Goal: Task Accomplishment & Management: Use online tool/utility

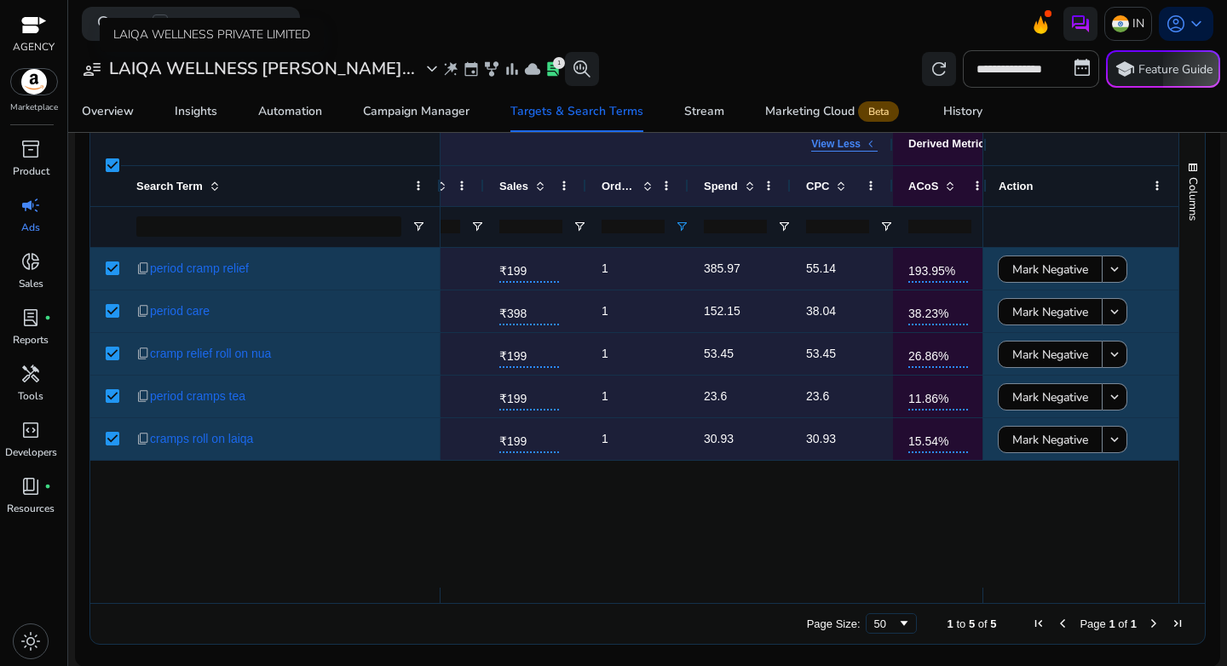
click at [301, 71] on h3 "LAIQA WELLNESS PRIVA..." at bounding box center [262, 69] width 306 height 20
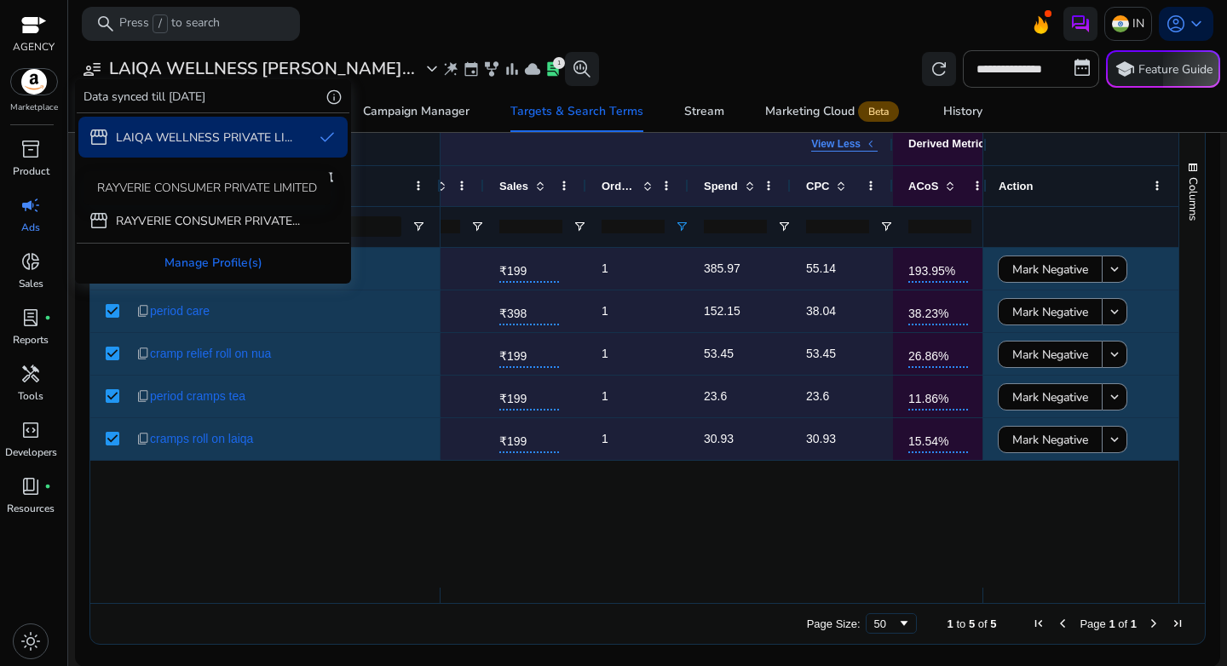
click at [175, 192] on div "RAYVERIE CONSUMER PRIVATE LIMITED" at bounding box center [207, 188] width 247 height 34
click at [118, 178] on p "Carlton [GEOGRAPHIC_DATA]" at bounding box center [198, 179] width 164 height 18
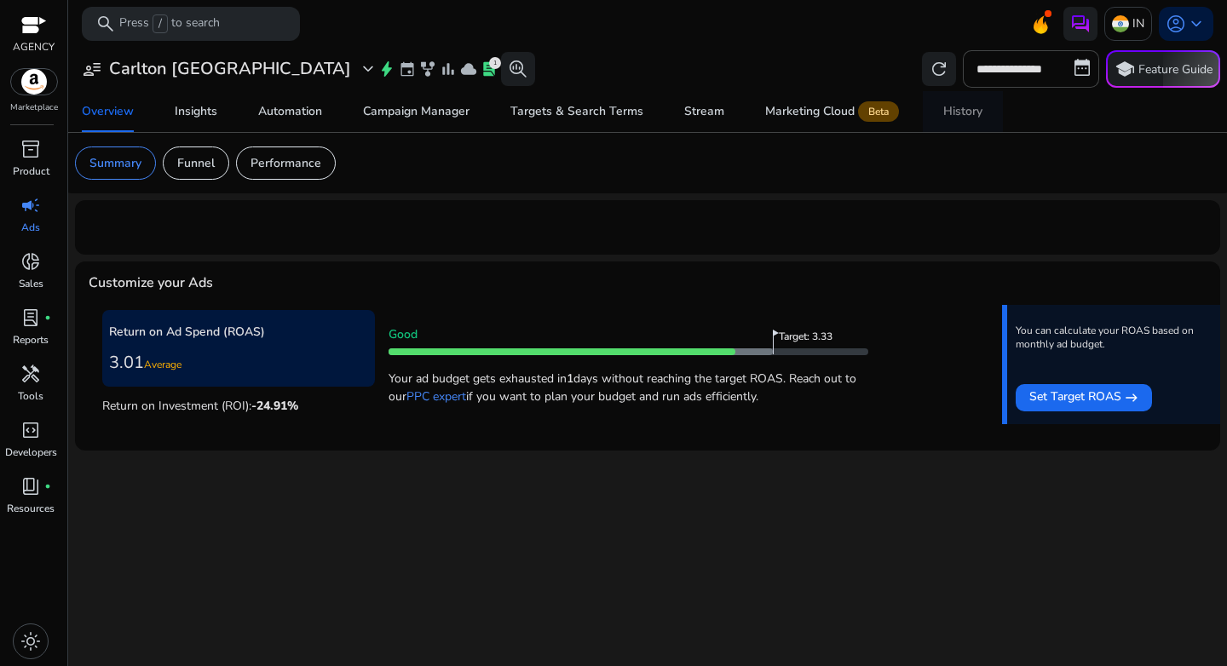
click at [951, 111] on div "History" at bounding box center [962, 112] width 39 height 12
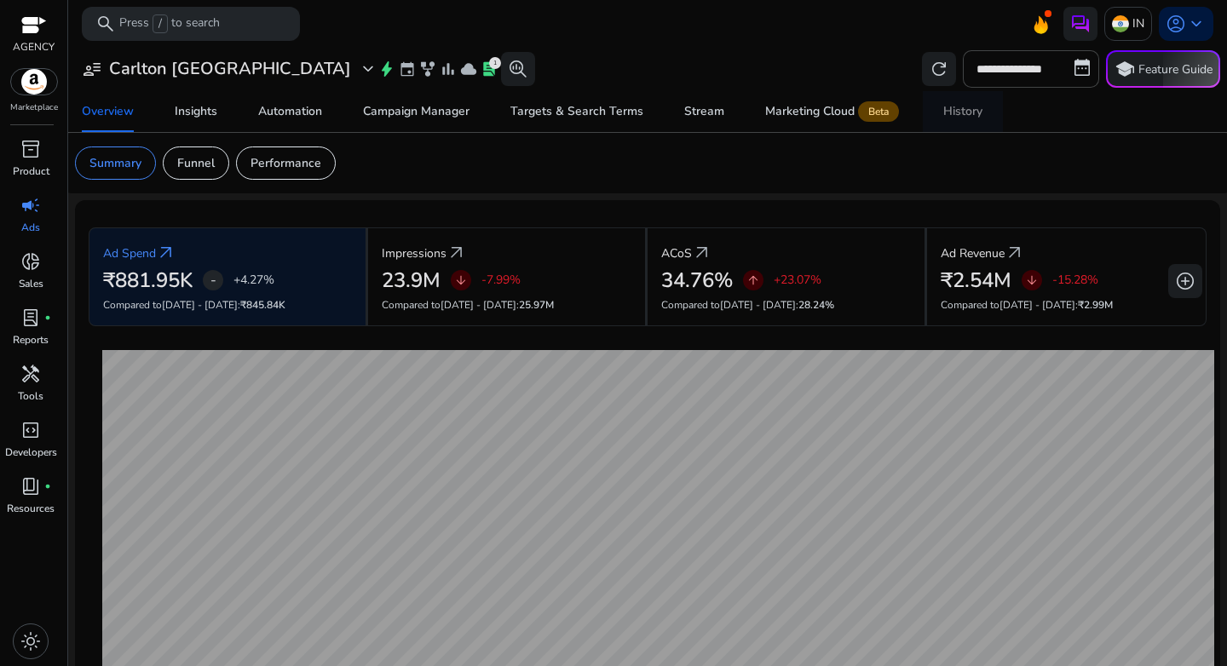
click at [960, 101] on span "History" at bounding box center [962, 111] width 39 height 41
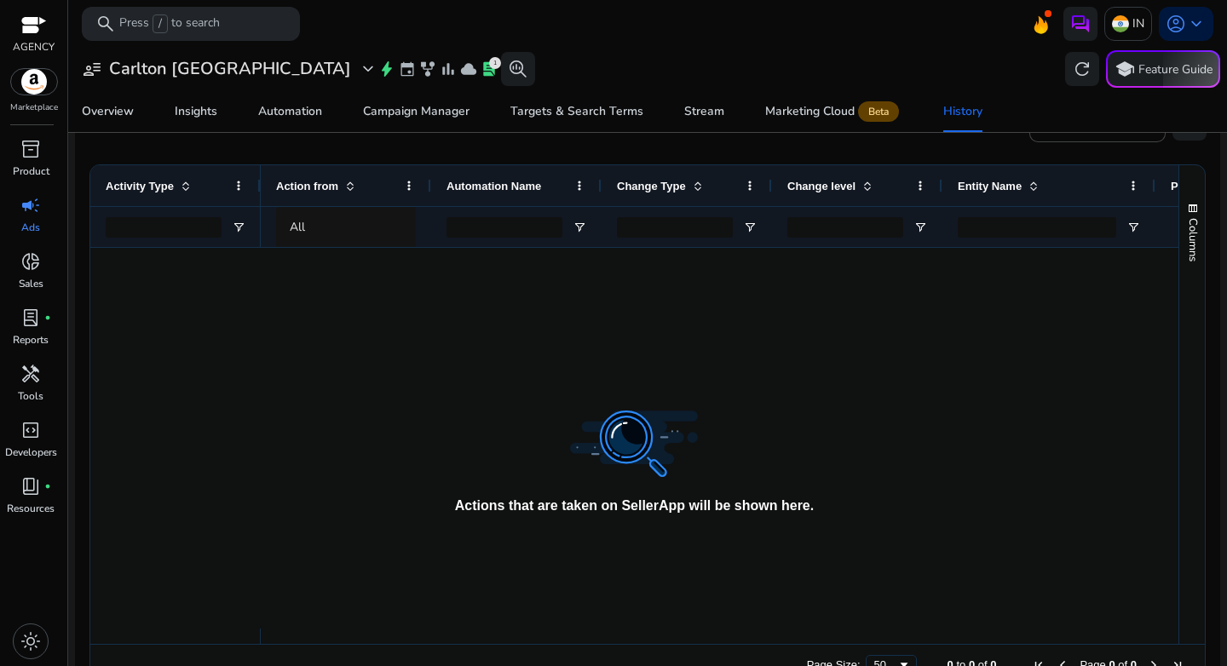
scroll to position [3, 0]
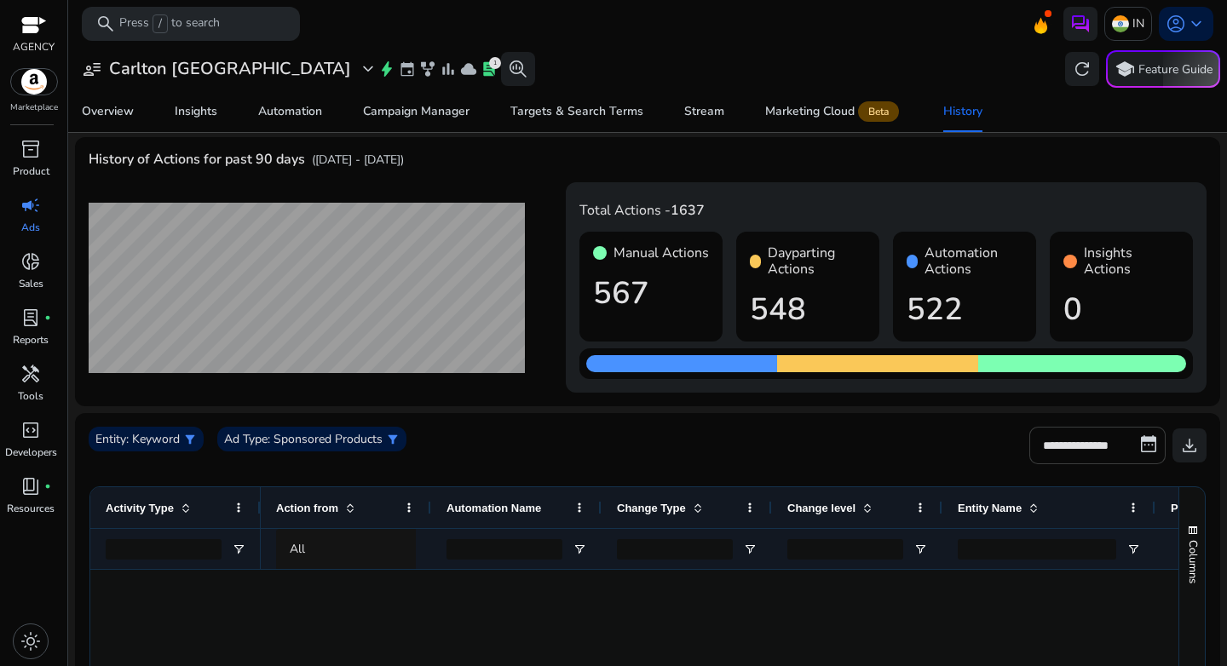
click at [1104, 450] on input "**********" at bounding box center [1097, 445] width 136 height 37
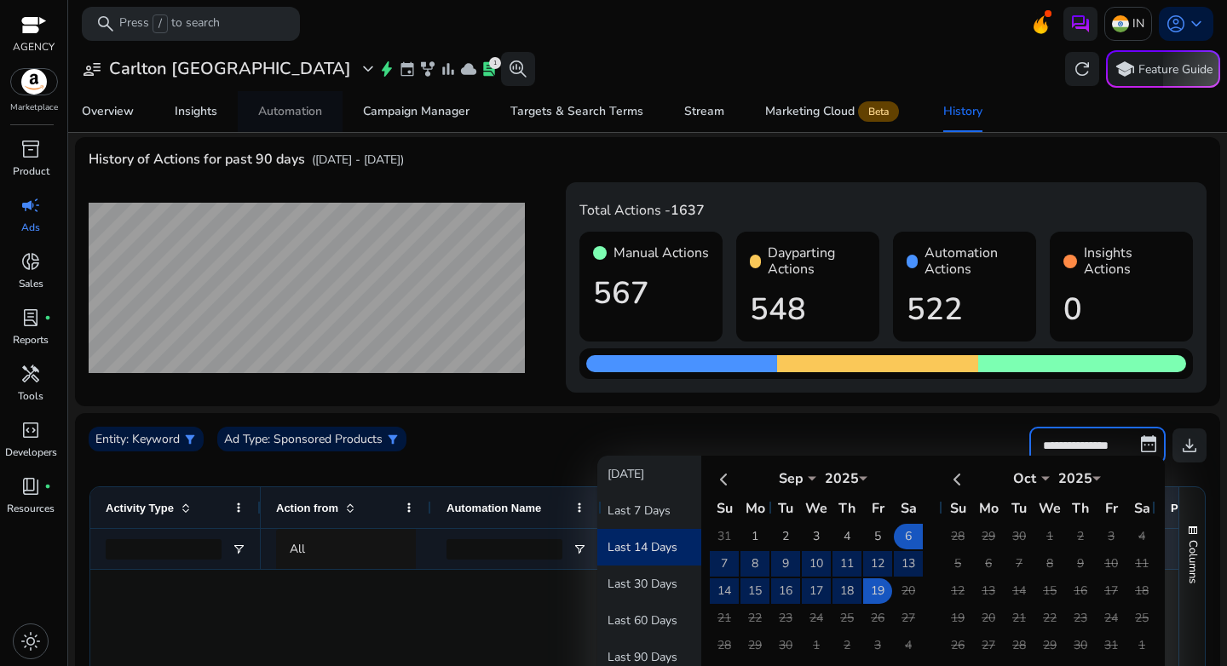
click at [289, 125] on span "Automation" at bounding box center [290, 111] width 64 height 41
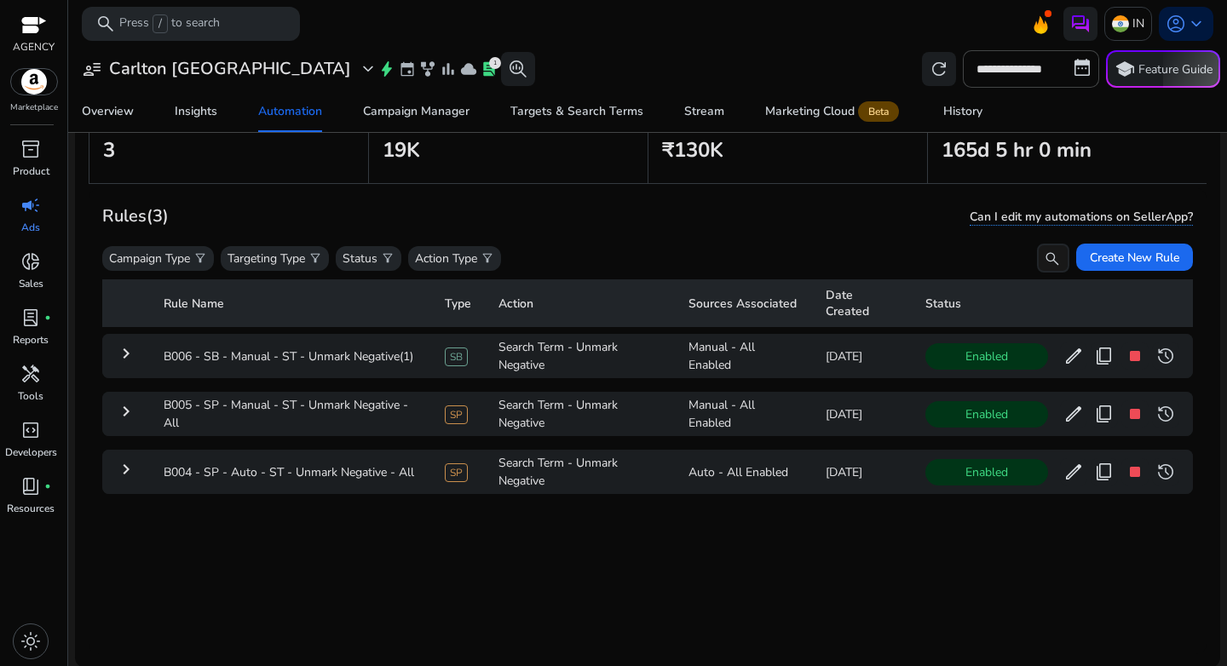
scroll to position [124, 0]
click at [1127, 250] on span "Create New Rule" at bounding box center [1134, 256] width 89 height 18
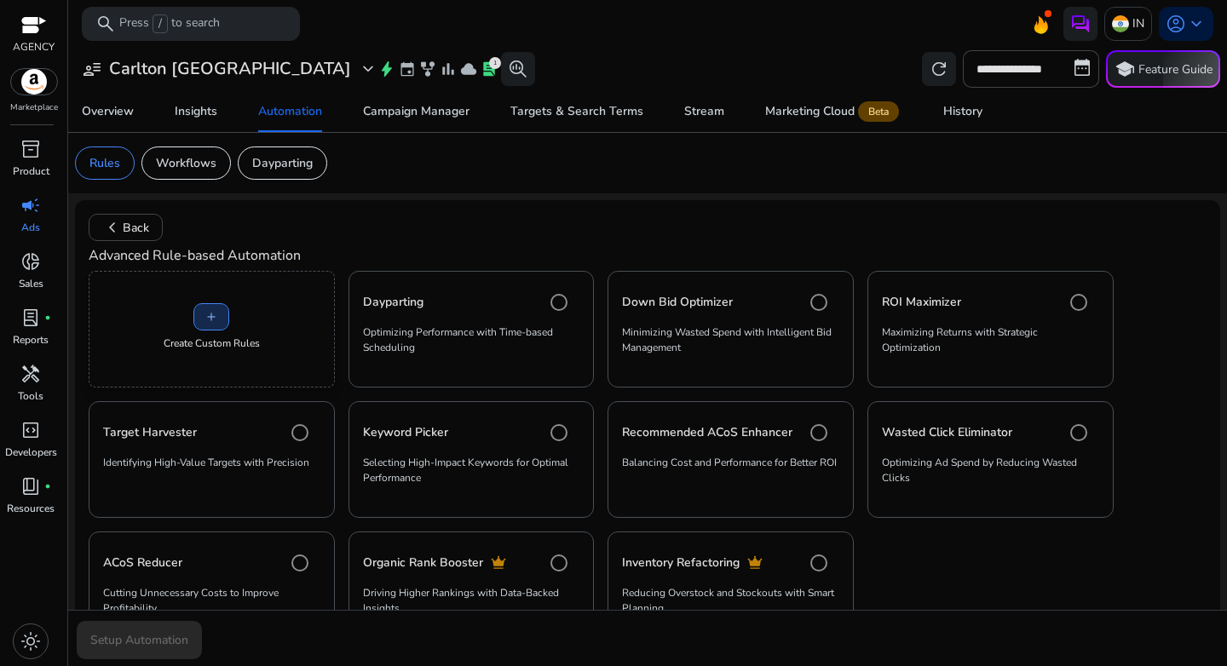
click at [211, 320] on span "add" at bounding box center [212, 317] width 14 height 14
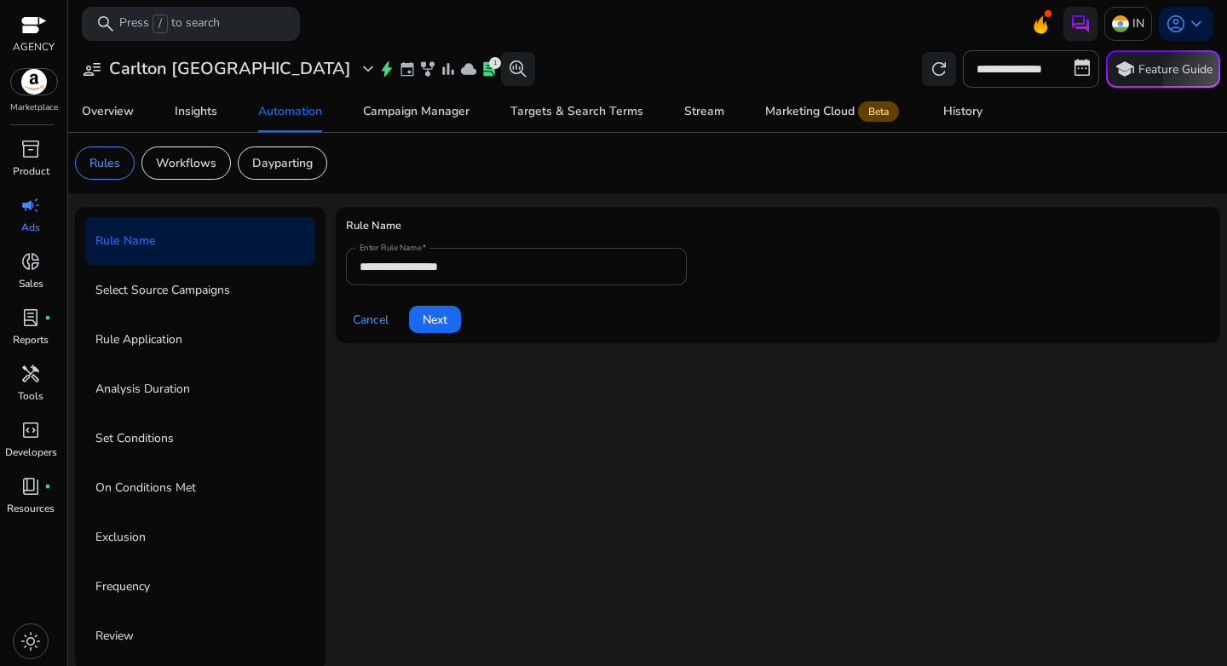
click at [455, 268] on input "**********" at bounding box center [517, 266] width 314 height 19
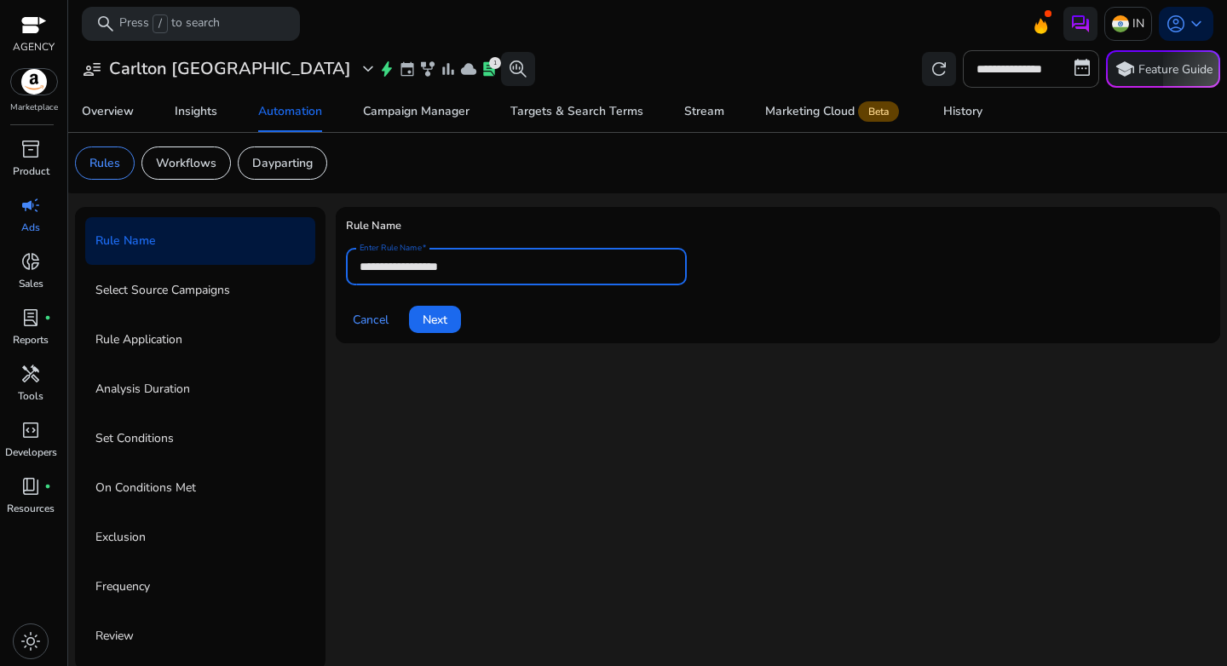
click at [455, 268] on input "**********" at bounding box center [517, 266] width 314 height 19
paste input "**********"
type input "**********"
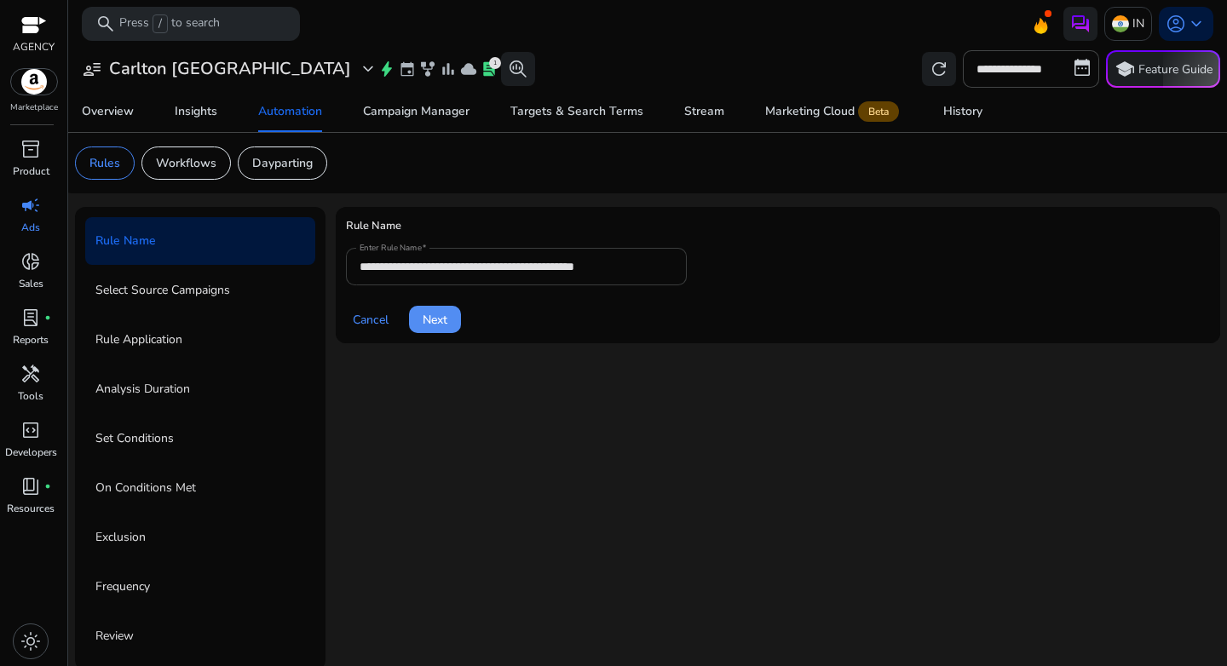
click button "Next" at bounding box center [435, 319] width 52 height 27
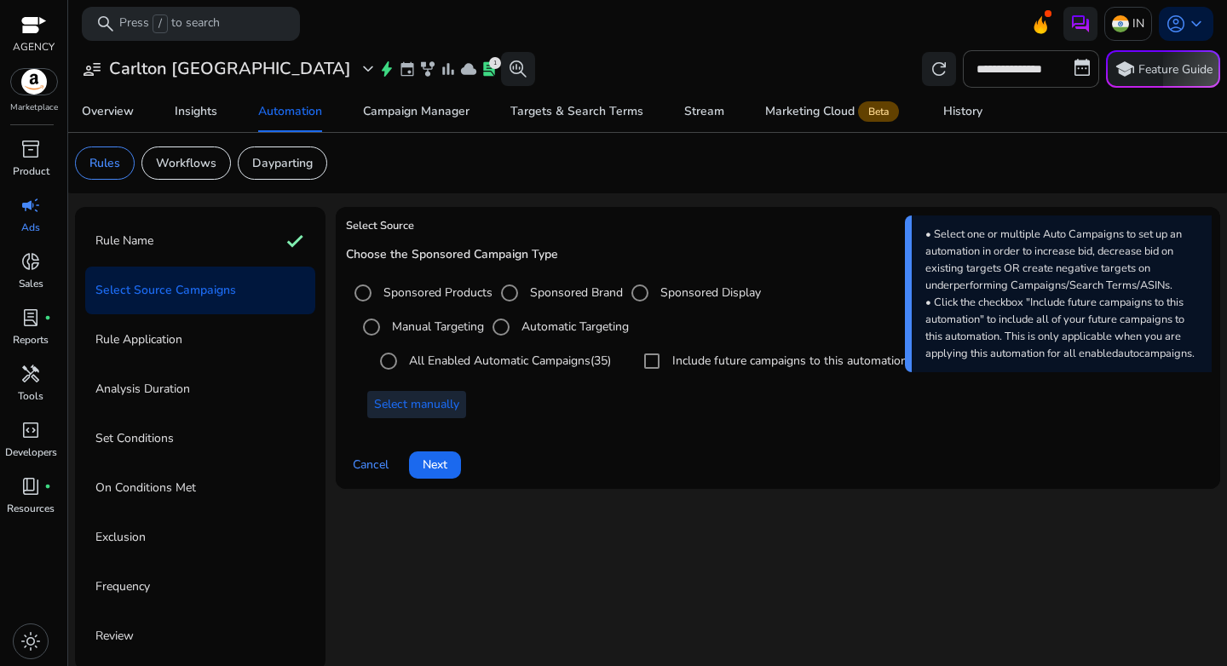
click at [447, 418] on span at bounding box center [416, 404] width 99 height 41
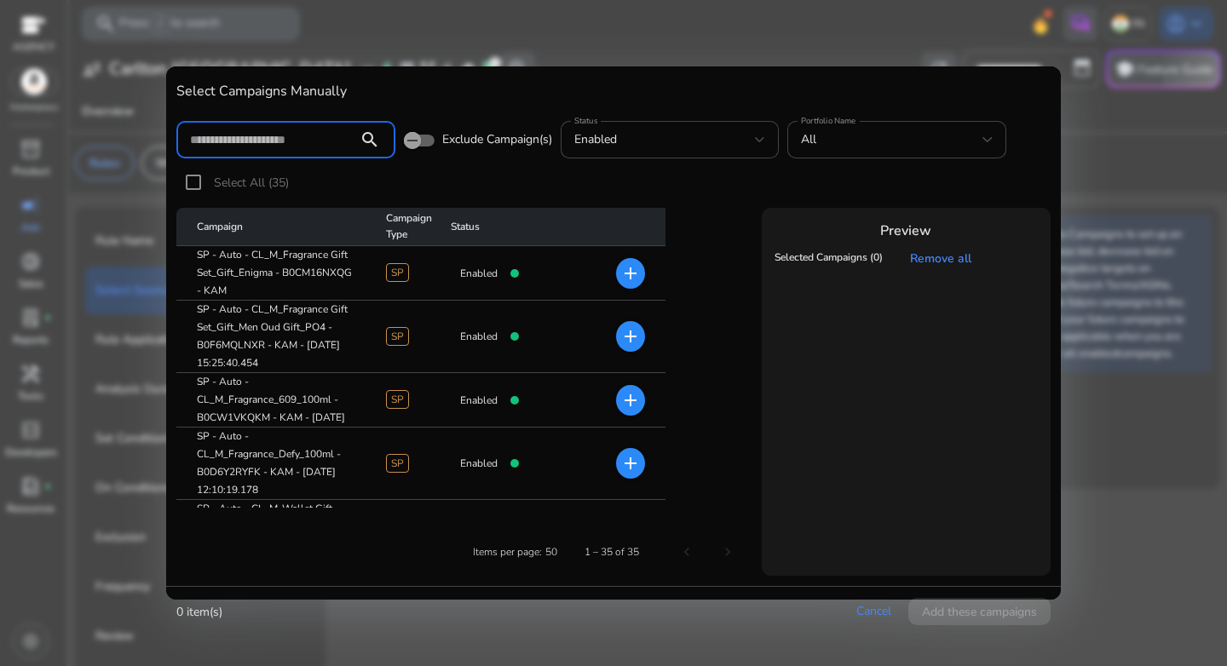
click at [286, 142] on input at bounding box center [267, 139] width 154 height 19
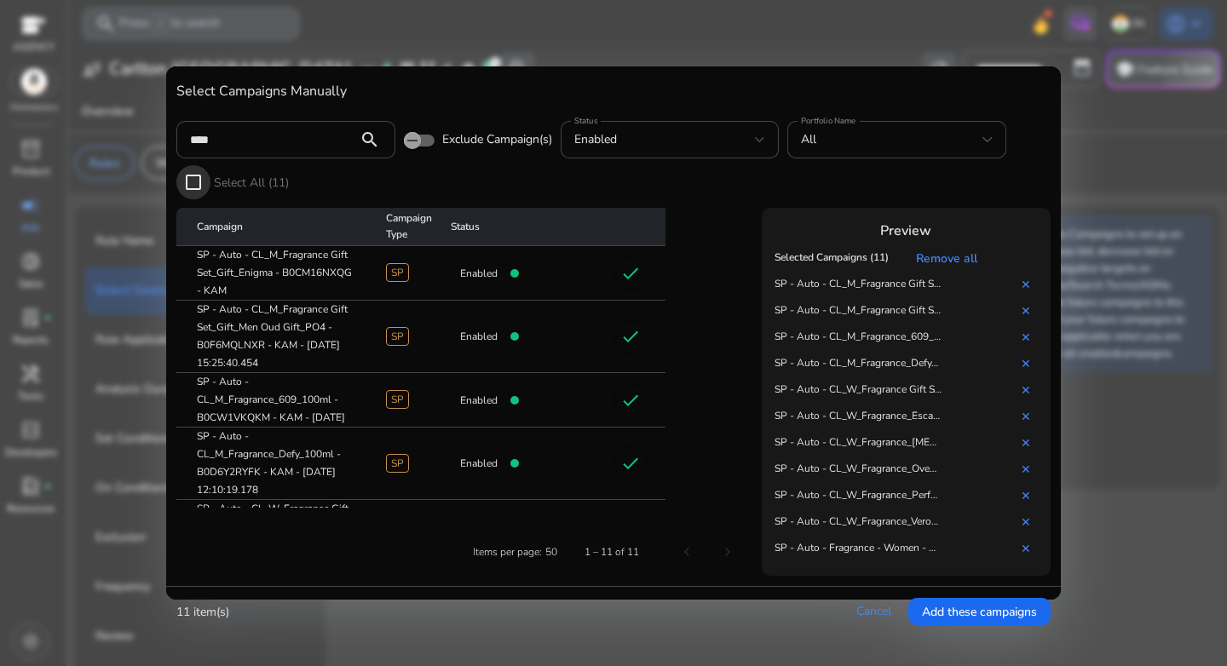
scroll to position [463, 0]
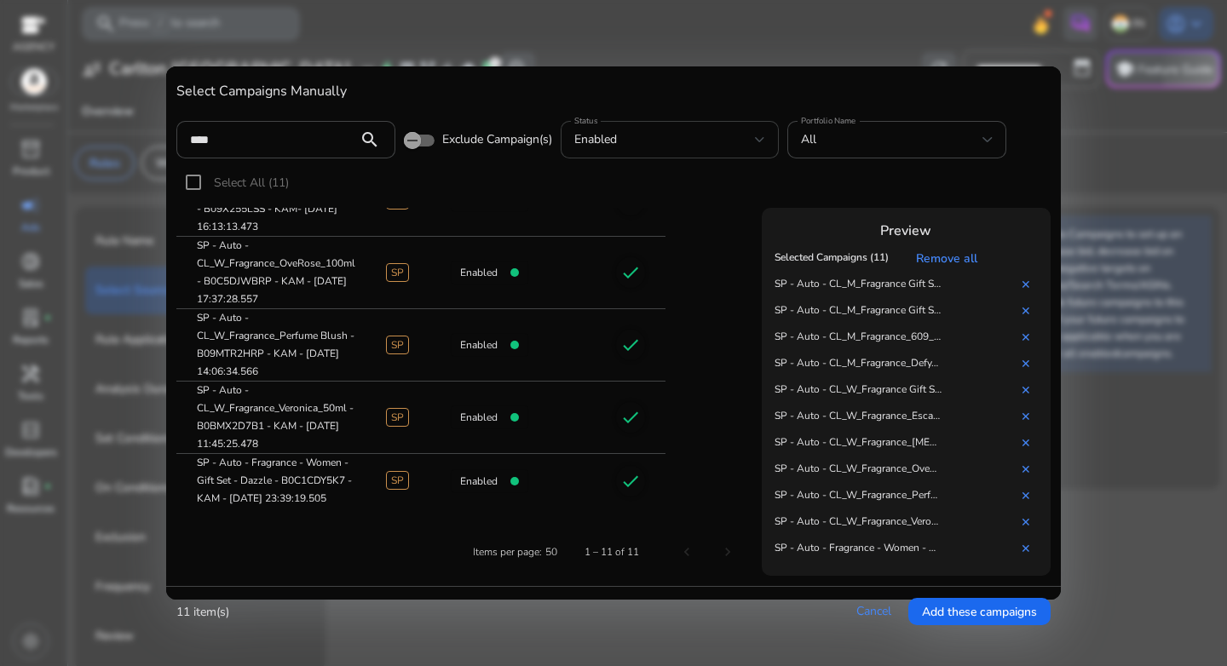
click at [712, 137] on div "enabled" at bounding box center [665, 139] width 182 height 19
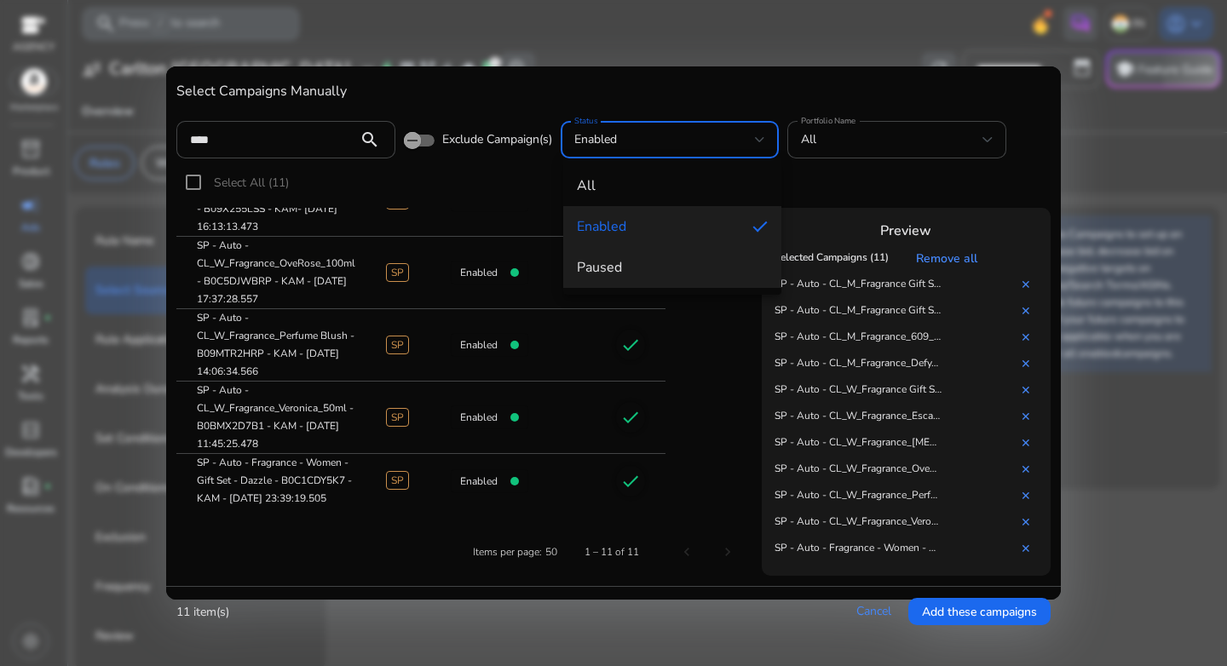
click at [650, 257] on mat-option "paused" at bounding box center [672, 267] width 219 height 41
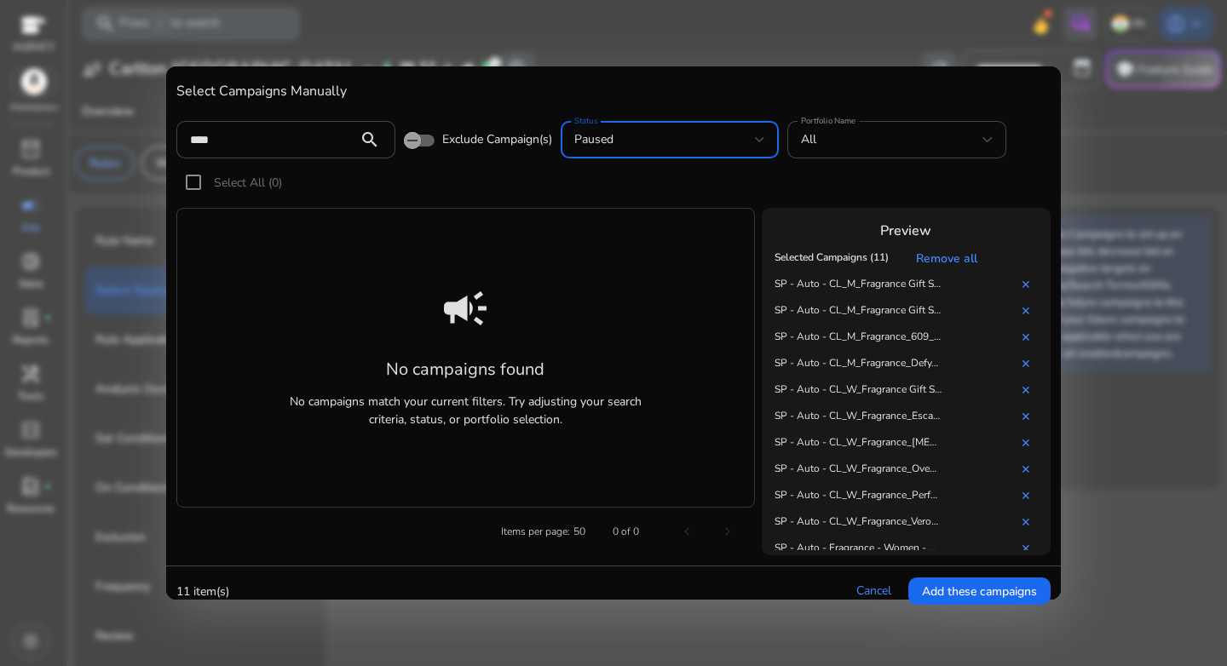
click at [642, 151] on div "paused" at bounding box center [670, 139] width 192 height 37
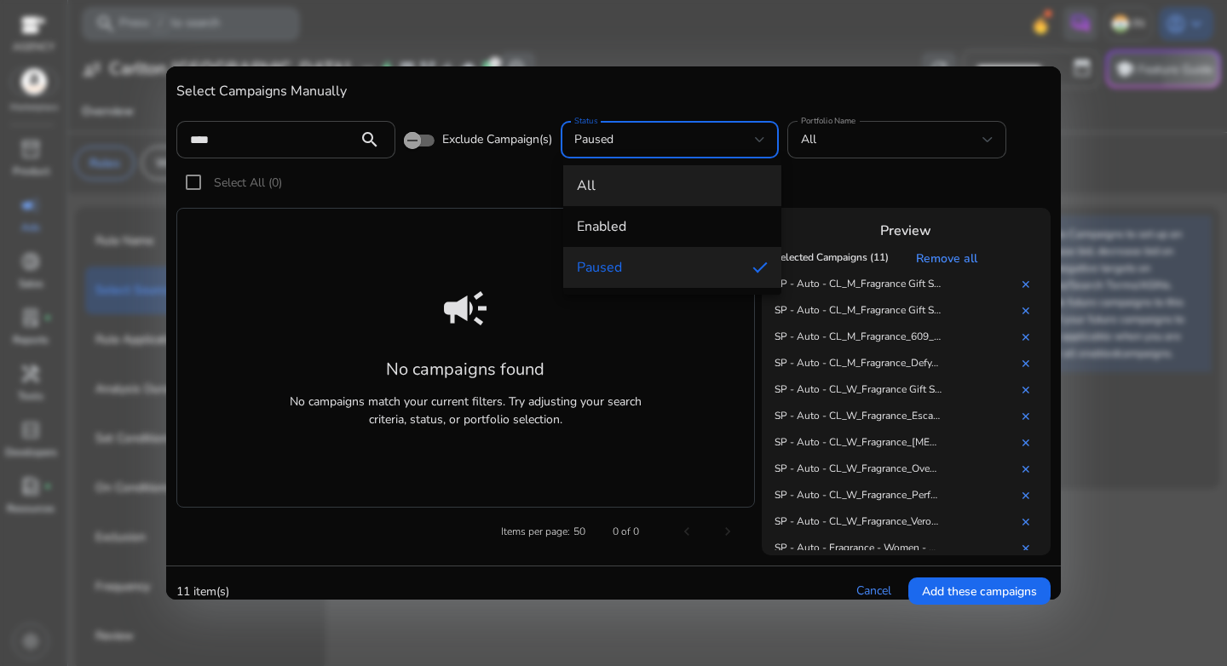
click at [628, 179] on span "all" at bounding box center [673, 185] width 192 height 19
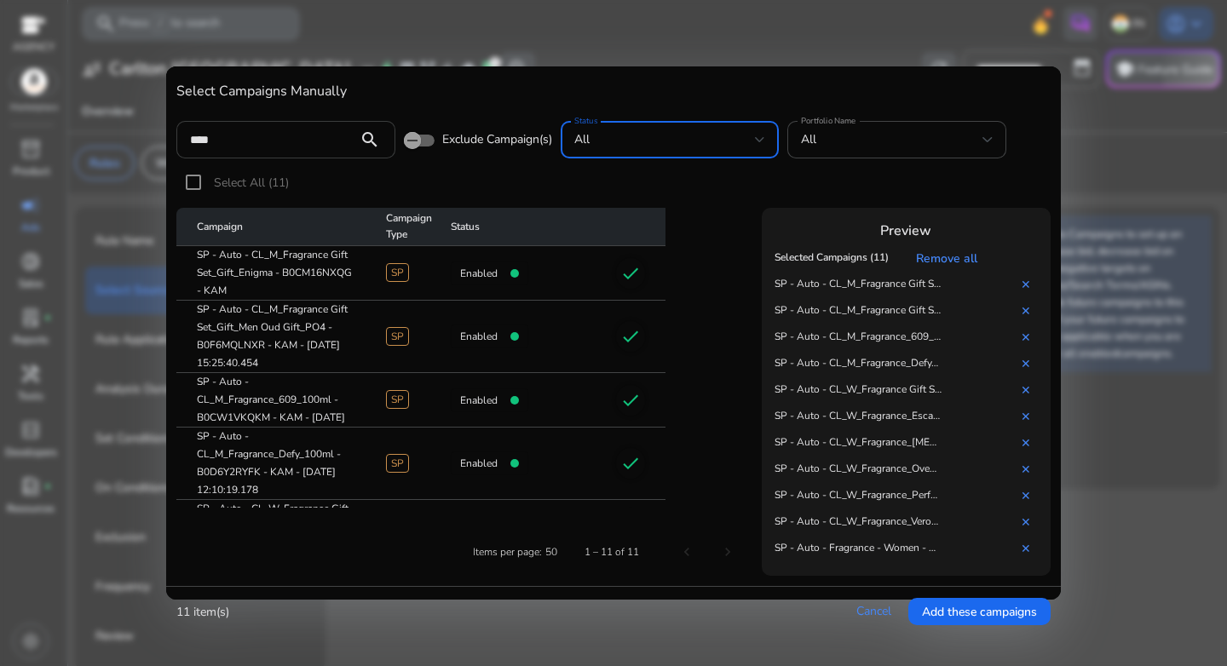
click at [287, 140] on input "****" at bounding box center [267, 139] width 154 height 19
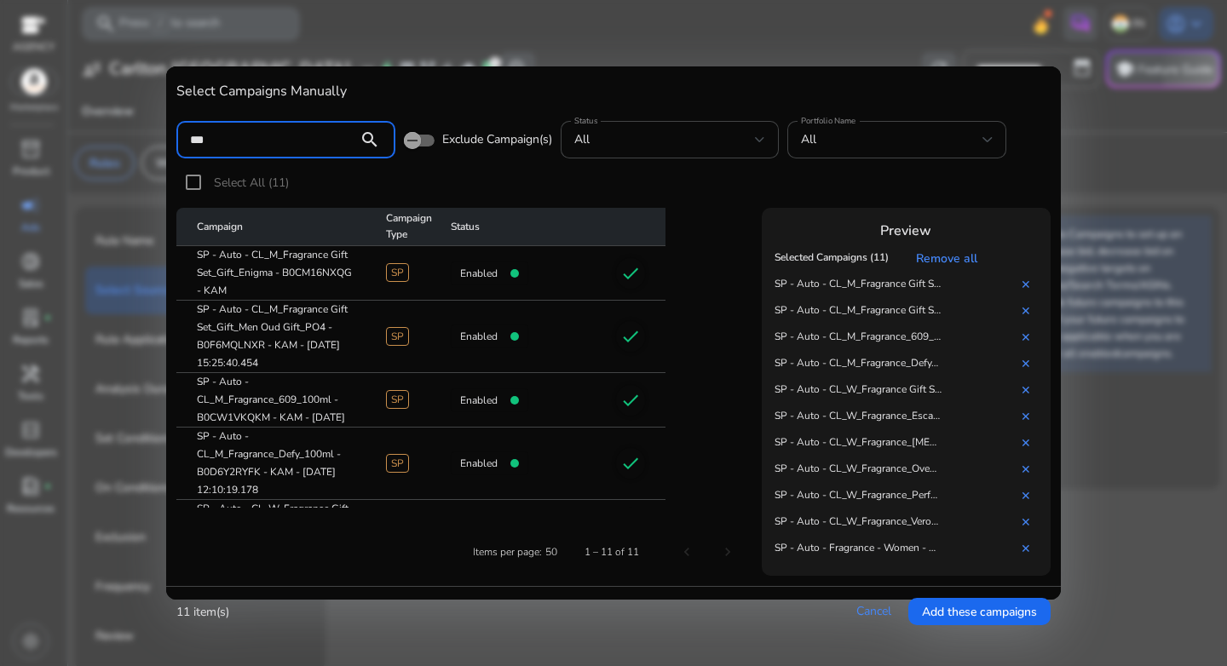
type input "****"
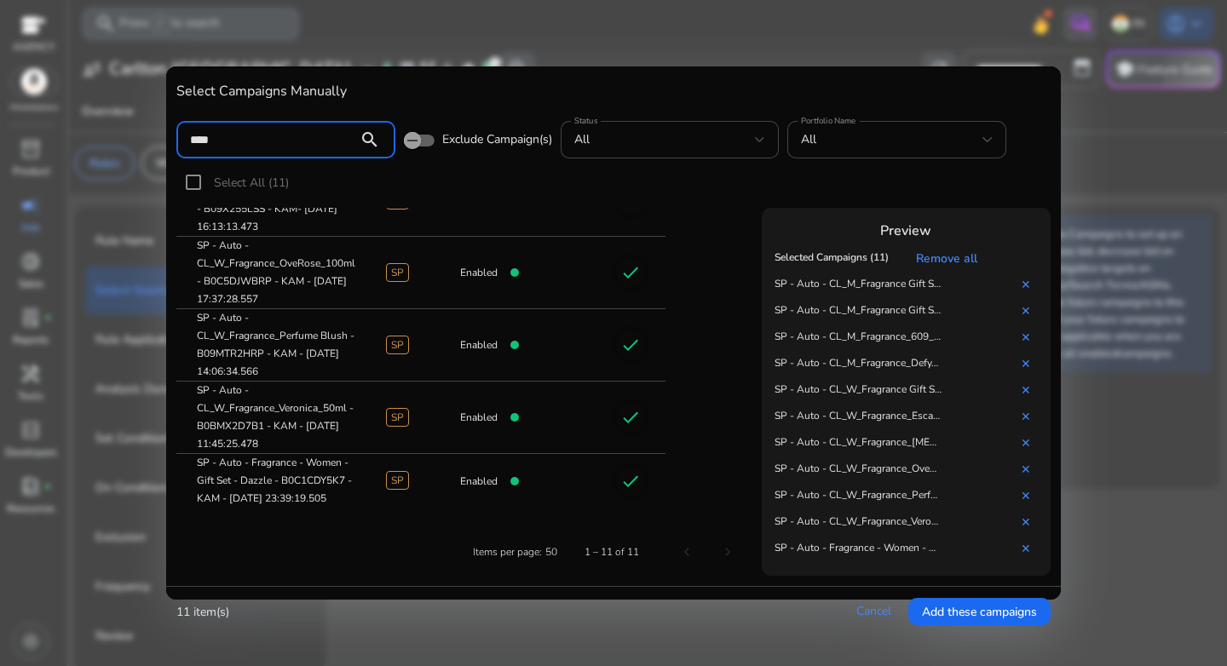
scroll to position [0, 0]
click at [966, 613] on span "Add these campaigns" at bounding box center [979, 612] width 115 height 18
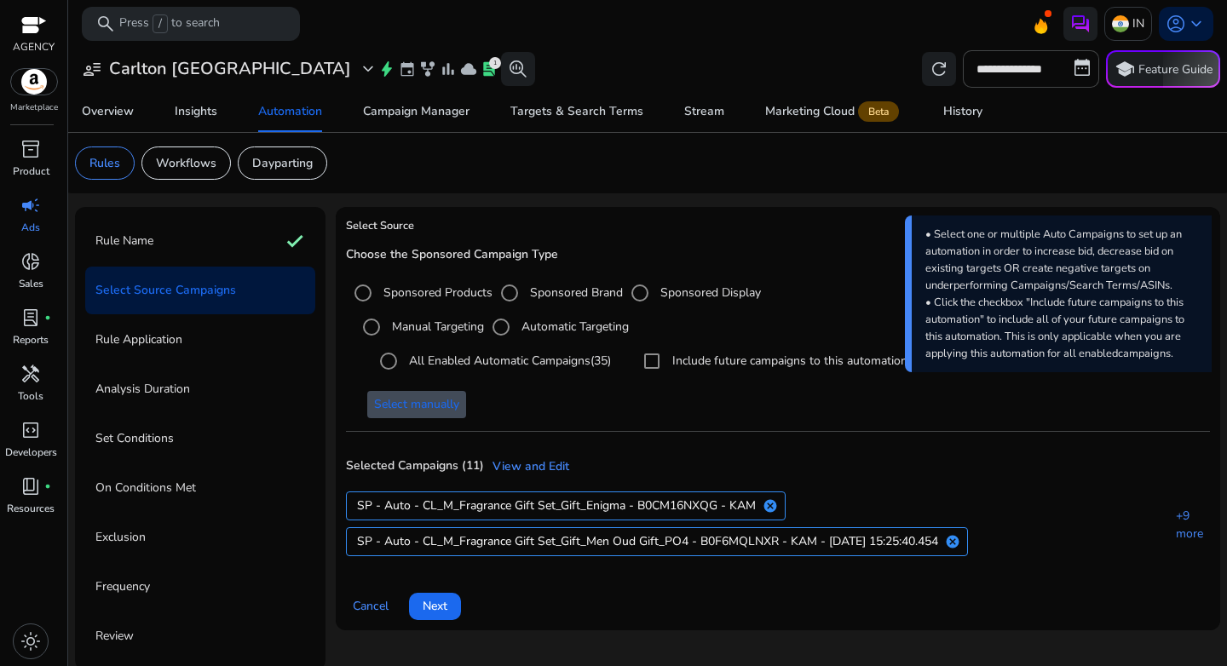
scroll to position [4, 0]
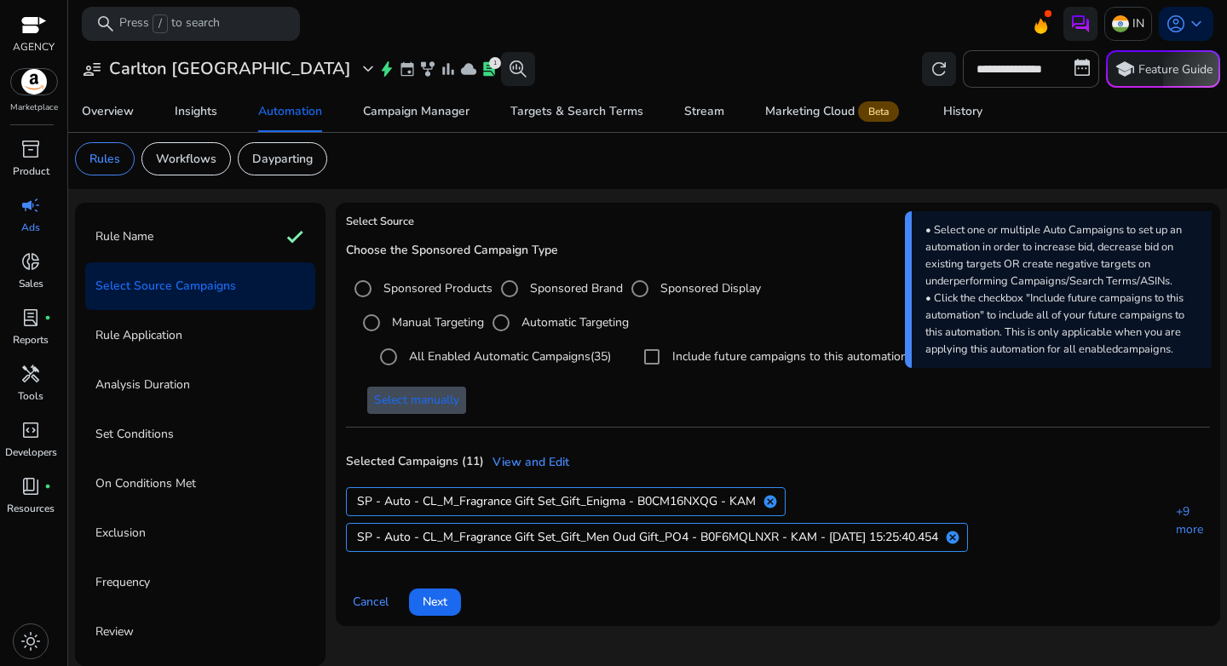
click at [436, 603] on span "Next" at bounding box center [435, 602] width 25 height 18
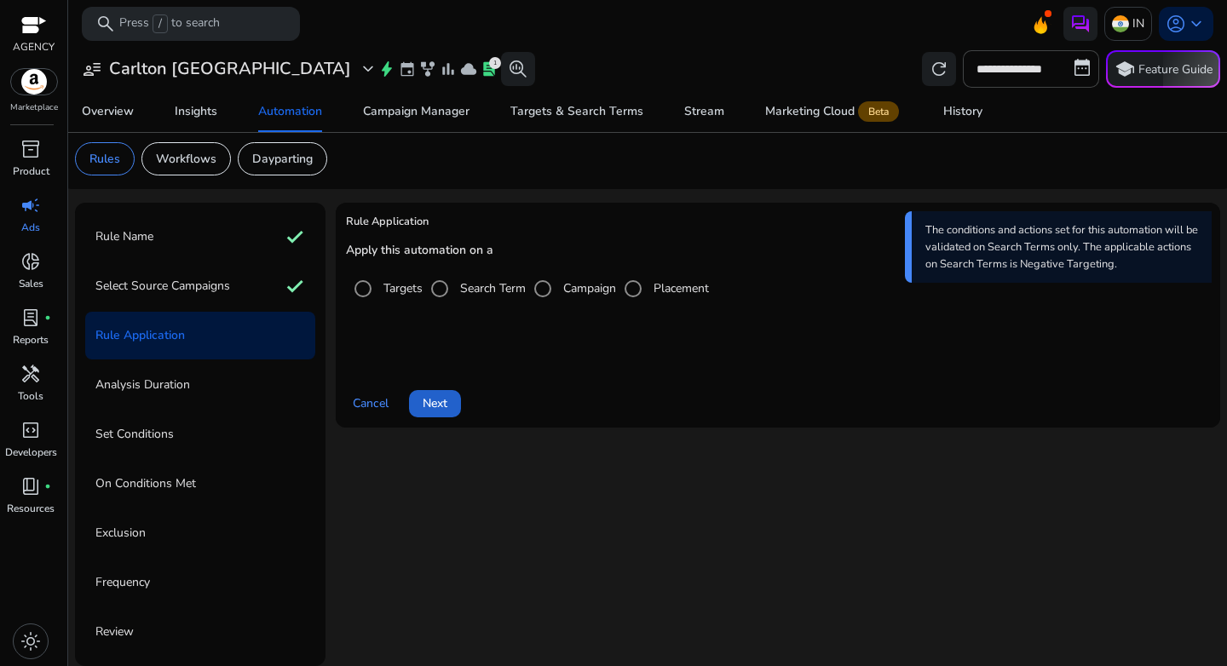
click at [447, 391] on span at bounding box center [435, 403] width 52 height 41
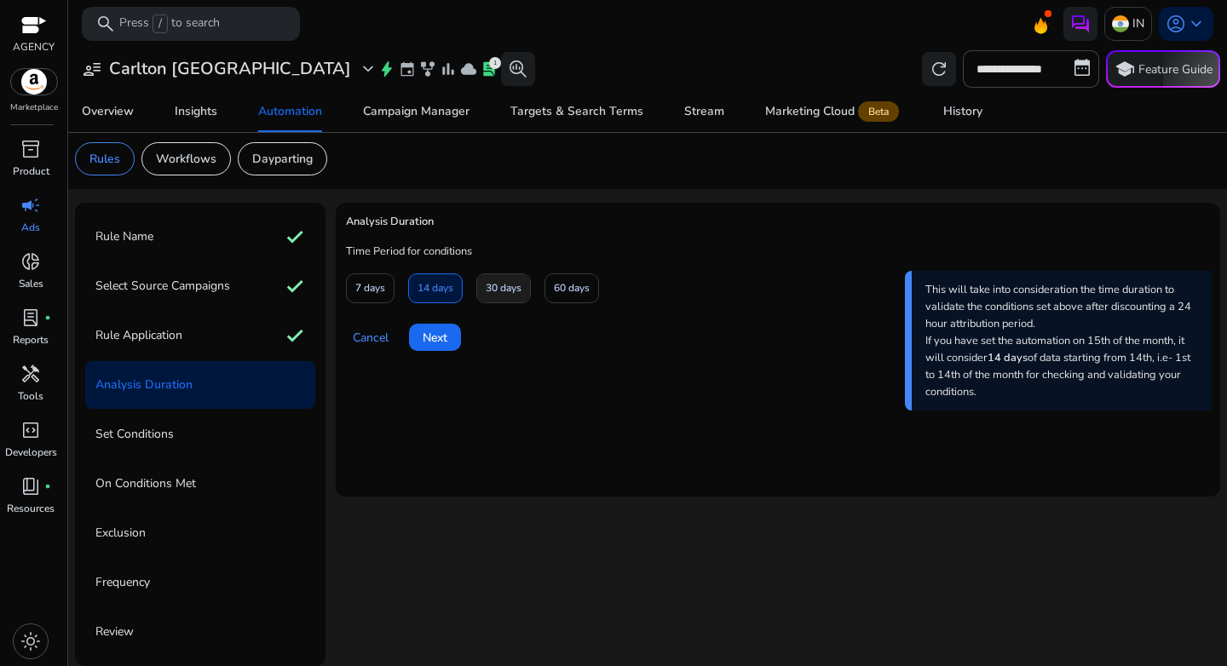
click at [482, 283] on span at bounding box center [503, 288] width 53 height 41
click at [436, 332] on span "Next" at bounding box center [435, 338] width 25 height 18
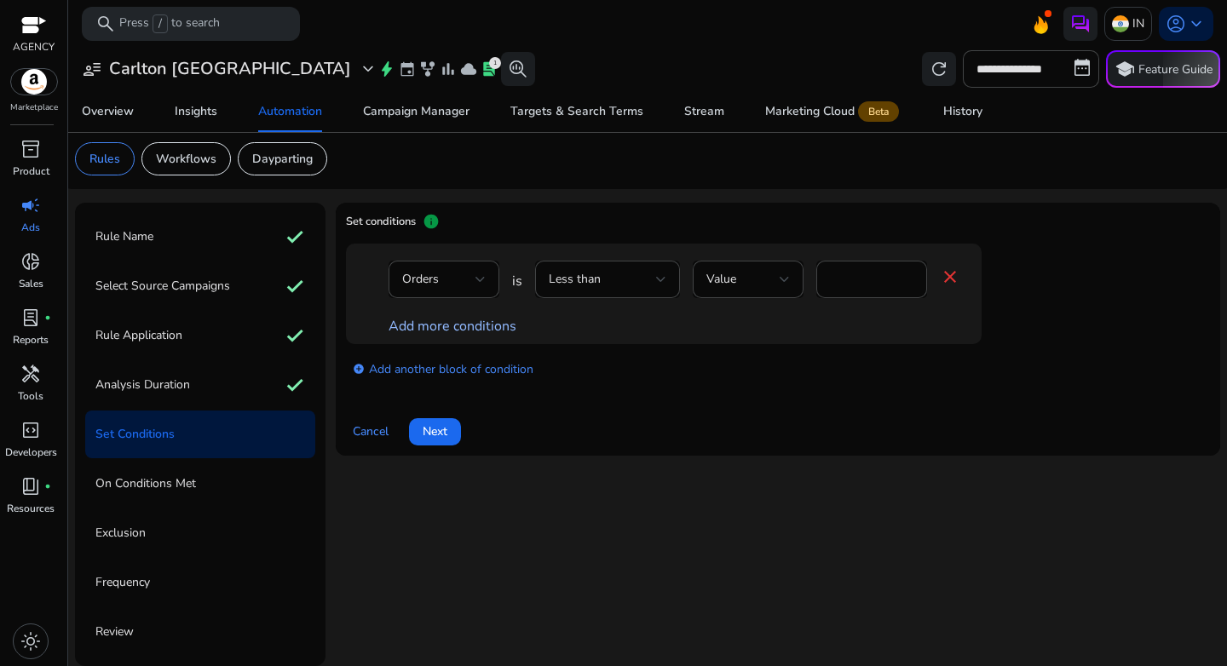
click at [459, 322] on link "Add more conditions" at bounding box center [453, 326] width 128 height 19
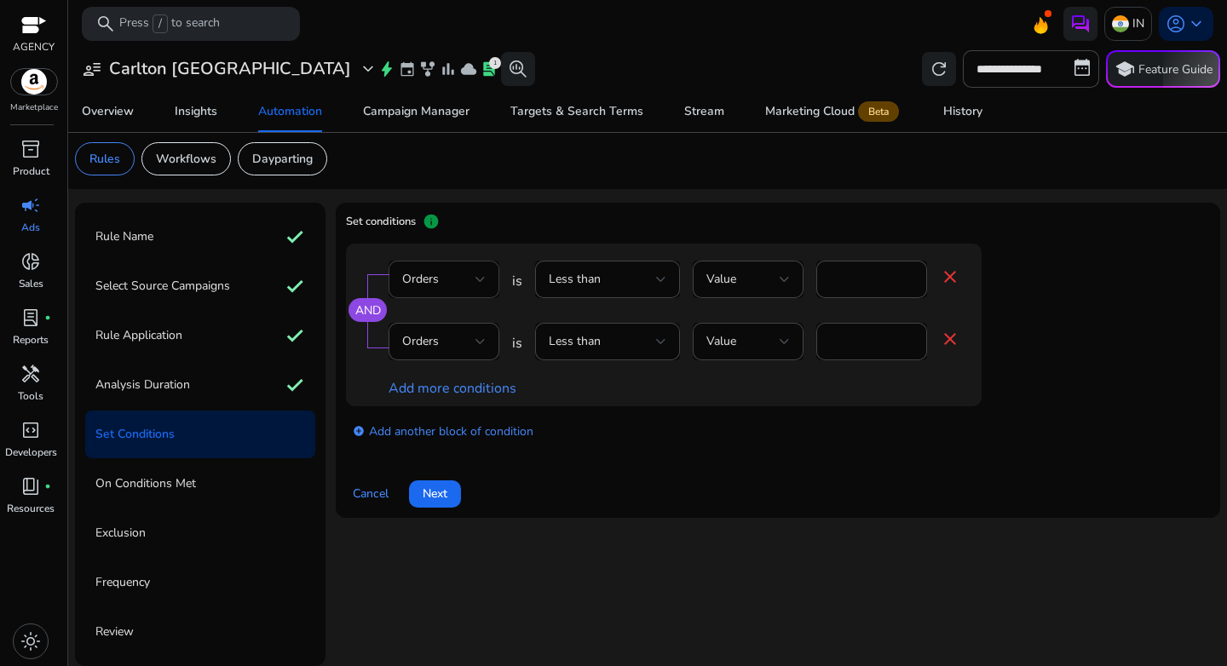
click at [469, 289] on div "Orders" at bounding box center [444, 279] width 84 height 20
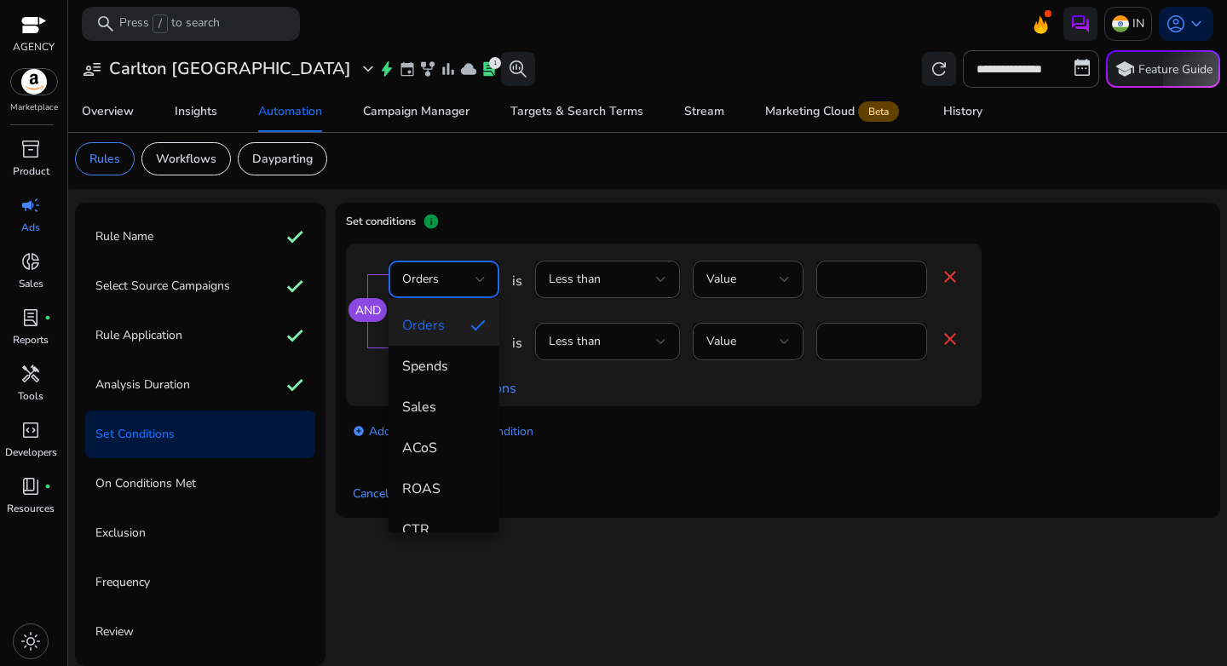
scroll to position [147, 0]
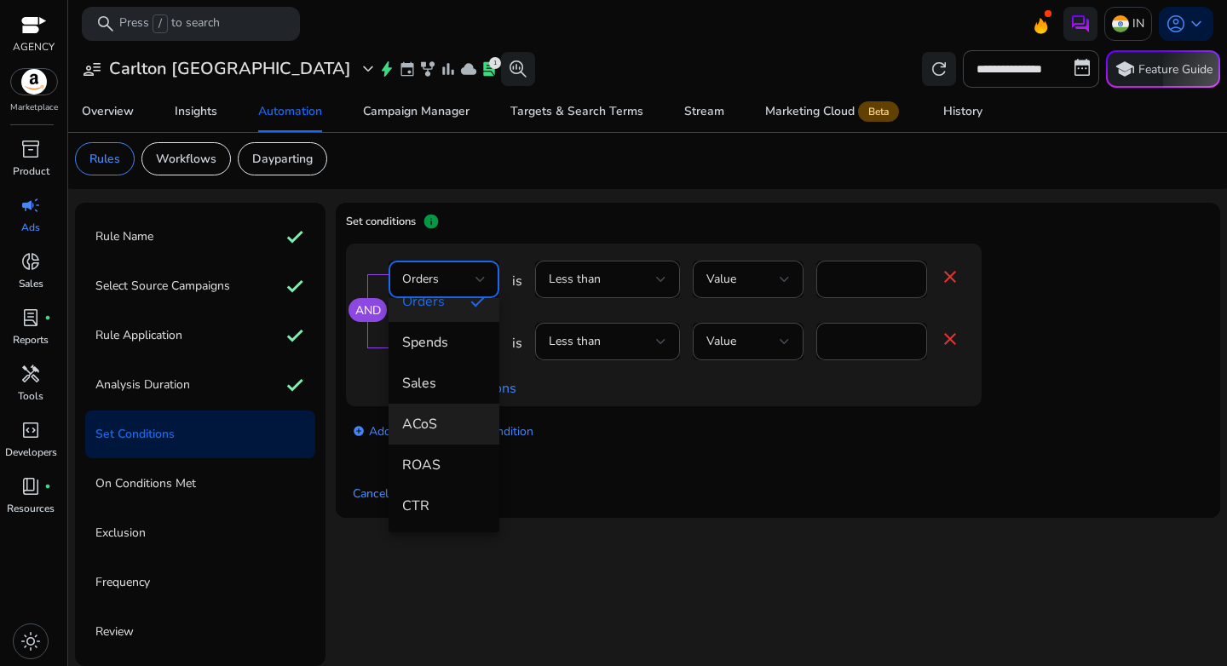
click at [446, 419] on span "ACoS" at bounding box center [444, 424] width 84 height 19
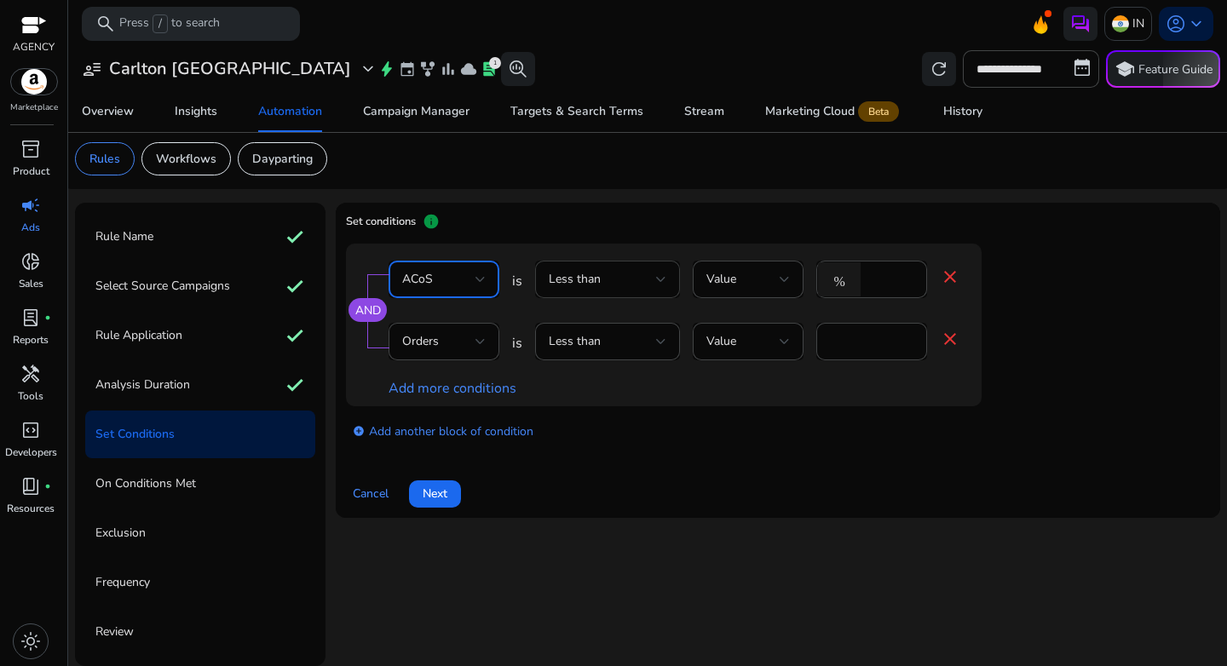
click at [620, 284] on div "Less than" at bounding box center [602, 279] width 107 height 19
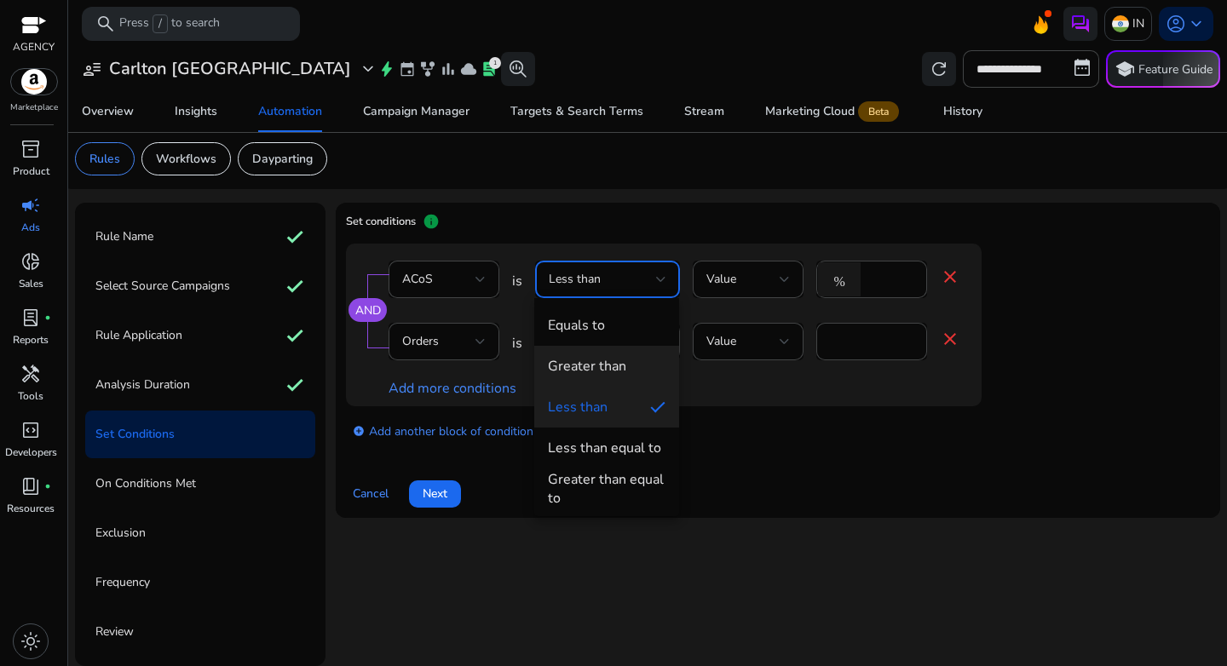
click at [608, 351] on mat-option "Greater than" at bounding box center [606, 366] width 145 height 41
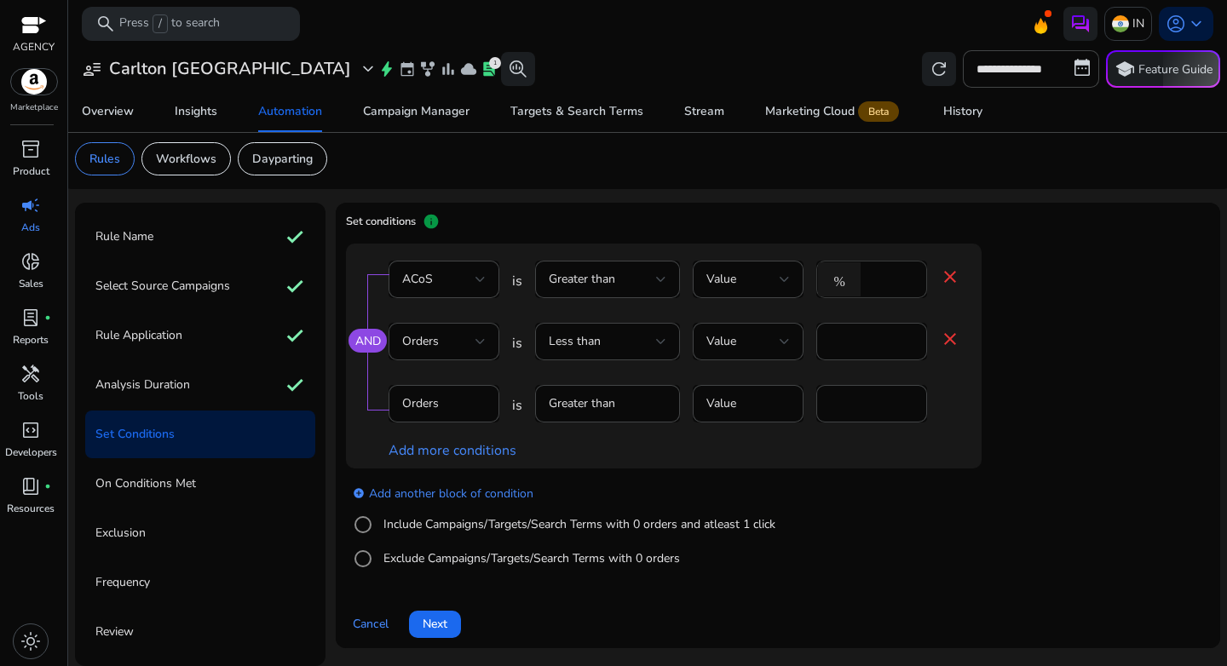
click at [875, 275] on input "*" at bounding box center [891, 279] width 44 height 19
type input "**"
drag, startPoint x: 859, startPoint y: 344, endPoint x: 800, endPoint y: 344, distance: 58.8
click at [800, 344] on div "Orders is Less than Value * close" at bounding box center [675, 350] width 572 height 55
type input "*"
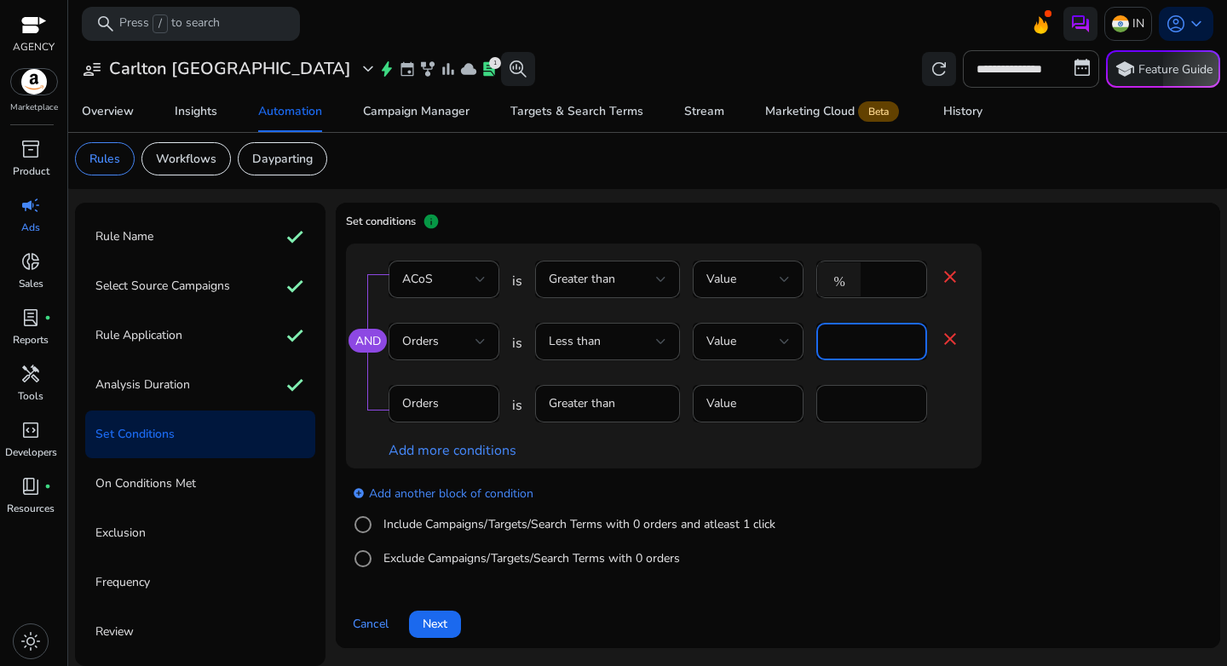
click at [871, 443] on div "Add more conditions" at bounding box center [675, 451] width 572 height 20
drag, startPoint x: 885, startPoint y: 281, endPoint x: 828, endPoint y: 281, distance: 56.2
click at [828, 281] on div "% **" at bounding box center [864, 279] width 97 height 37
type input "**"
click at [922, 472] on div "add_circle Add another block of condition Include Campaigns/Targets/Search Term…" at bounding box center [698, 527] width 704 height 116
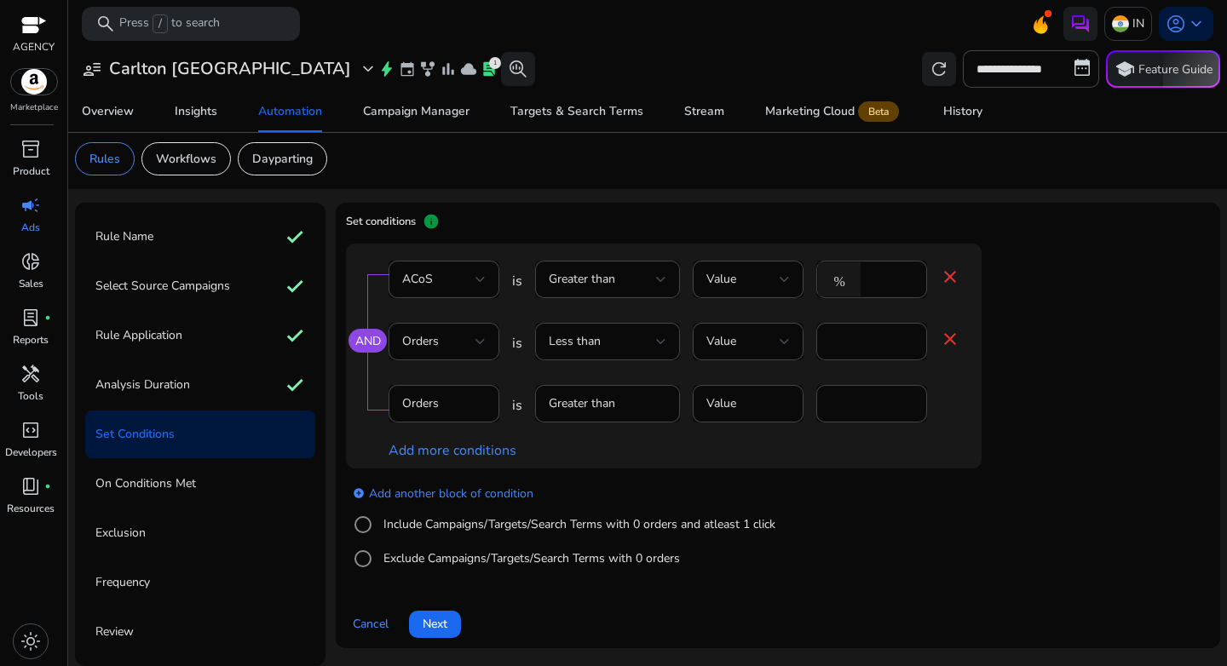
click at [432, 528] on label "Include Campaigns/Targets/Search Terms with 0 orders and atleast 1 click" at bounding box center [577, 525] width 395 height 18
click at [474, 401] on div "Clicks" at bounding box center [438, 404] width 73 height 19
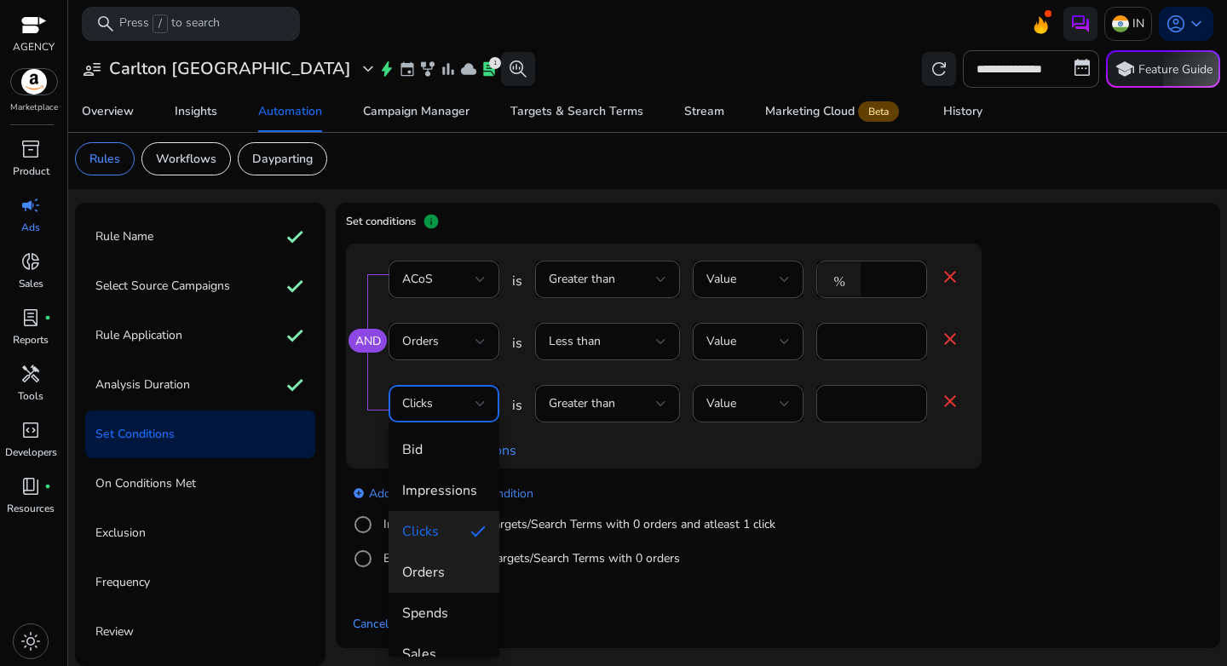
click at [433, 574] on span "Orders" at bounding box center [444, 572] width 84 height 19
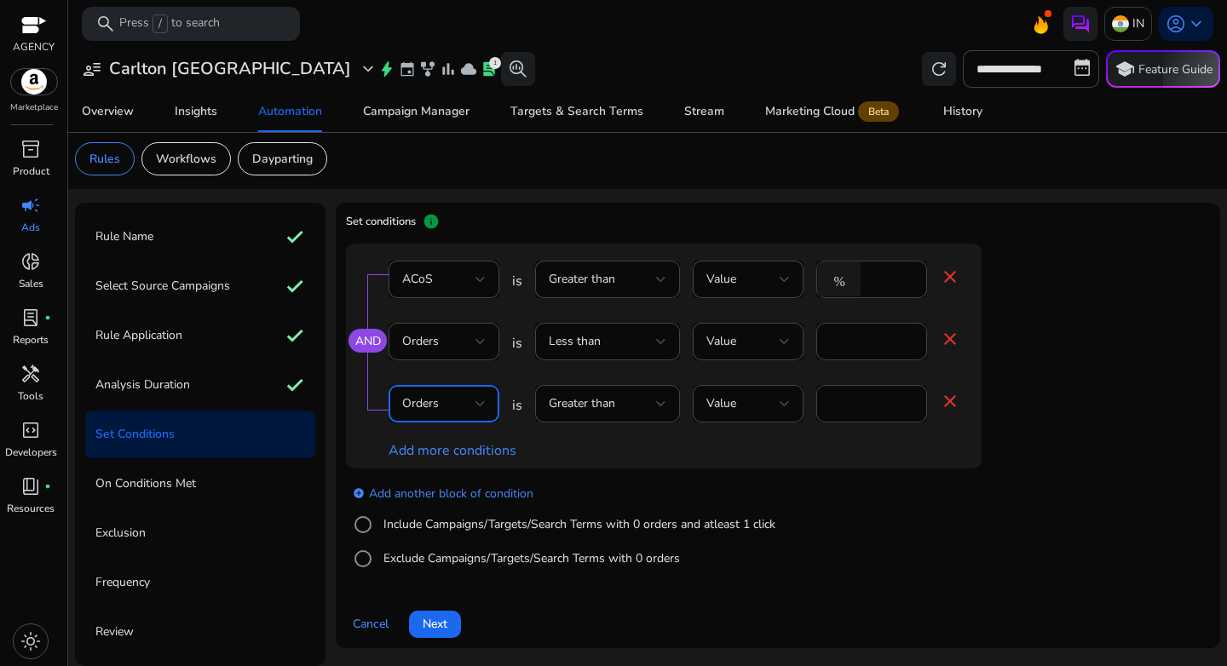
click at [845, 464] on div "AND ACoS is Greater than Value % ** close Orders is Less than Value * close Ord…" at bounding box center [664, 356] width 636 height 225
click at [445, 491] on link "add_circle Add another block of condition" at bounding box center [443, 493] width 181 height 20
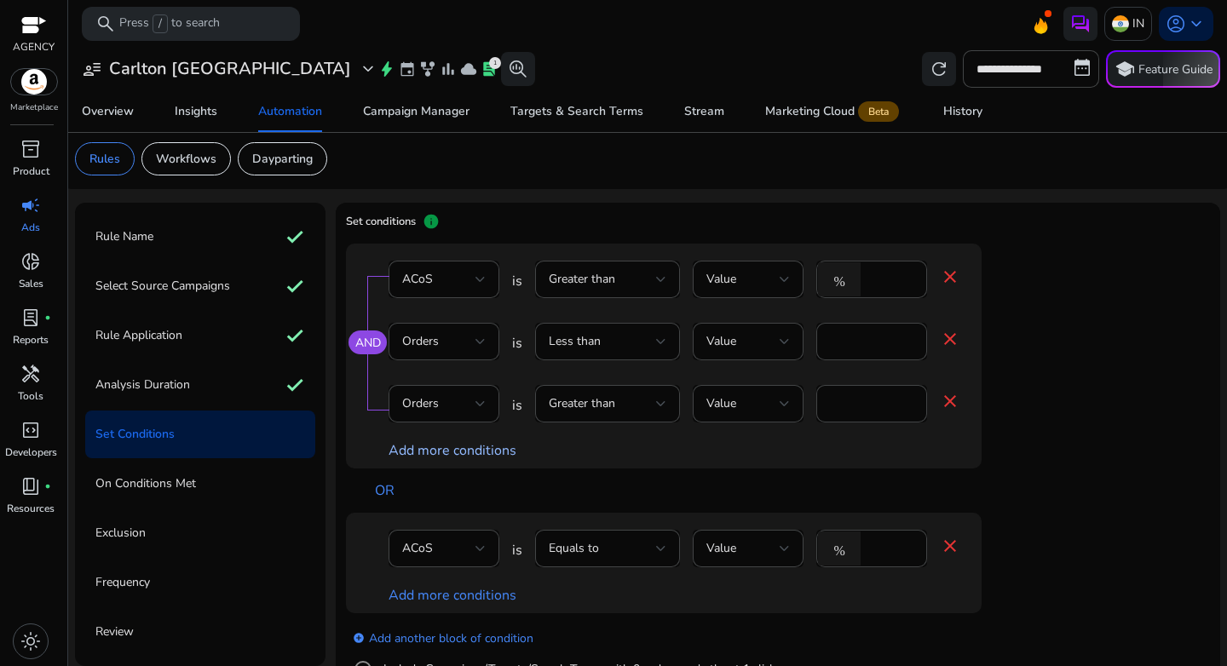
scroll to position [145, 0]
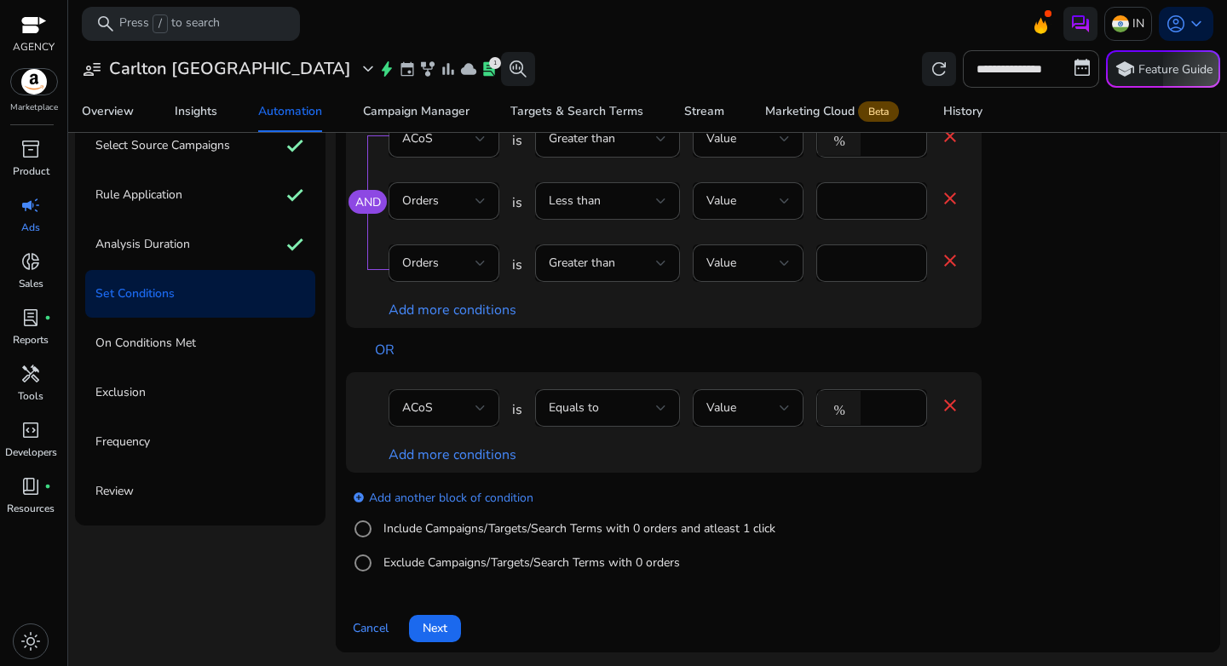
click at [457, 407] on div "ACoS" at bounding box center [438, 408] width 73 height 19
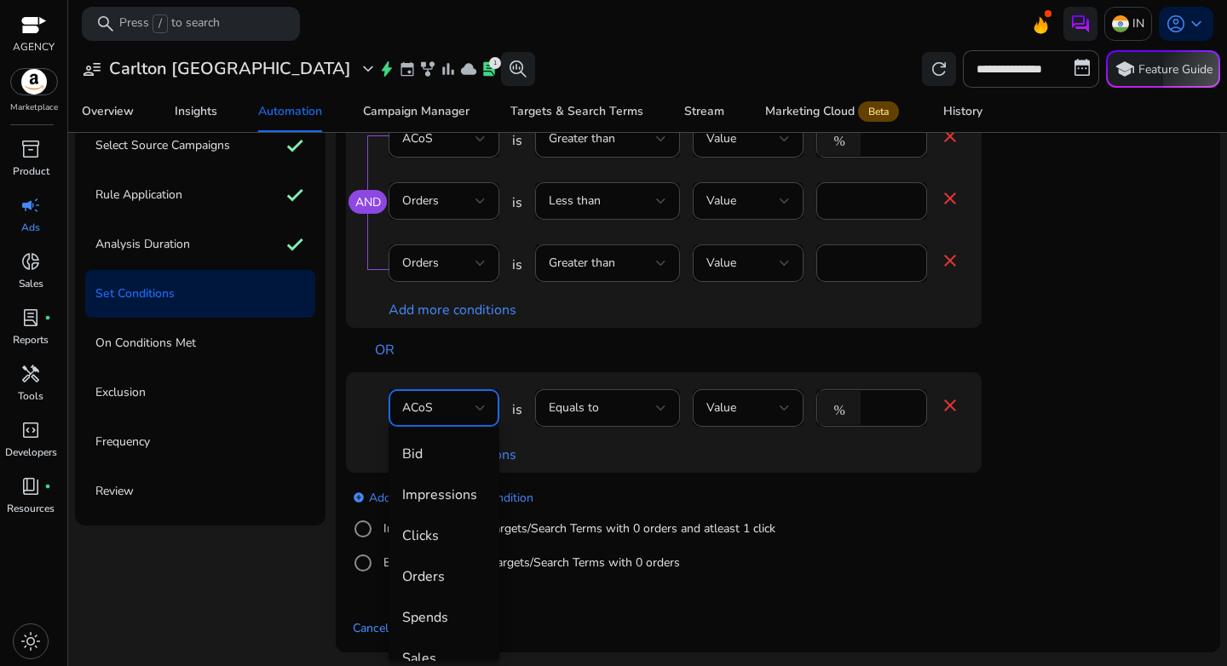
scroll to position [59, 0]
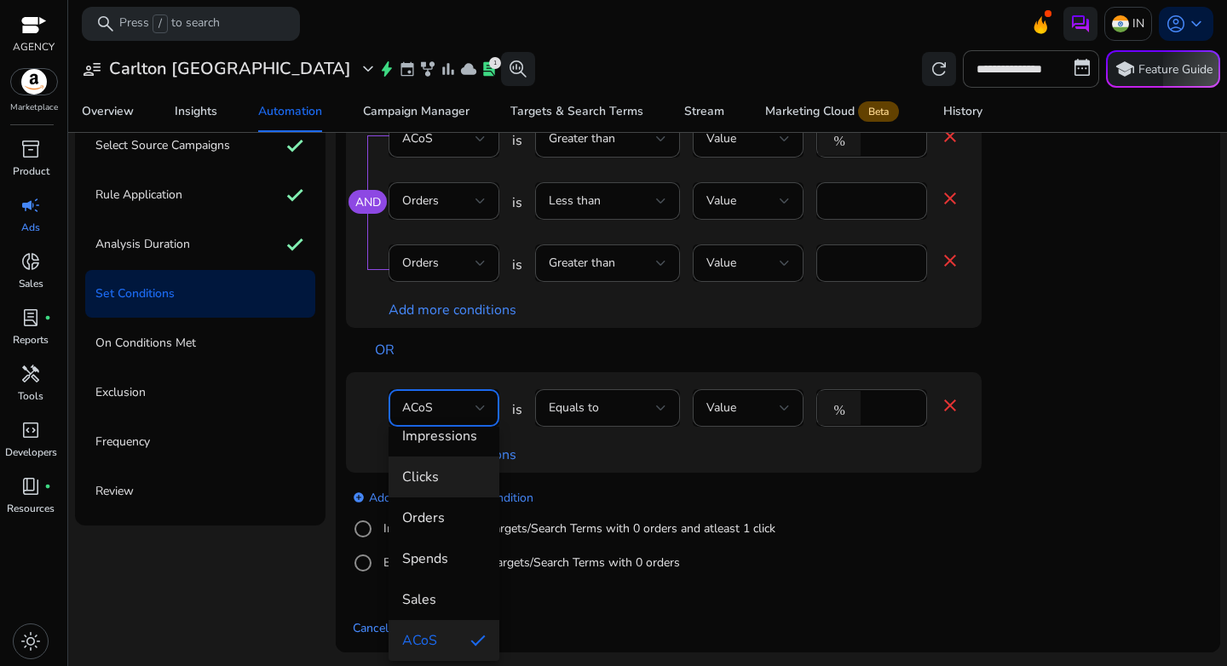
click at [434, 495] on mat-option "Clicks" at bounding box center [444, 477] width 111 height 41
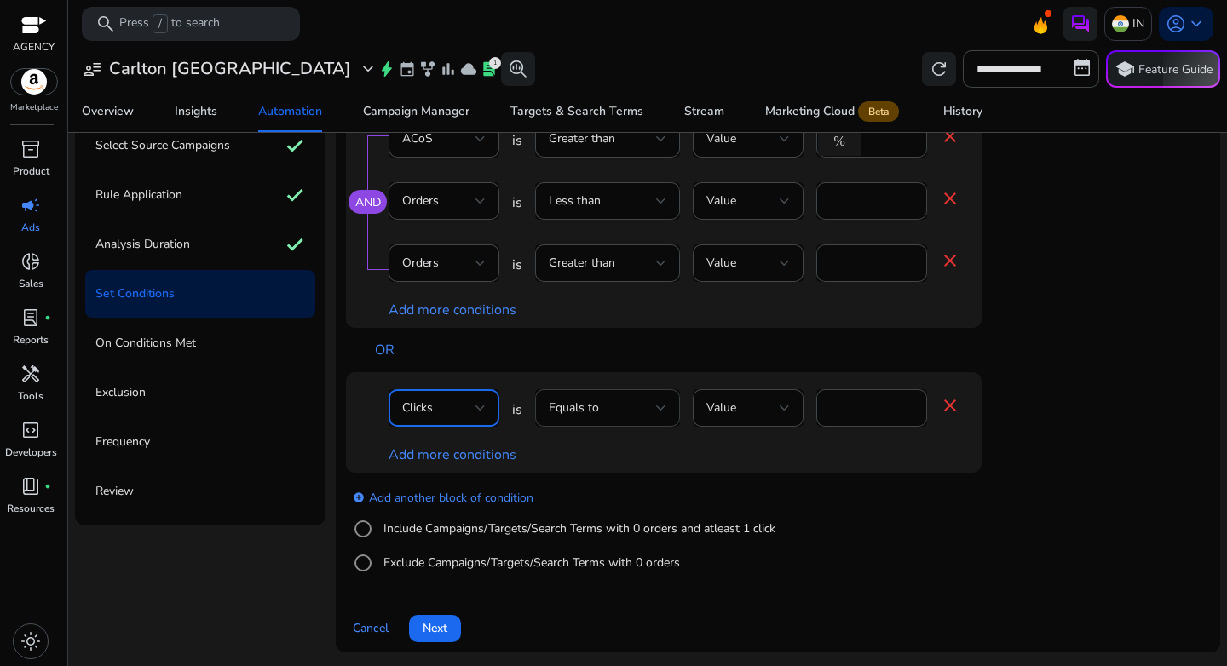
click at [658, 410] on div at bounding box center [661, 408] width 10 height 7
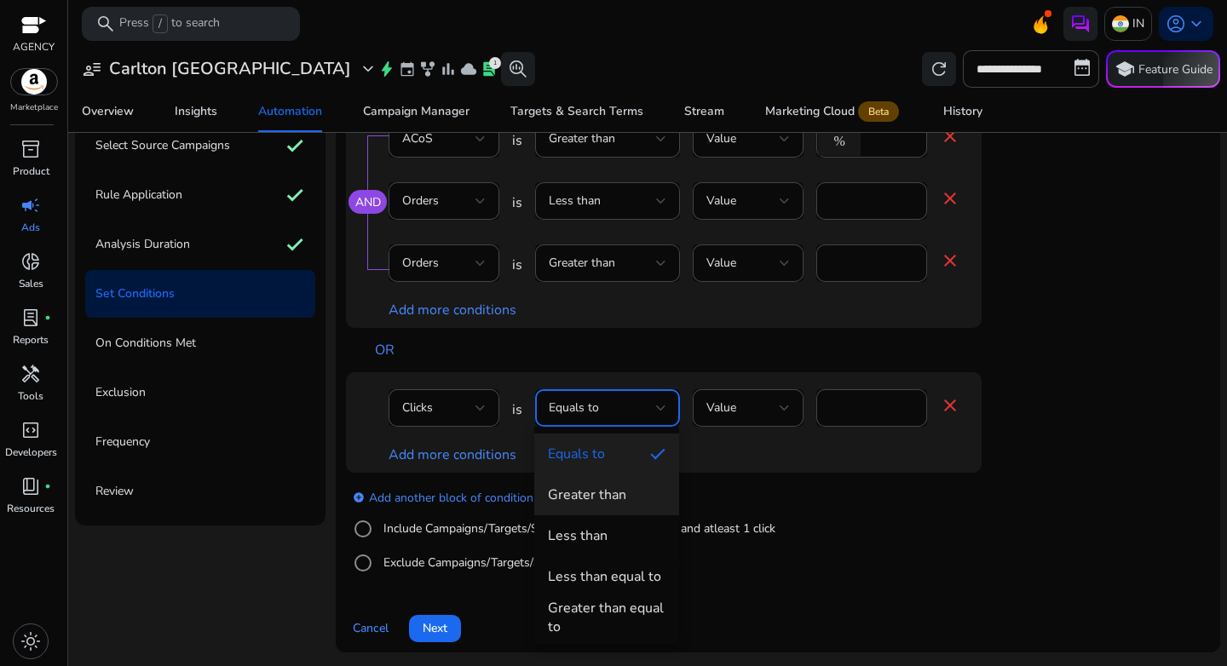
click at [614, 502] on div "Greater than" at bounding box center [587, 495] width 78 height 19
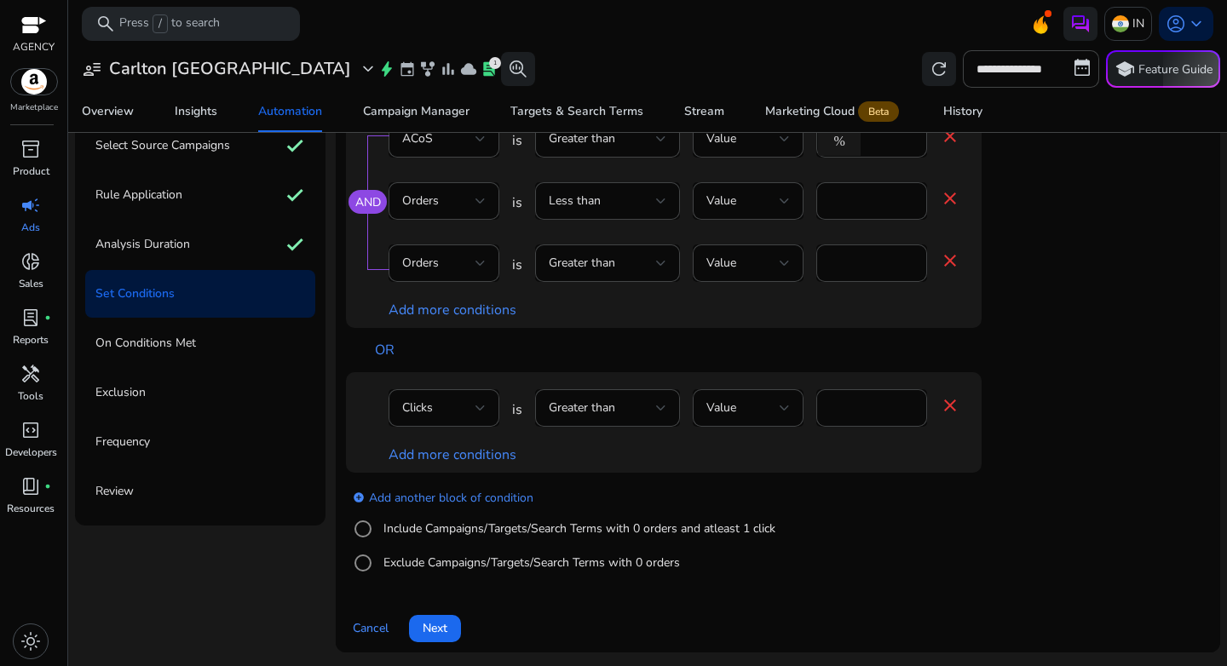
drag, startPoint x: 860, startPoint y: 417, endPoint x: 812, endPoint y: 409, distance: 48.3
click at [812, 409] on div "Clicks is Greater than Value **** close" at bounding box center [675, 416] width 572 height 55
type input "**"
click at [468, 447] on link "Add more conditions" at bounding box center [453, 455] width 128 height 19
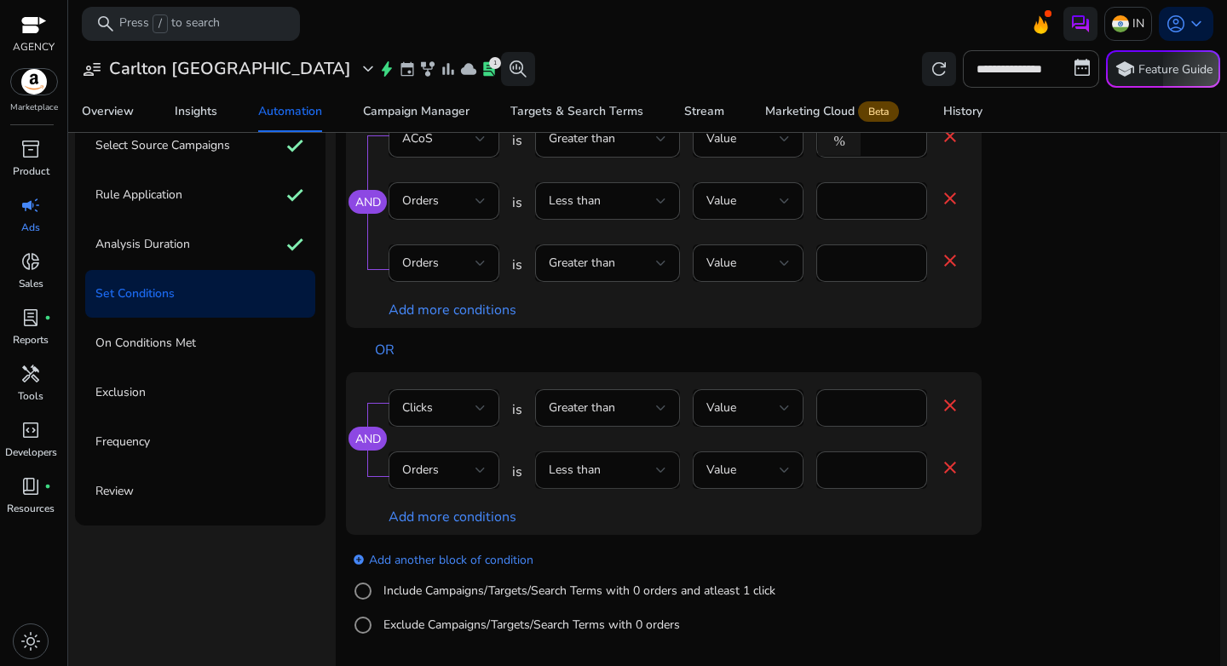
click at [611, 465] on div "Less than" at bounding box center [602, 470] width 107 height 19
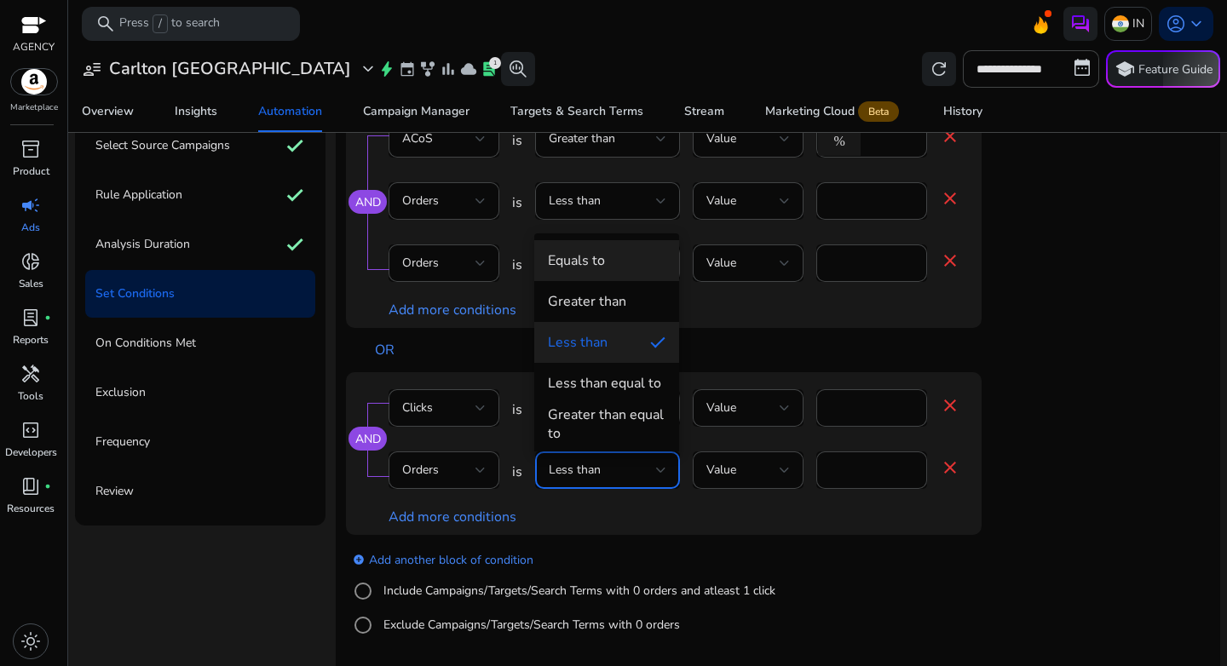
click at [593, 261] on div "Equals to" at bounding box center [576, 260] width 57 height 19
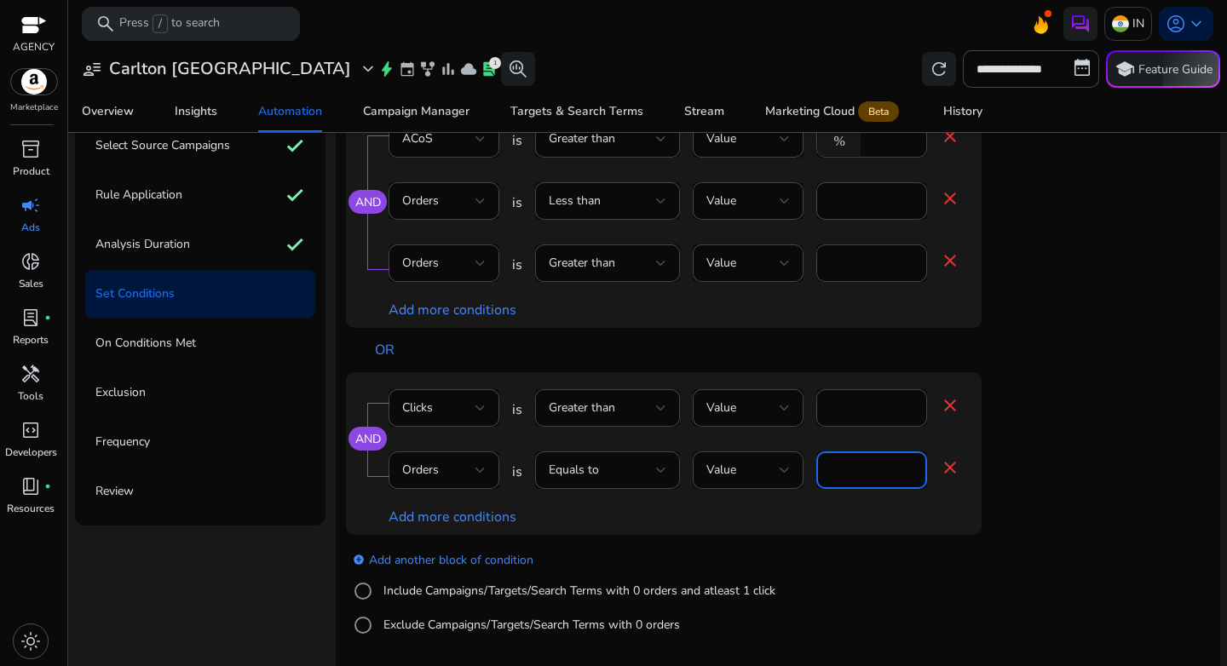
drag, startPoint x: 851, startPoint y: 462, endPoint x: 827, endPoint y: 466, distance: 24.2
click at [827, 466] on div "*" at bounding box center [871, 470] width 111 height 37
type input "*"
click at [1001, 467] on div "AND Clicks is Greater than Value ** close Orders is Equals to Value * close Add…" at bounding box center [698, 453] width 704 height 163
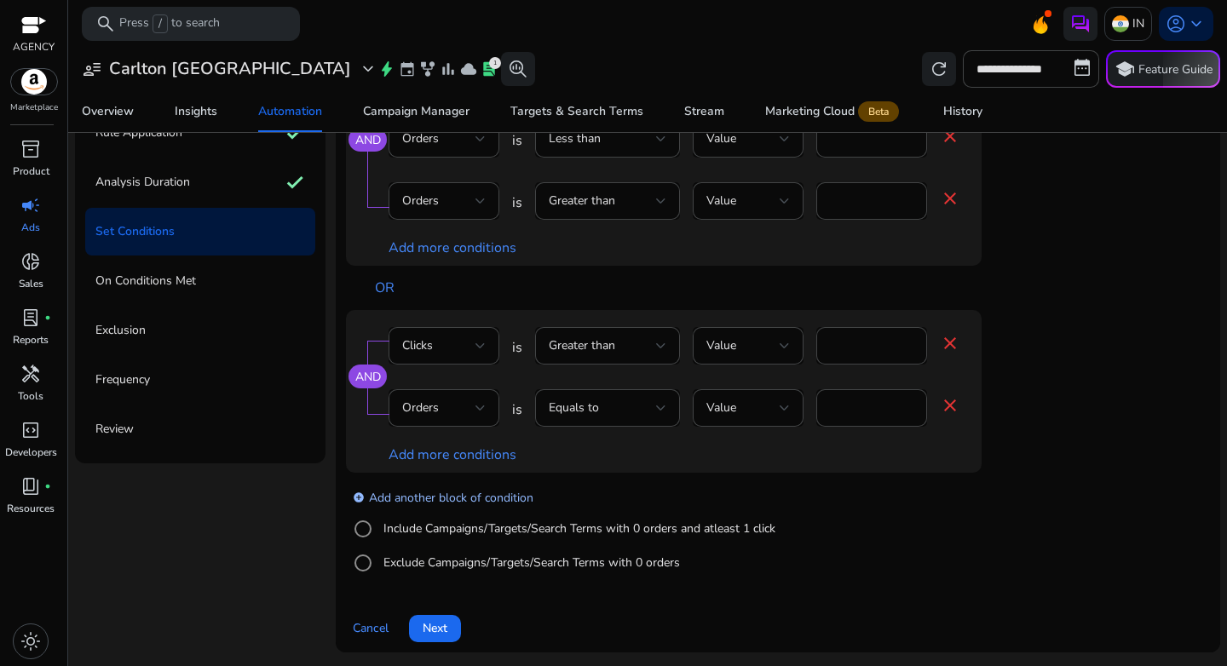
click at [458, 499] on link "add_circle Add another block of condition" at bounding box center [443, 497] width 181 height 20
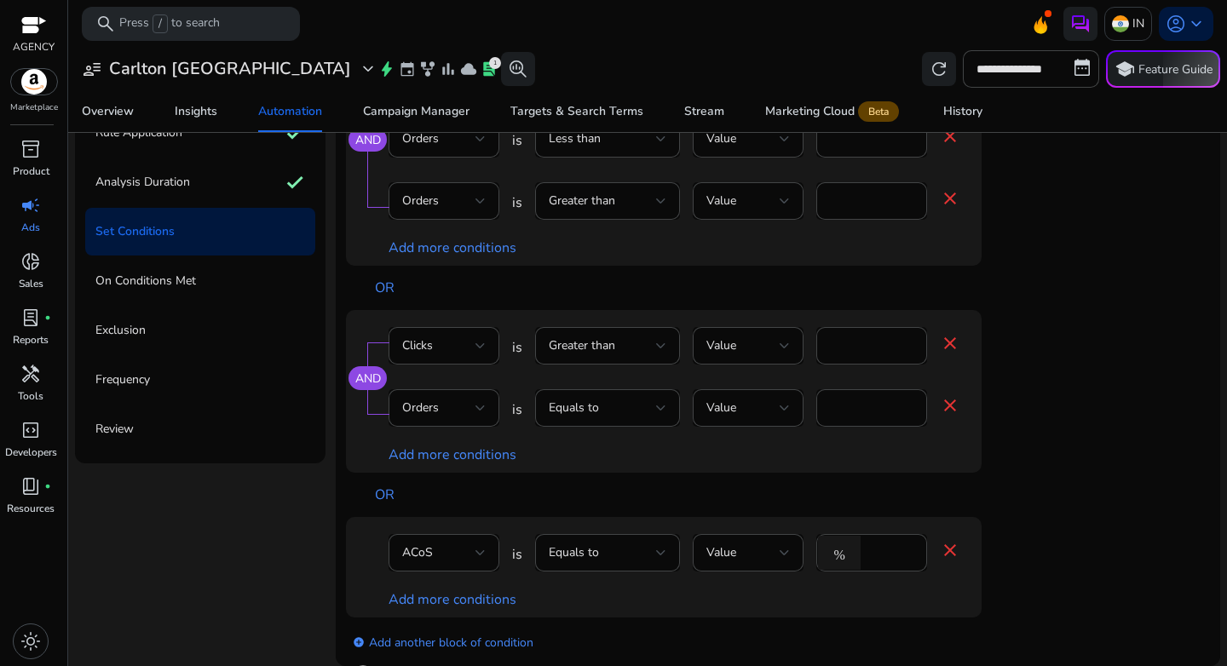
scroll to position [121, 0]
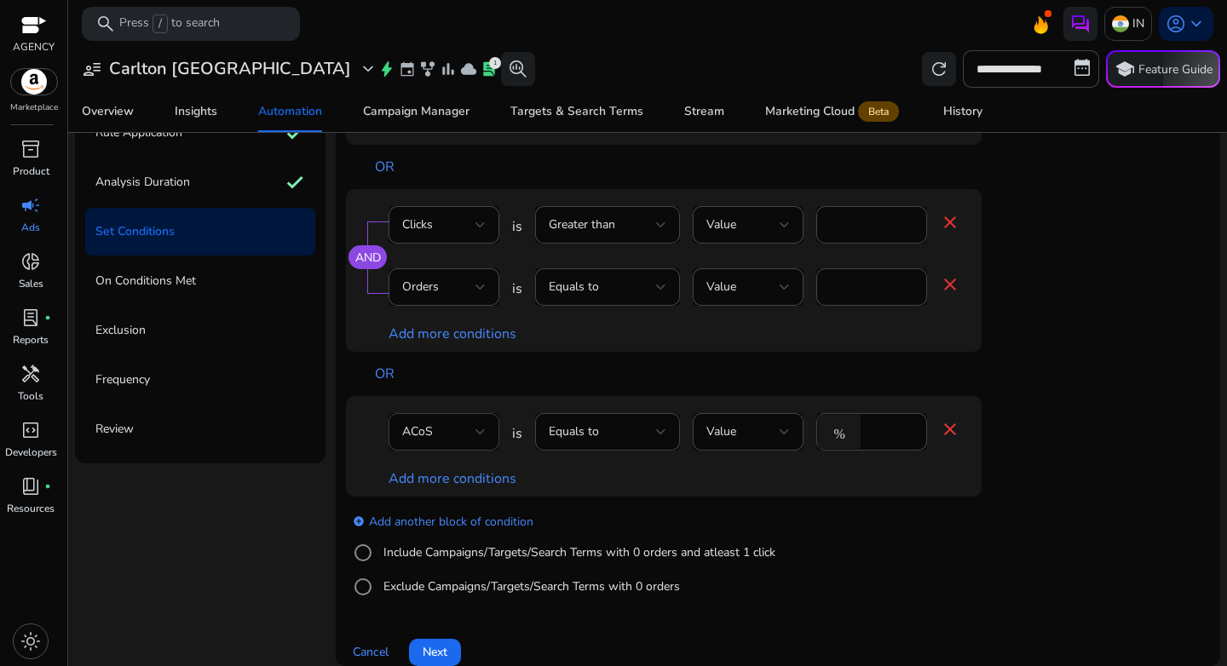
click at [454, 427] on div "ACoS" at bounding box center [438, 432] width 73 height 19
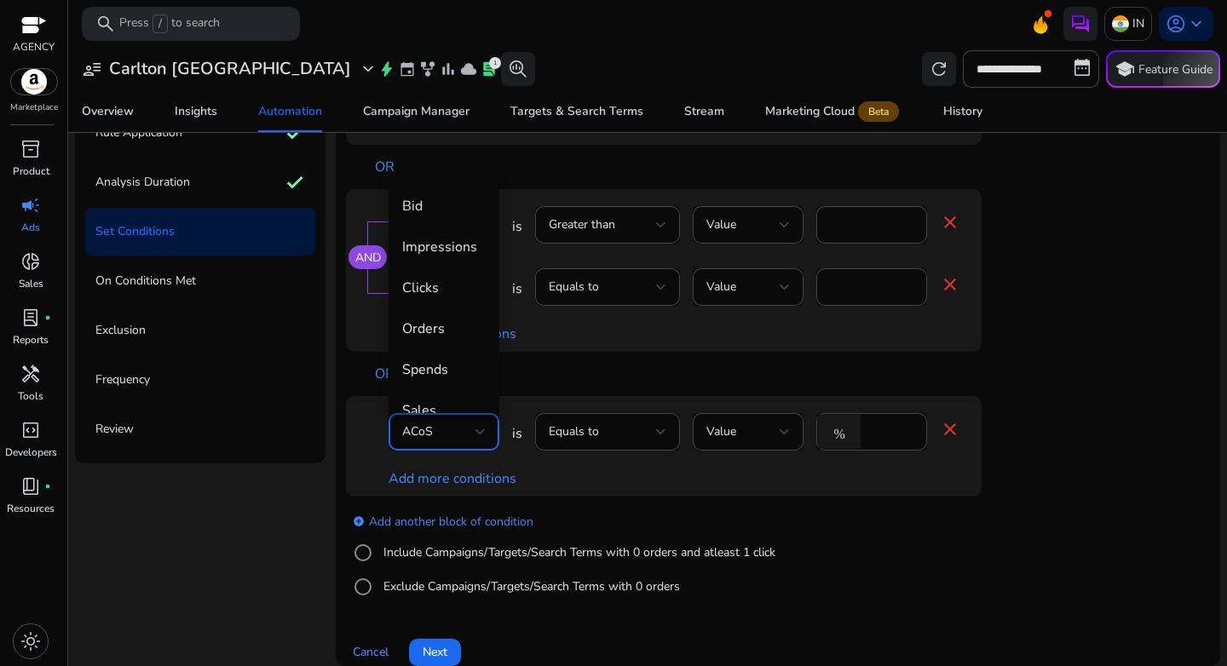
scroll to position [59, 0]
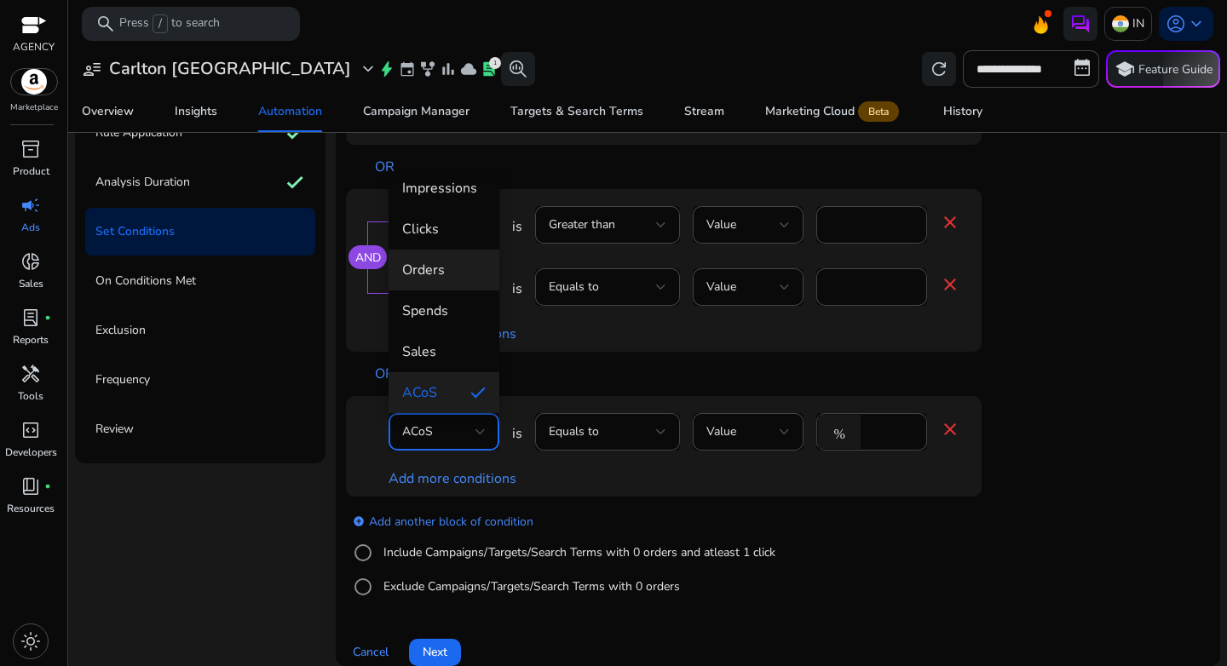
click at [443, 271] on span "Orders" at bounding box center [444, 270] width 84 height 19
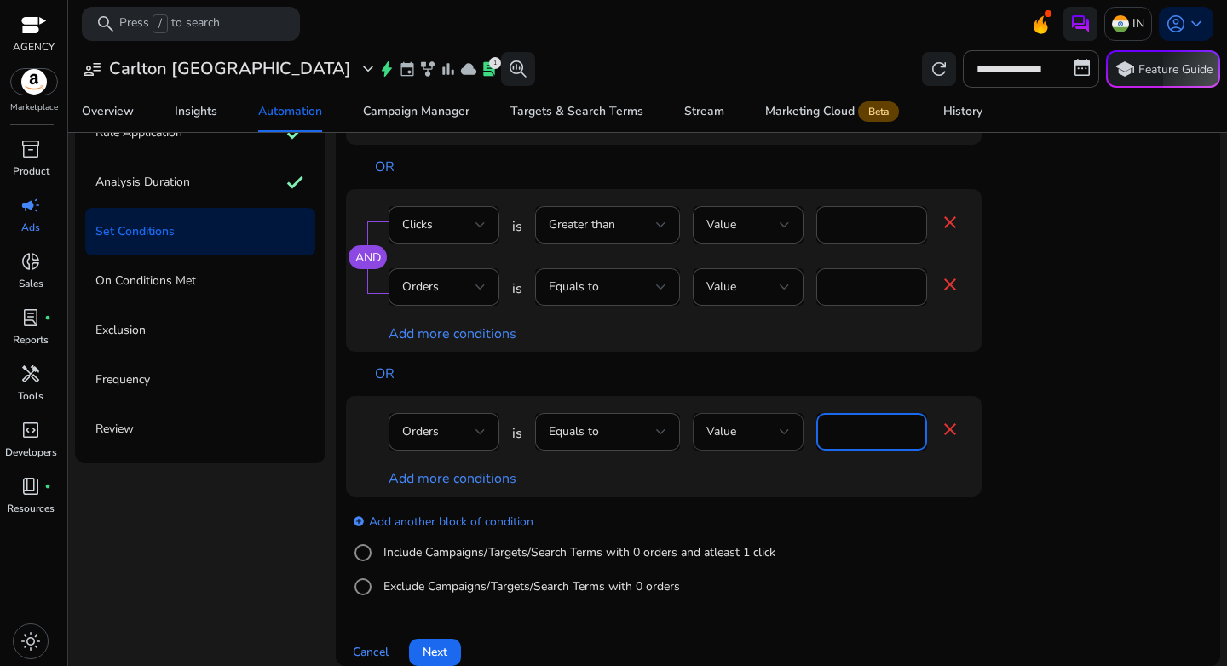
drag, startPoint x: 870, startPoint y: 432, endPoint x: 776, endPoint y: 431, distance: 94.6
click at [776, 431] on div "Orders is Equals to Value **** close" at bounding box center [675, 440] width 572 height 55
type input "*"
click at [479, 486] on link "Add more conditions" at bounding box center [453, 479] width 128 height 19
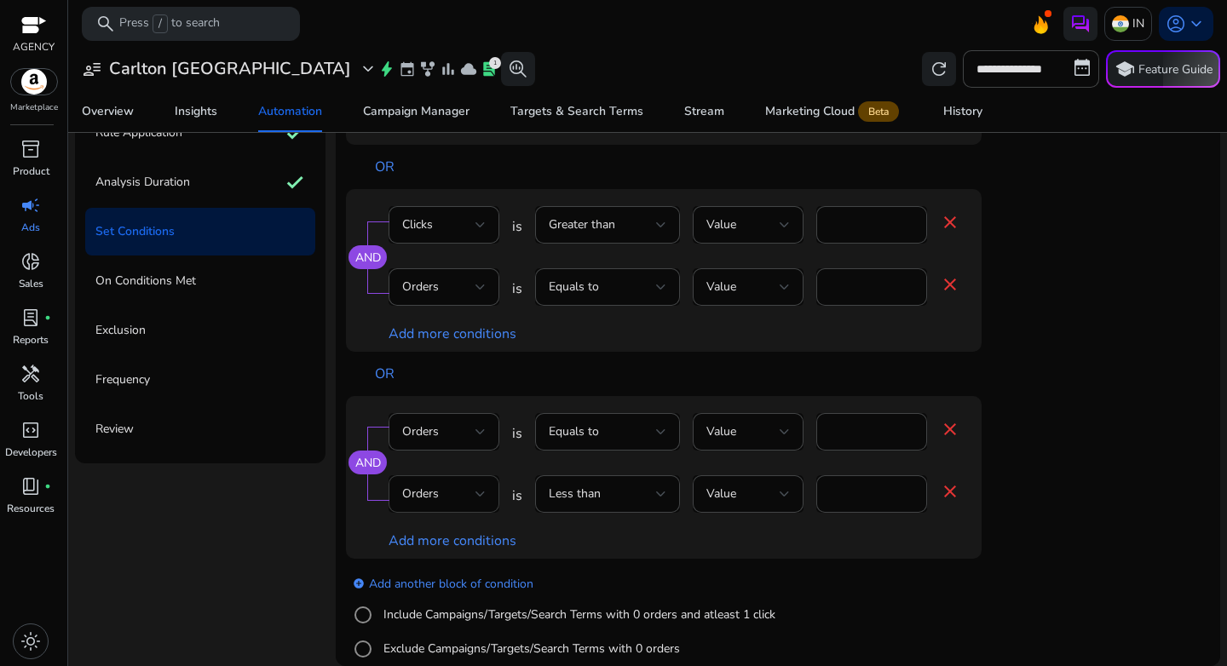
click at [441, 492] on div "Orders" at bounding box center [438, 494] width 73 height 19
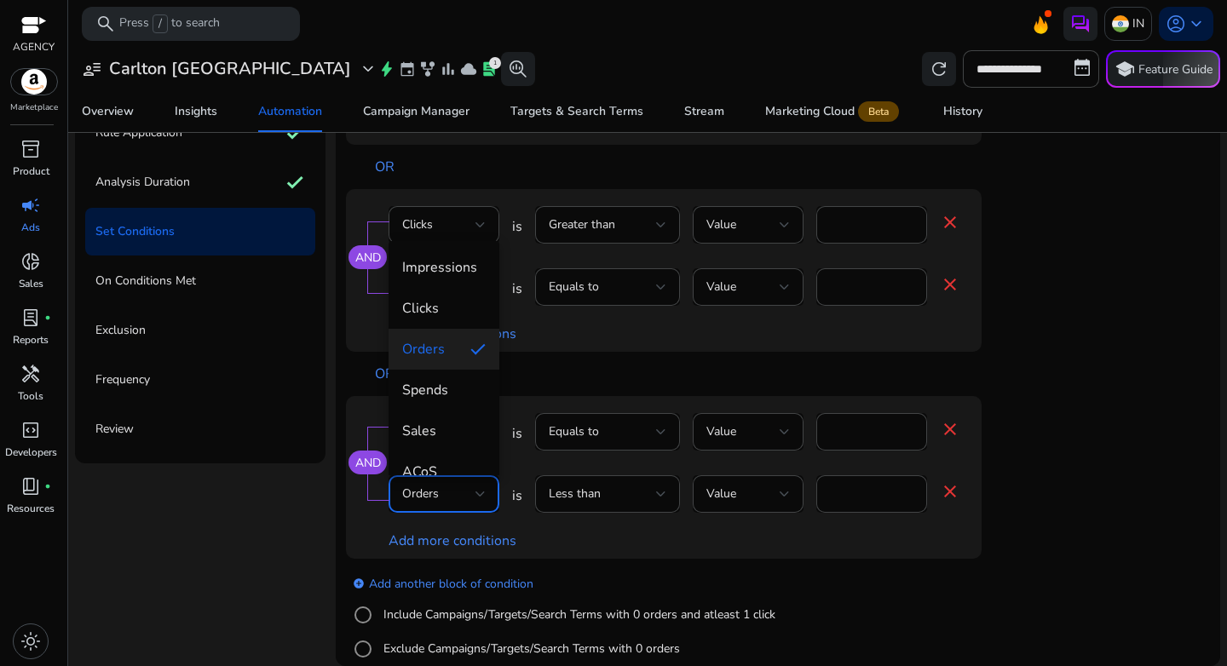
scroll to position [75, 0]
click at [439, 363] on span "Spends" at bounding box center [444, 357] width 84 height 19
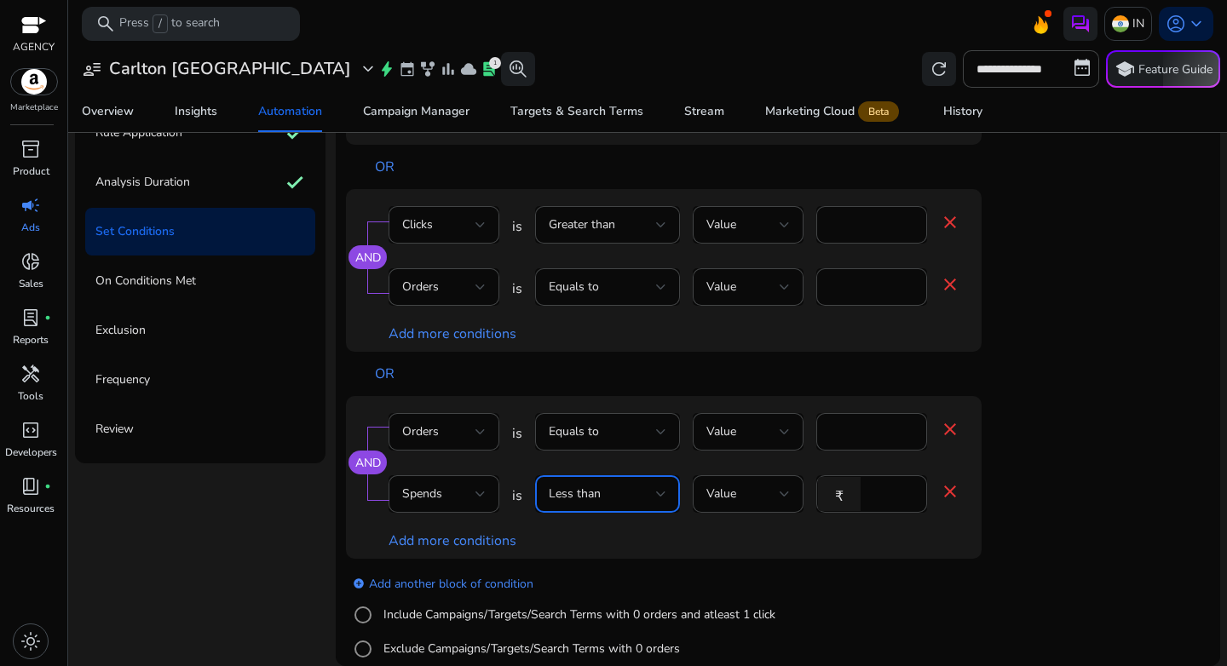
click at [627, 485] on div "Less than" at bounding box center [602, 494] width 107 height 19
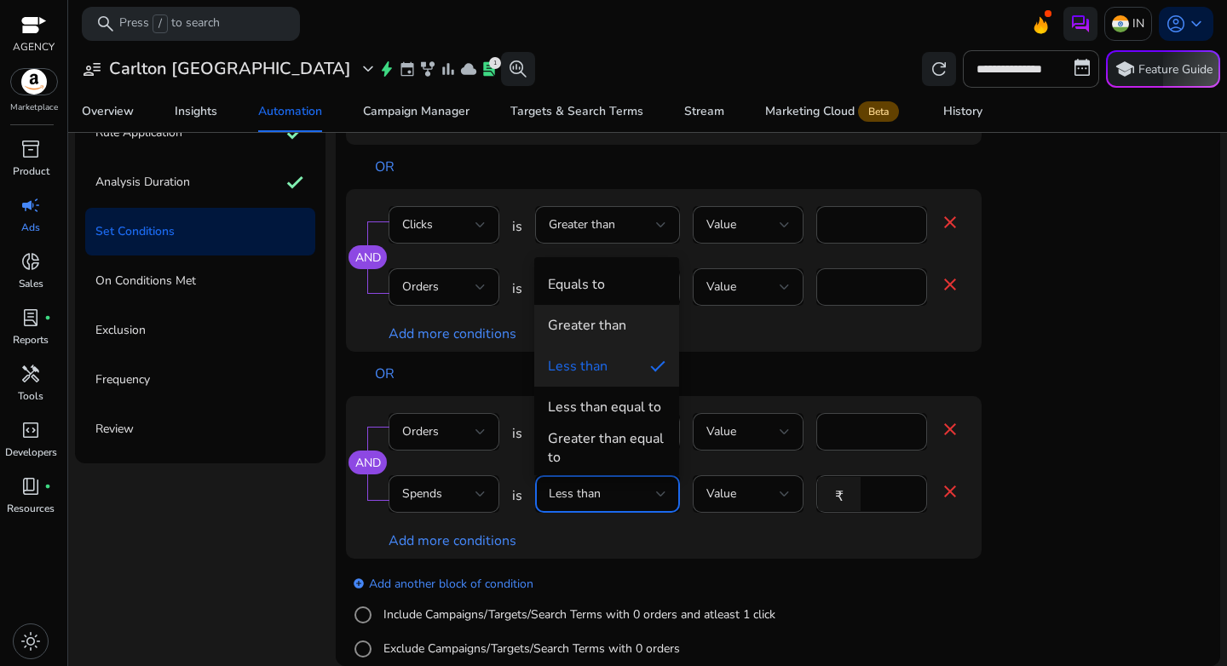
click at [608, 335] on mat-option "Greater than" at bounding box center [606, 325] width 145 height 41
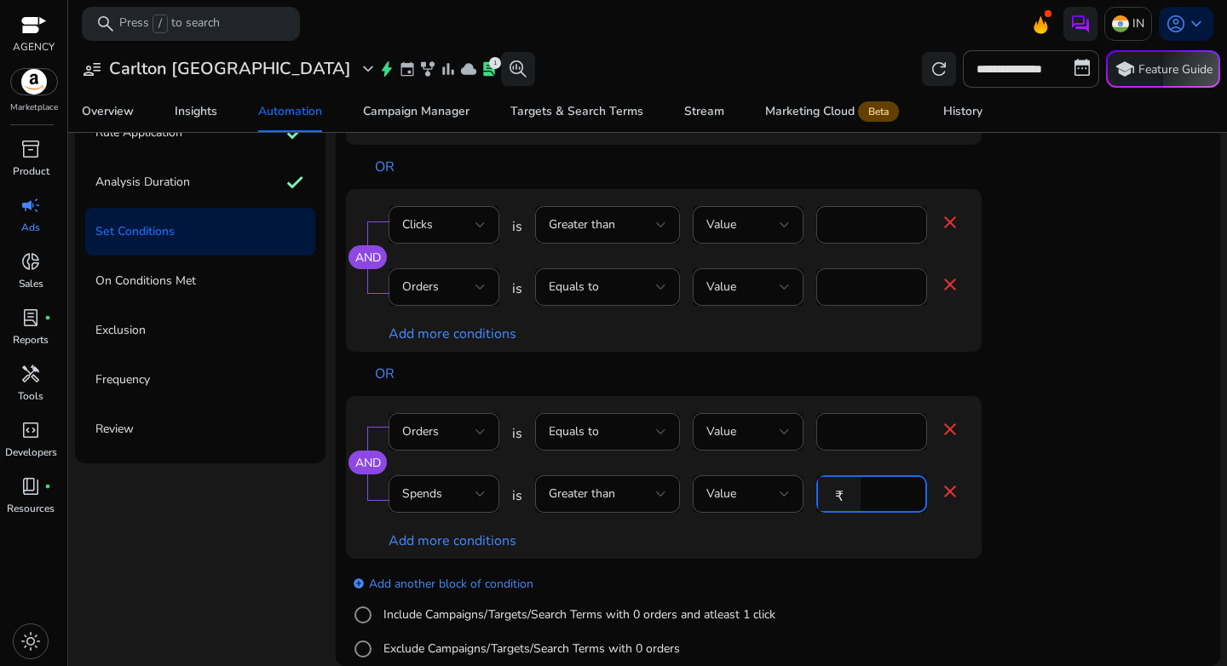
drag, startPoint x: 883, startPoint y: 495, endPoint x: 854, endPoint y: 497, distance: 29.0
click at [854, 497] on div "₹ *" at bounding box center [864, 494] width 97 height 37
type input "***"
click at [1127, 522] on app-ppc-editable-conditions "AND ACoS is Greater than Value % ** close Orders is Less than Value * close Ord…" at bounding box center [778, 297] width 864 height 755
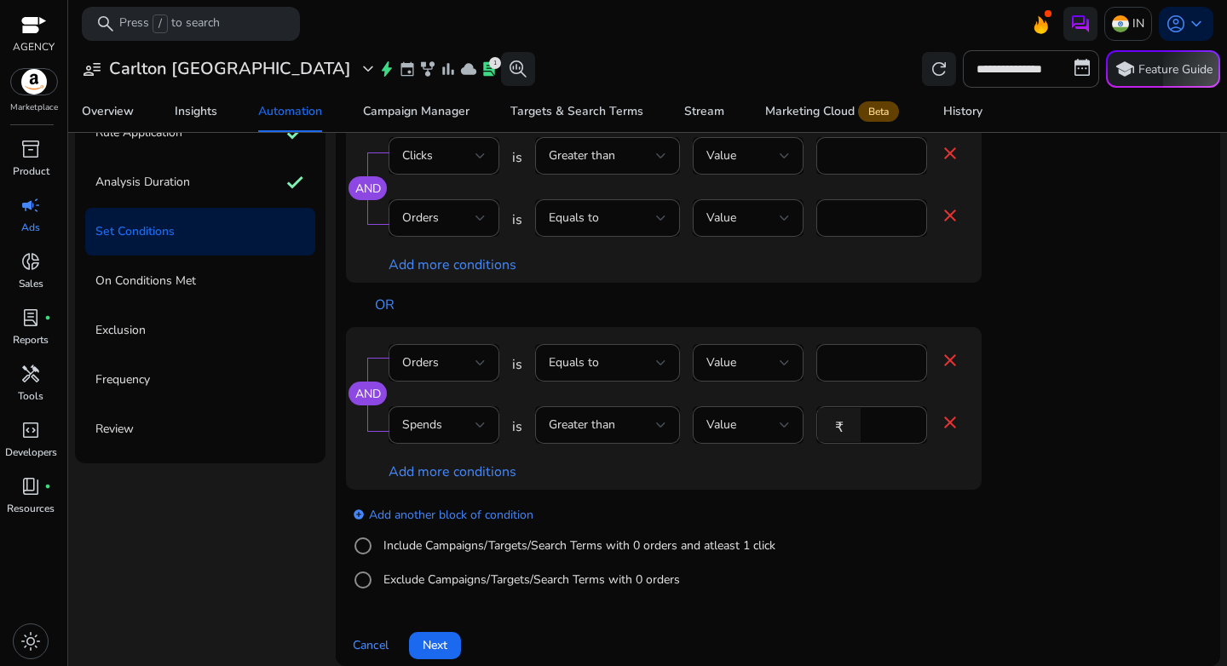
scroll to position [207, 0]
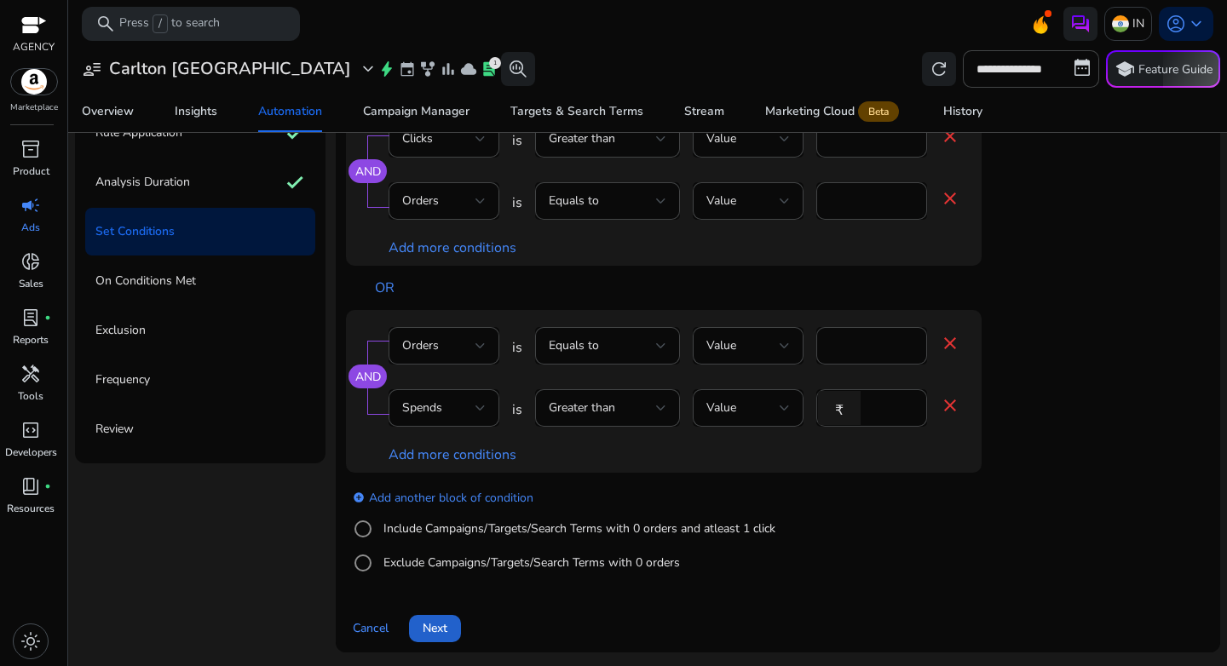
click at [436, 636] on span "Next" at bounding box center [435, 629] width 25 height 18
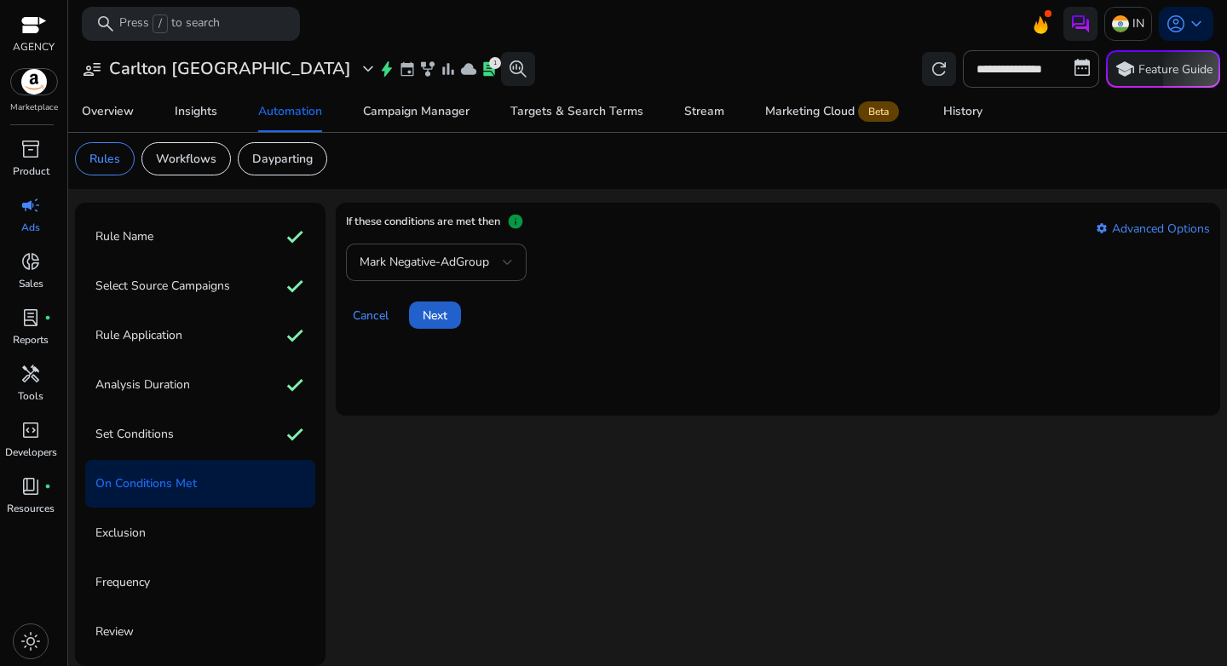
click at [431, 326] on span at bounding box center [435, 315] width 52 height 41
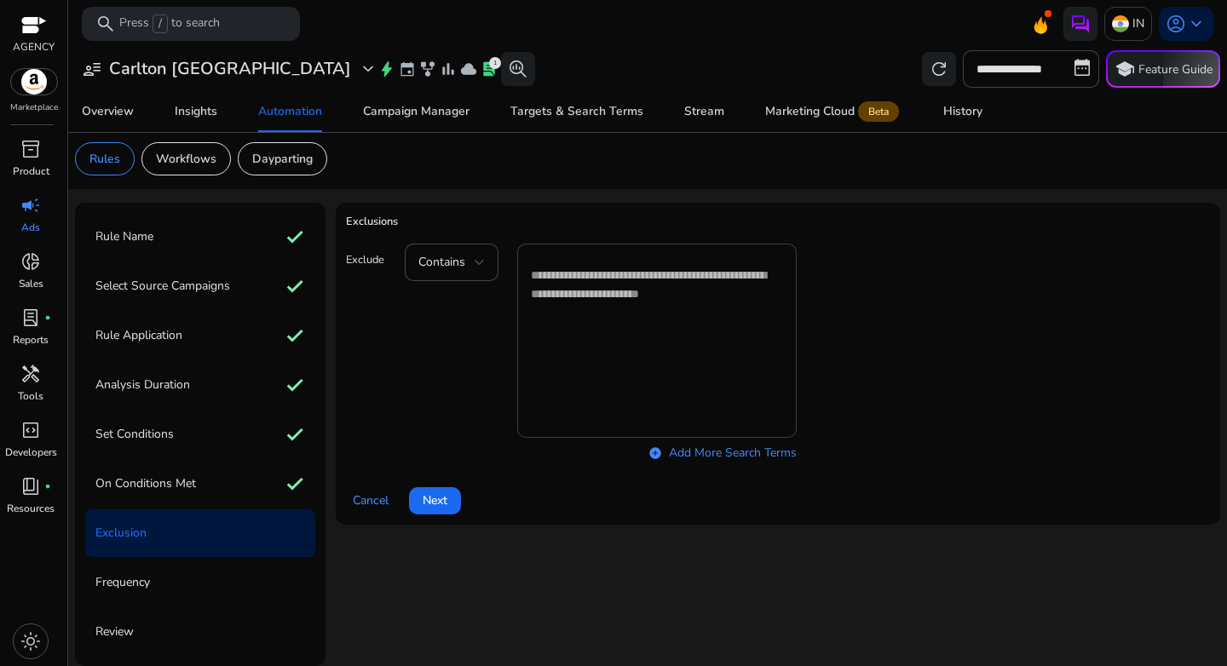
click at [637, 313] on textarea at bounding box center [657, 340] width 252 height 177
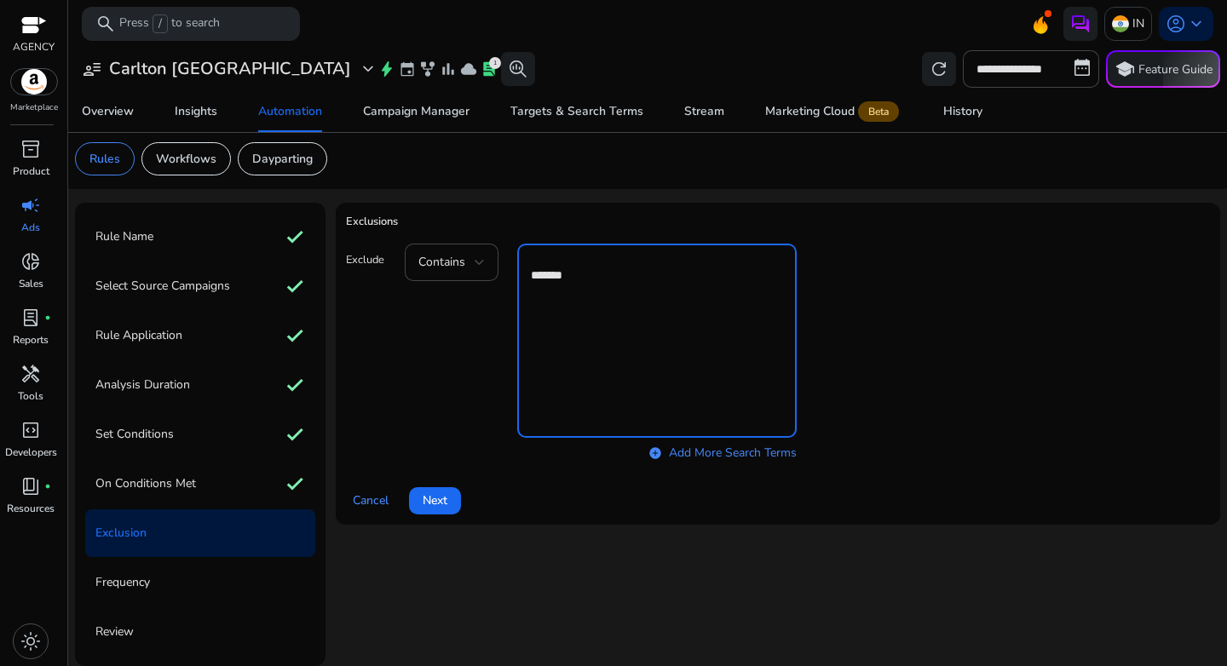
type textarea "*******"
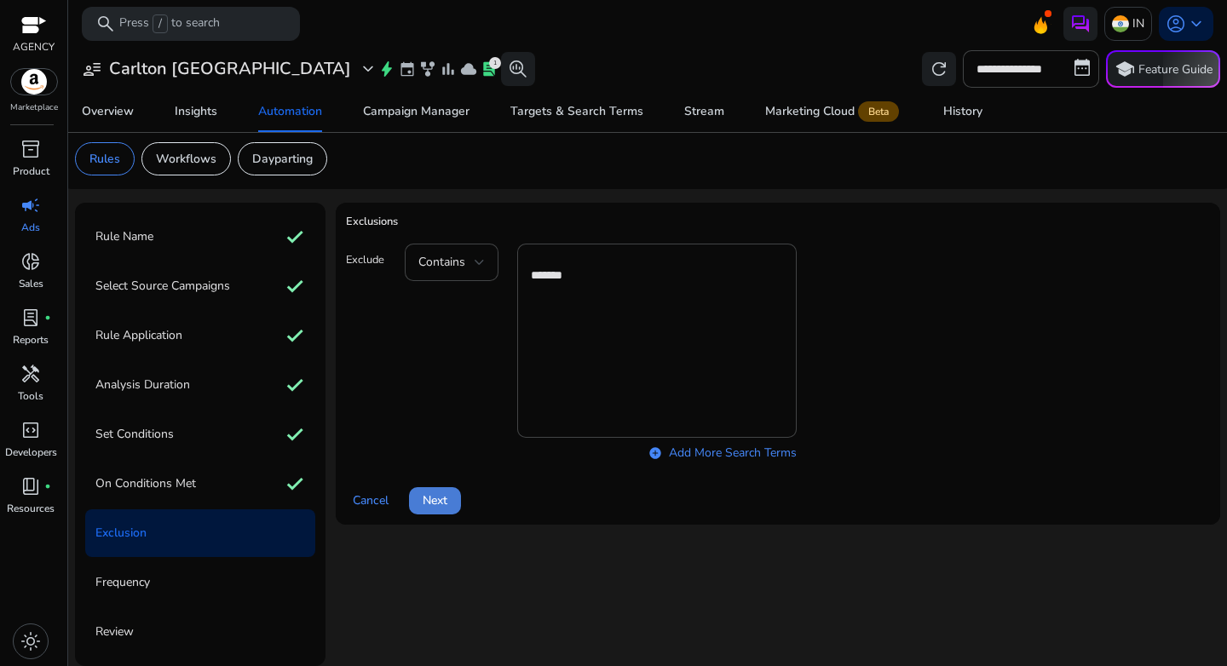
click at [442, 505] on span "Next" at bounding box center [435, 501] width 25 height 18
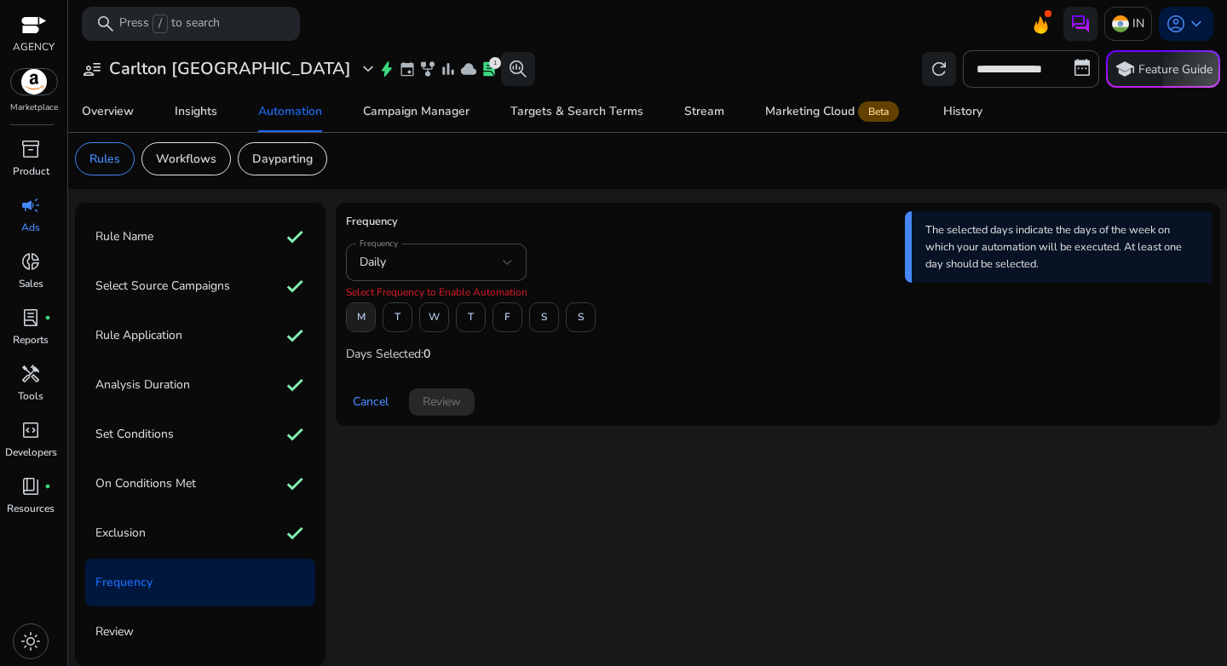
click at [364, 326] on span "M" at bounding box center [361, 318] width 9 height 30
click at [431, 323] on span "W" at bounding box center [434, 318] width 11 height 30
drag, startPoint x: 503, startPoint y: 324, endPoint x: 574, endPoint y: 389, distance: 97.1
click at [504, 324] on span at bounding box center [507, 317] width 28 height 41
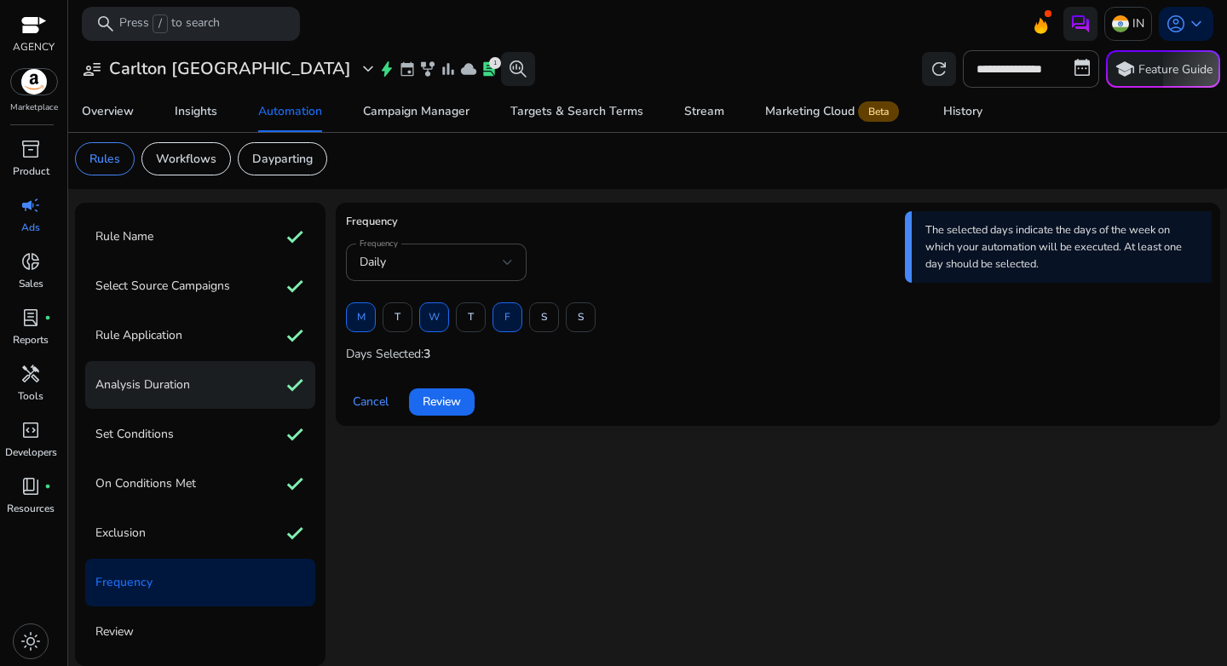
click at [159, 378] on p "Analysis Duration" at bounding box center [142, 385] width 95 height 27
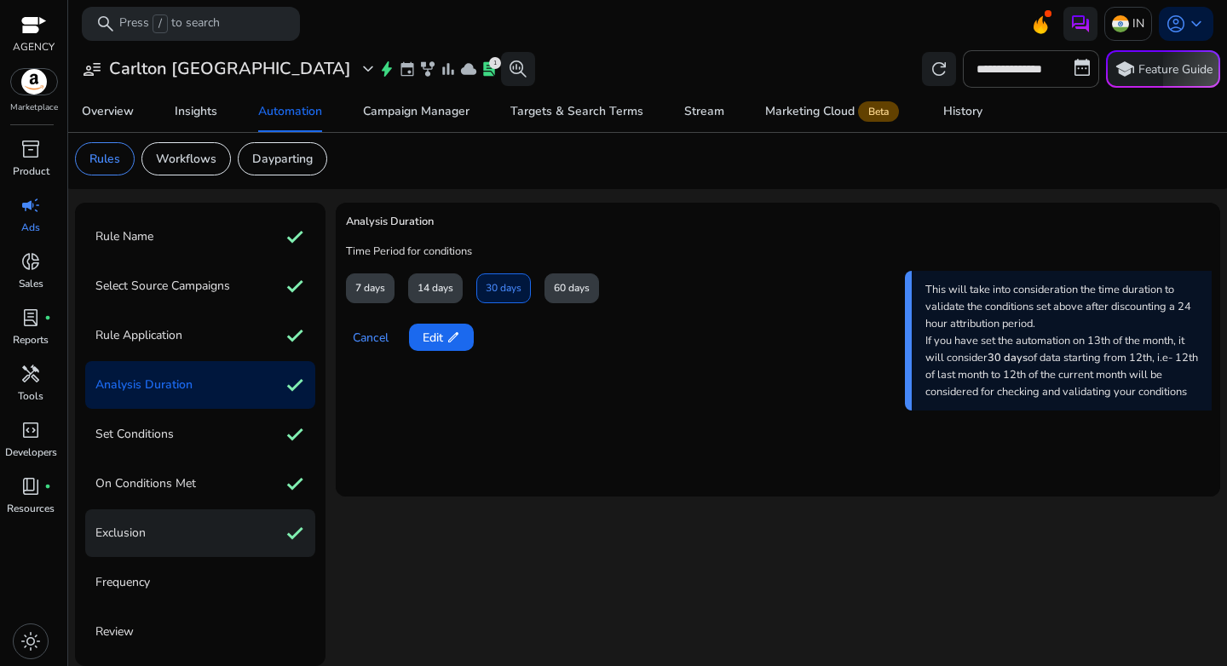
click at [154, 541] on div "Exclusion check" at bounding box center [200, 534] width 230 height 48
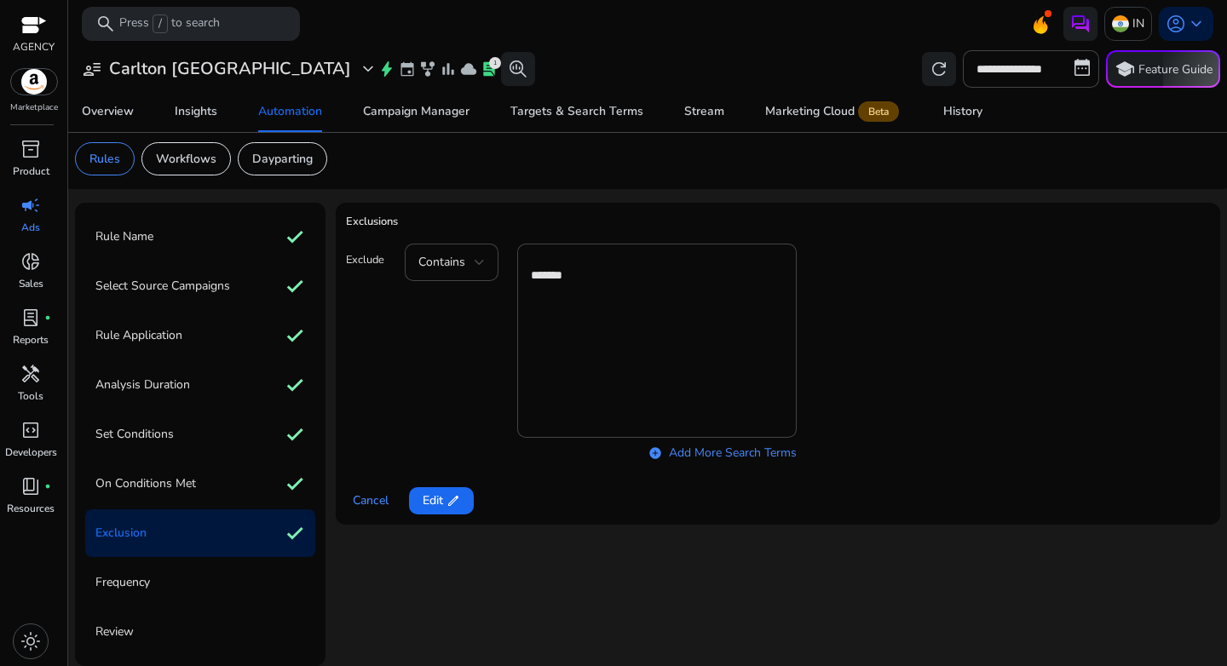
click at [169, 585] on div "Frequency" at bounding box center [200, 583] width 230 height 48
click at [461, 493] on span at bounding box center [441, 501] width 65 height 41
click at [426, 505] on span "Next" at bounding box center [435, 501] width 25 height 18
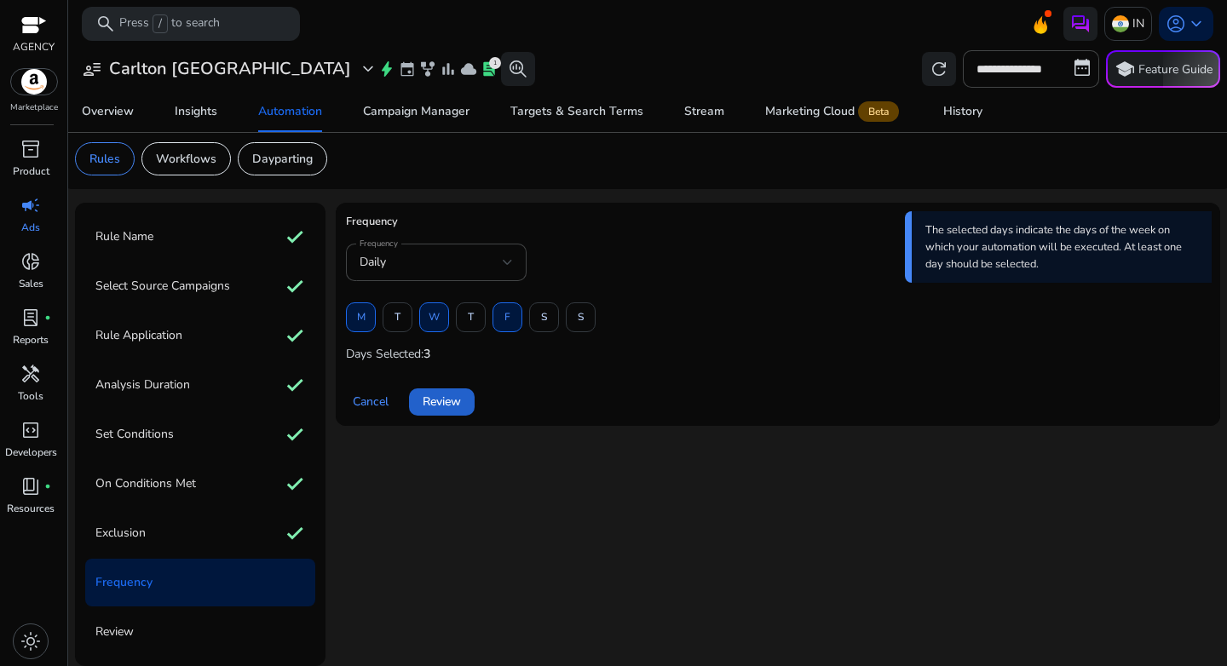
click at [449, 397] on span "Review" at bounding box center [442, 402] width 38 height 18
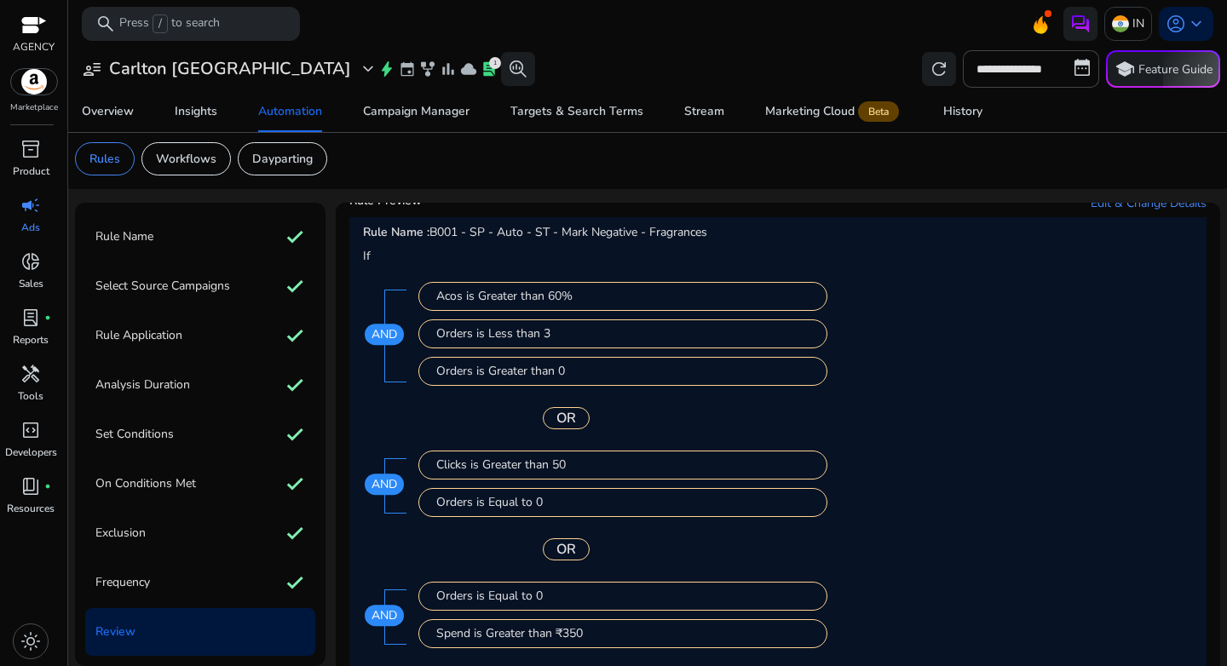
scroll to position [207, 0]
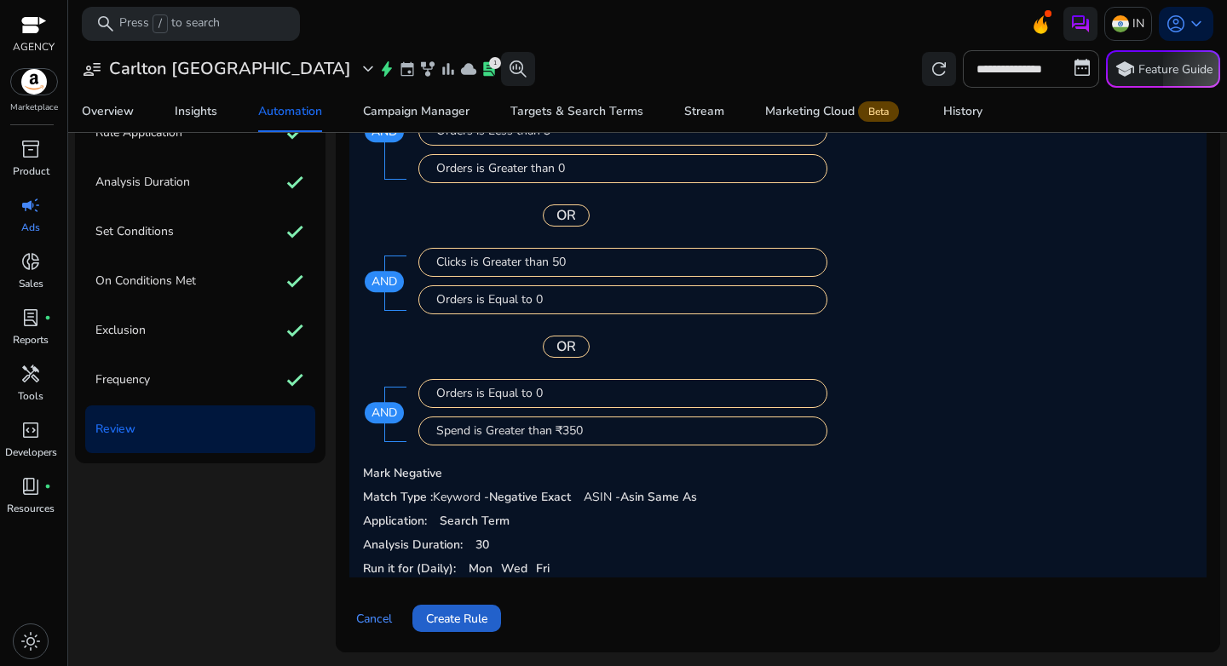
click at [458, 628] on span at bounding box center [456, 618] width 89 height 41
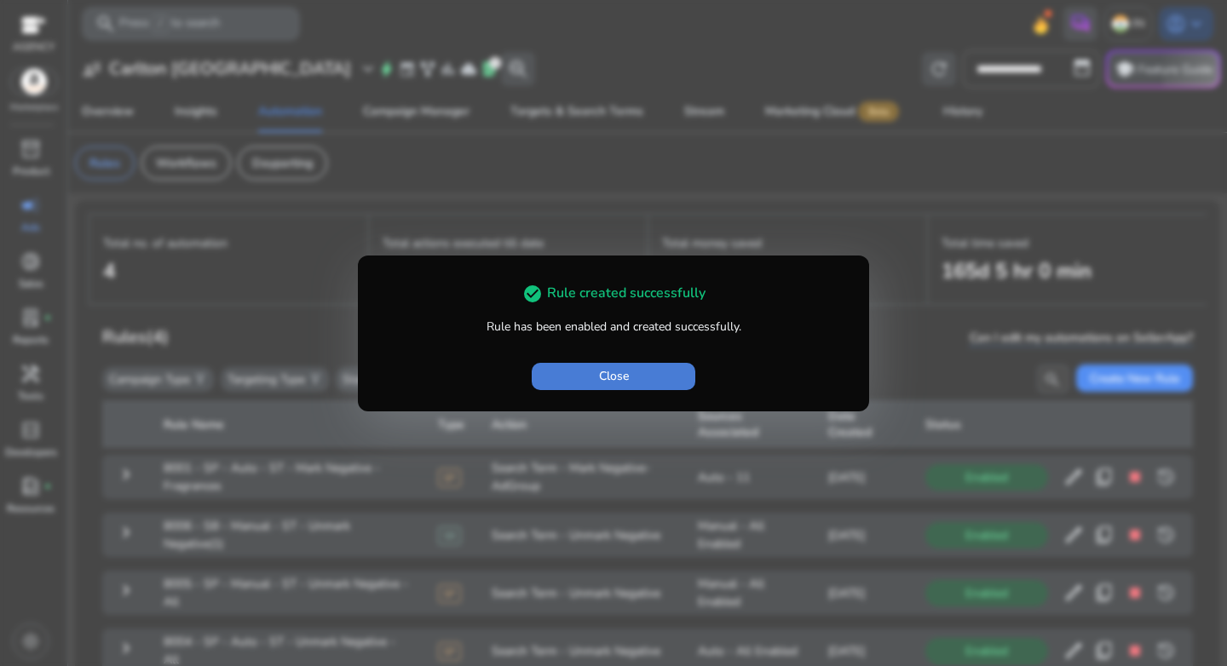
click at [634, 372] on span "button" at bounding box center [614, 376] width 164 height 41
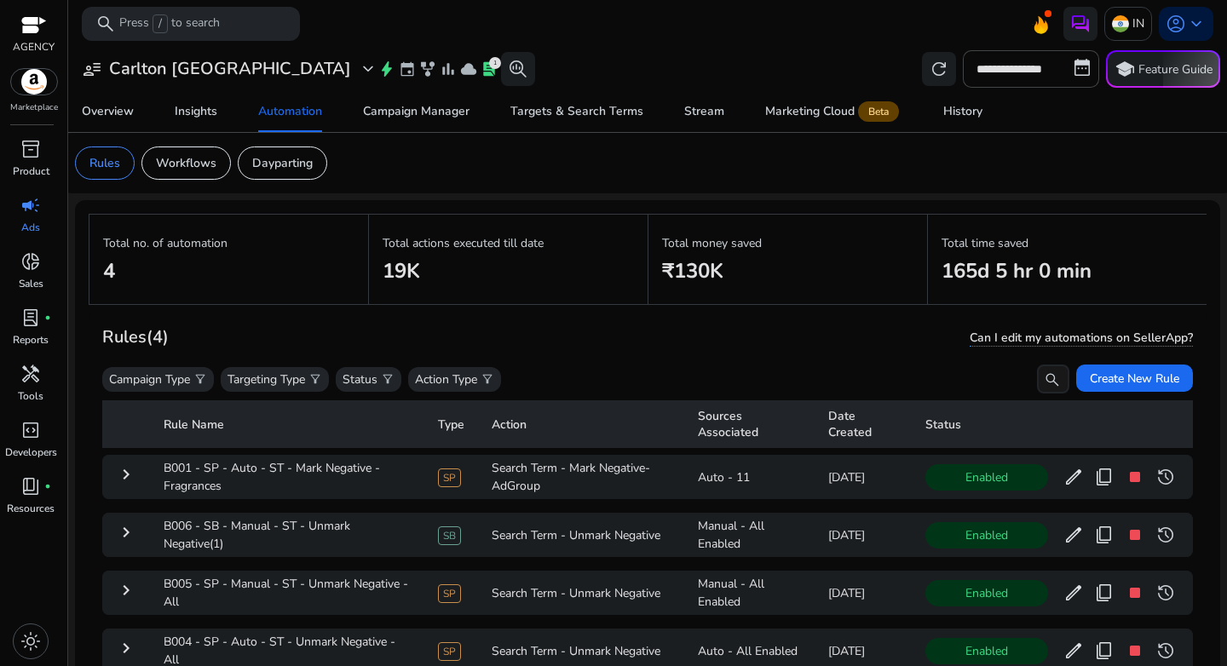
scroll to position [124, 0]
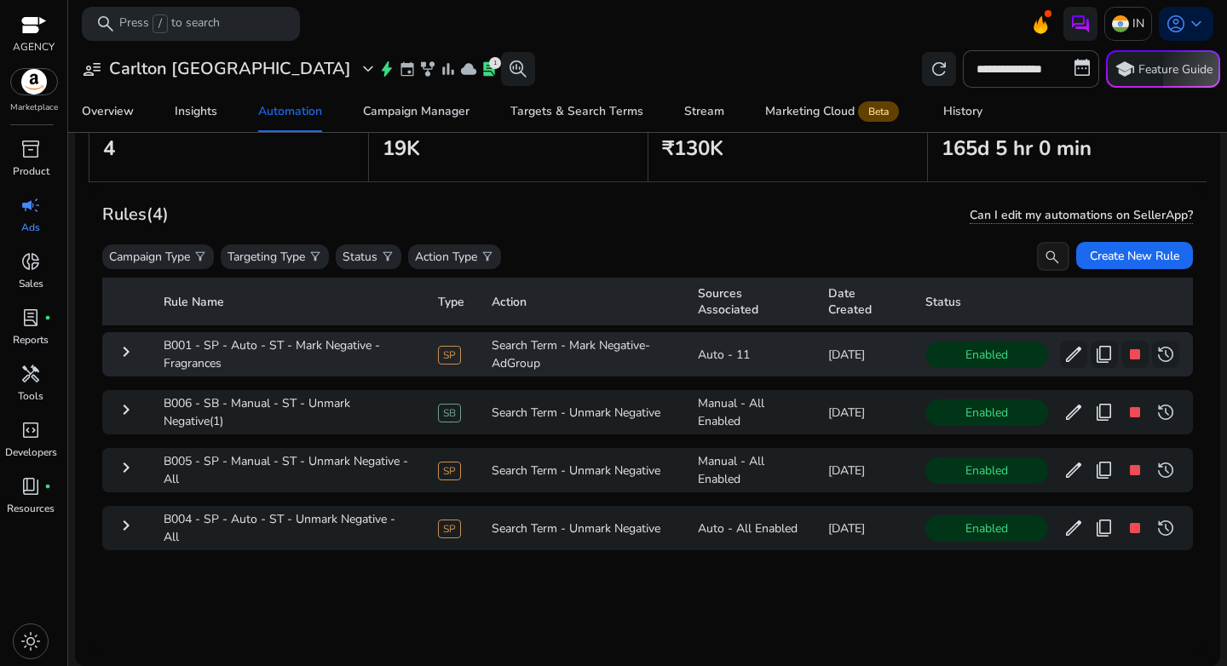
click at [121, 354] on mat-icon "keyboard_arrow_right" at bounding box center [126, 352] width 20 height 20
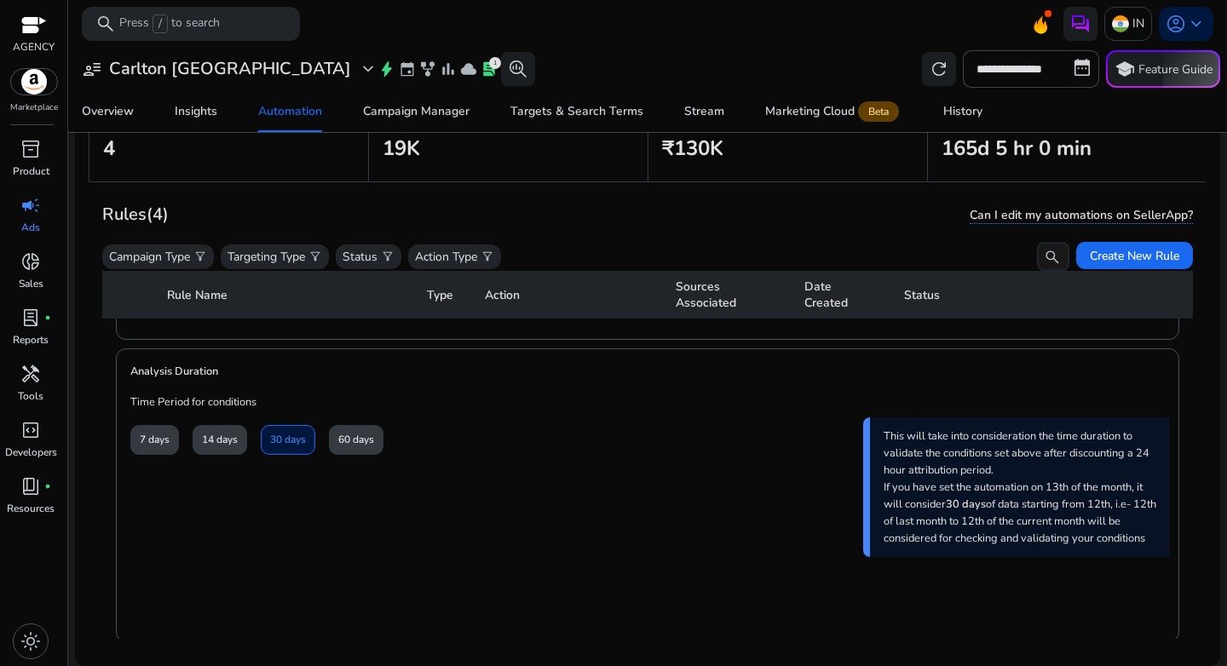
scroll to position [512, 0]
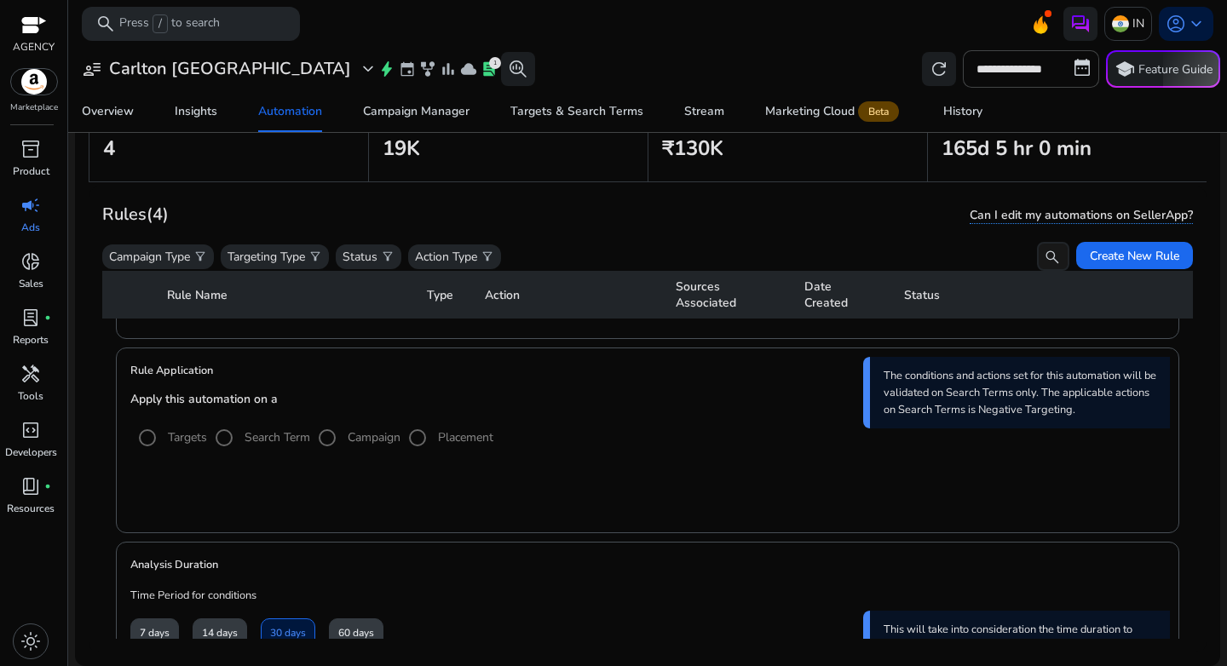
click at [818, 226] on div "Rules (4) Can I edit my automations on SellerApp?" at bounding box center [647, 214] width 1091 height 29
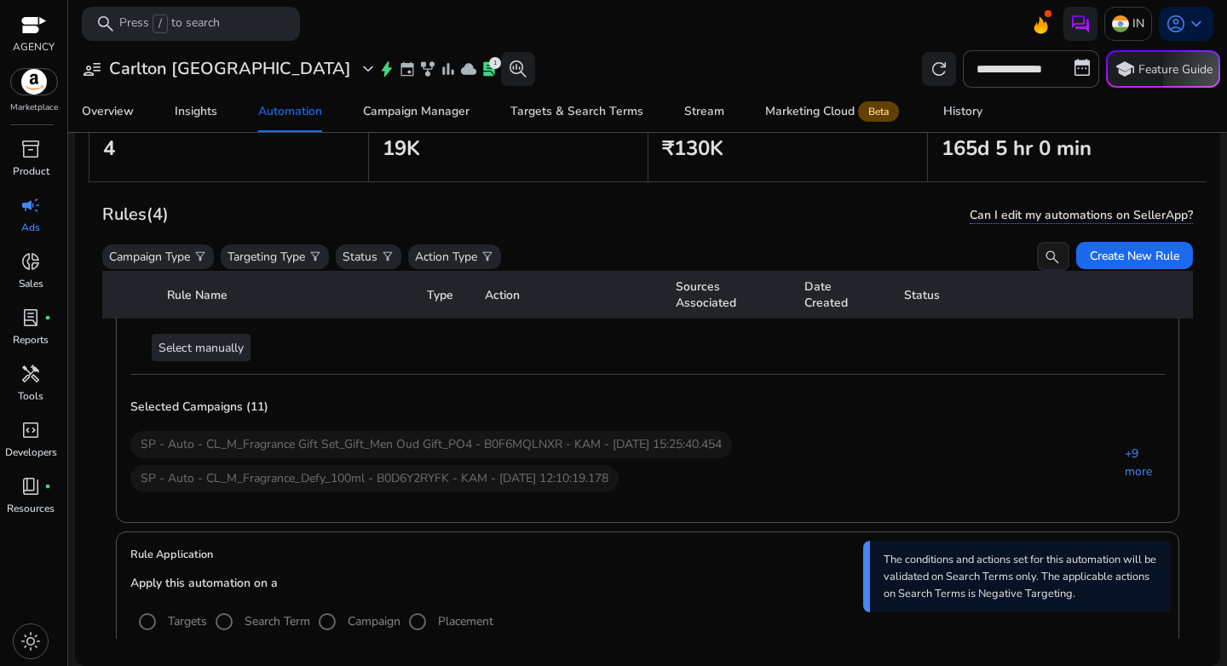
scroll to position [211, 0]
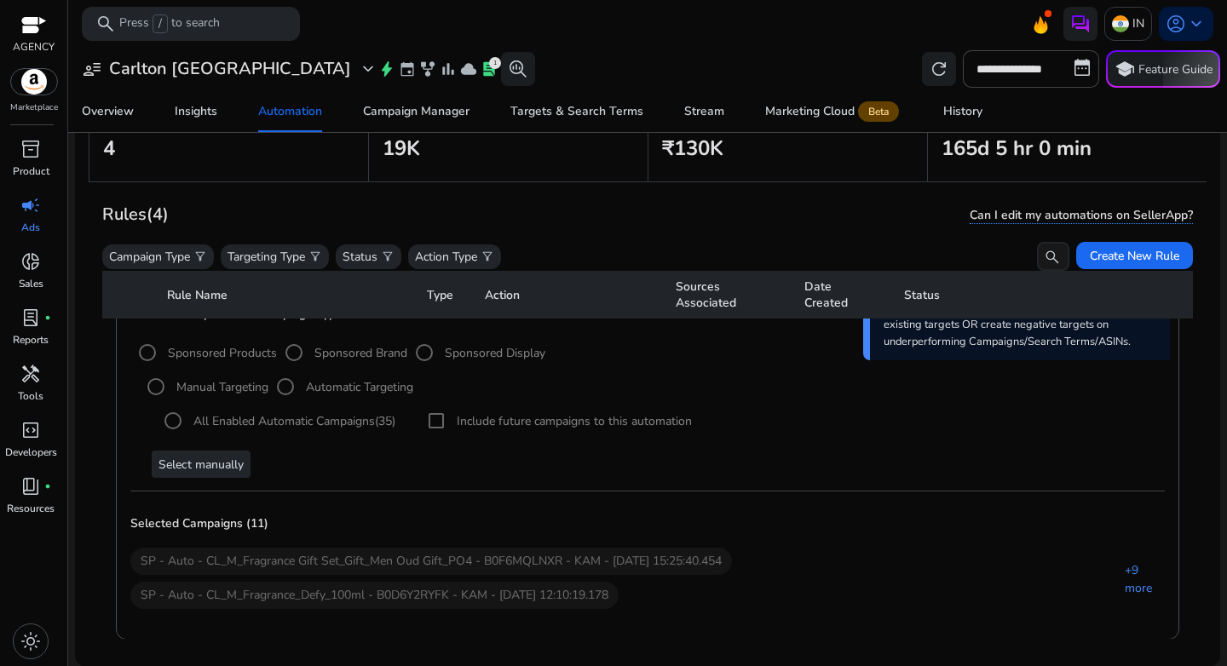
click at [1206, 338] on mat-card "**********" at bounding box center [647, 372] width 1145 height 589
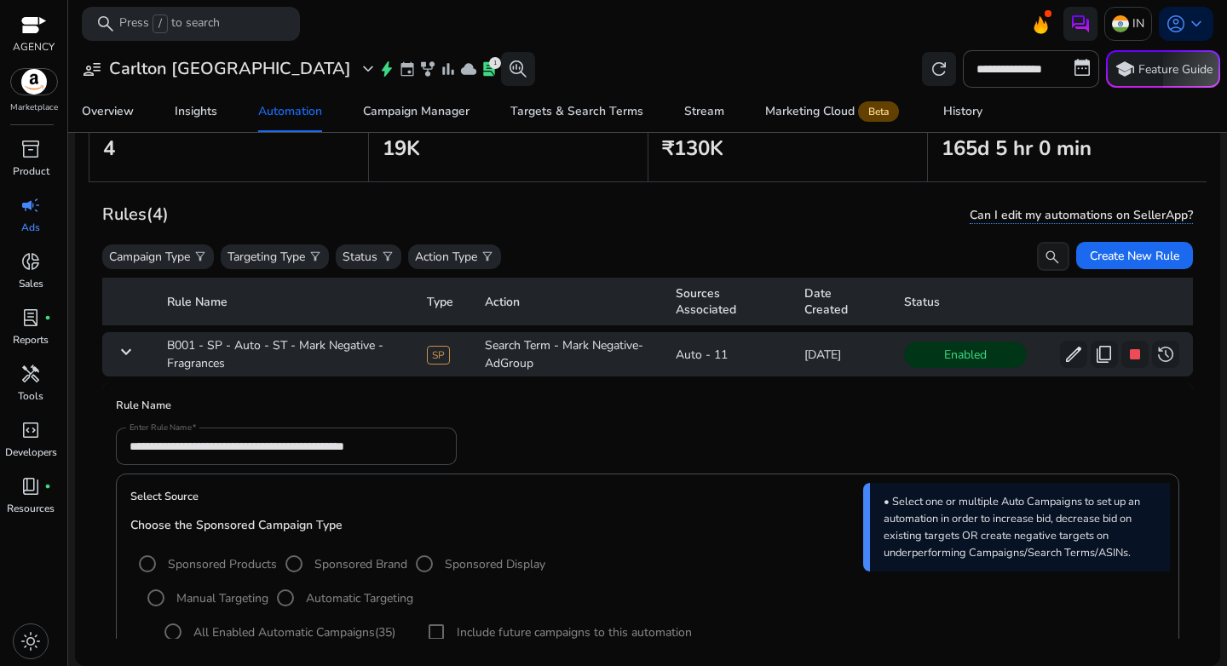
click at [125, 356] on mat-icon "keyboard_arrow_down" at bounding box center [126, 352] width 20 height 20
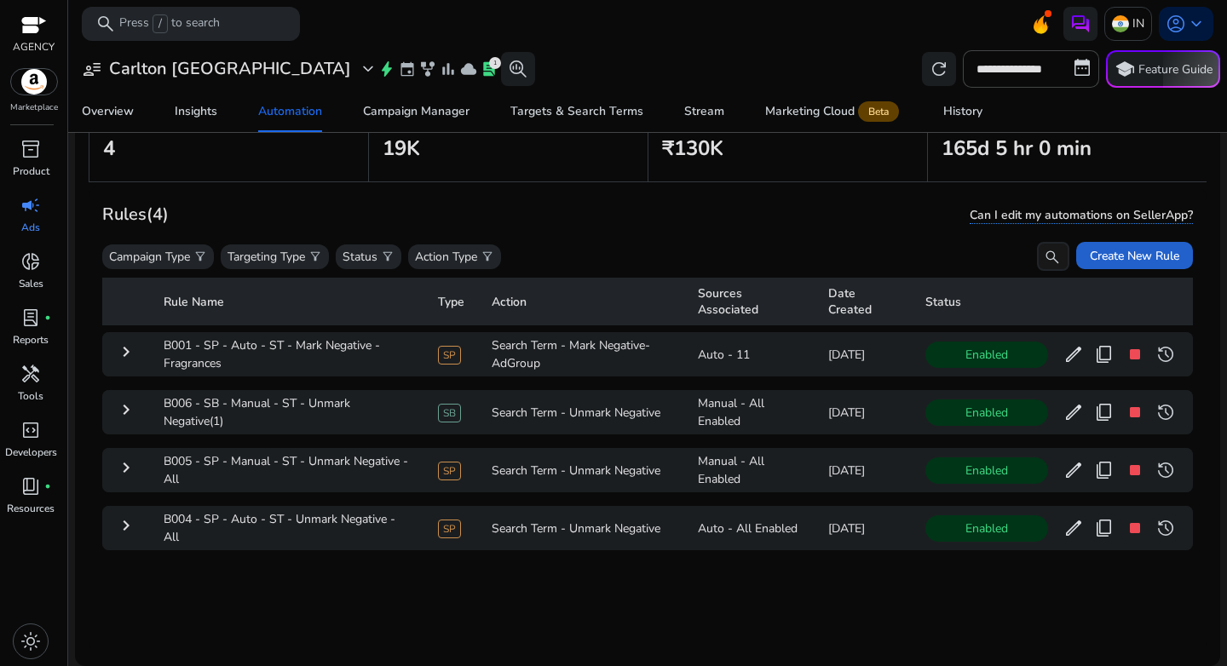
click at [1100, 247] on span "Create New Rule" at bounding box center [1134, 256] width 89 height 18
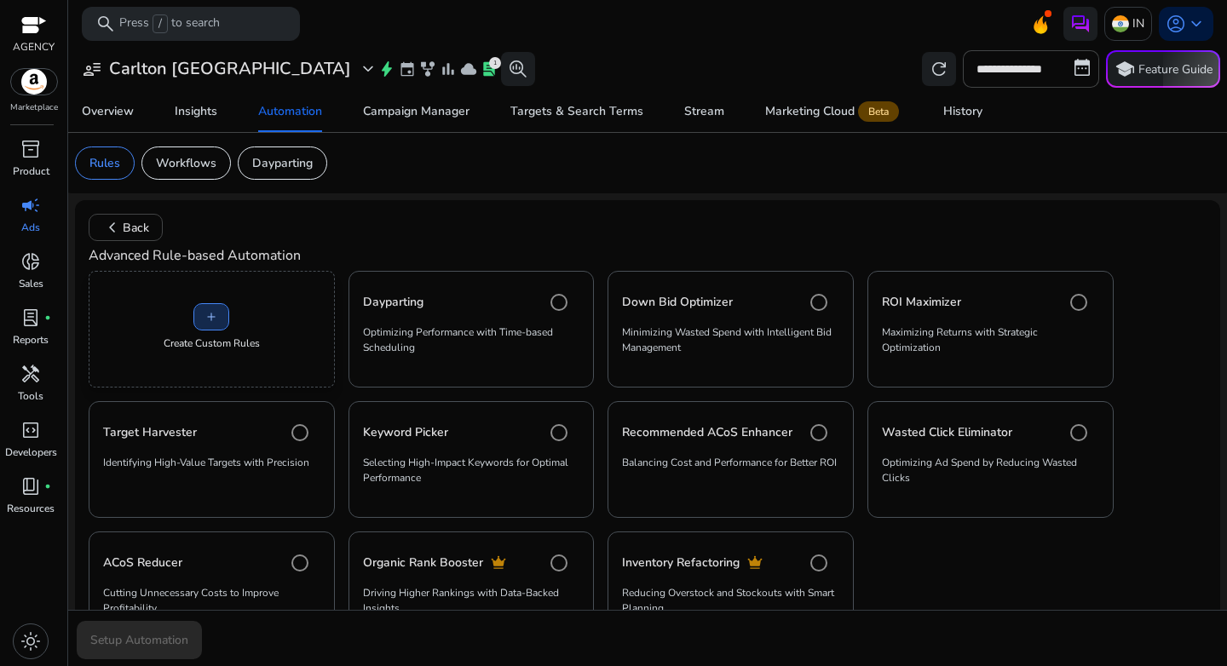
click at [208, 327] on span at bounding box center [211, 317] width 34 height 41
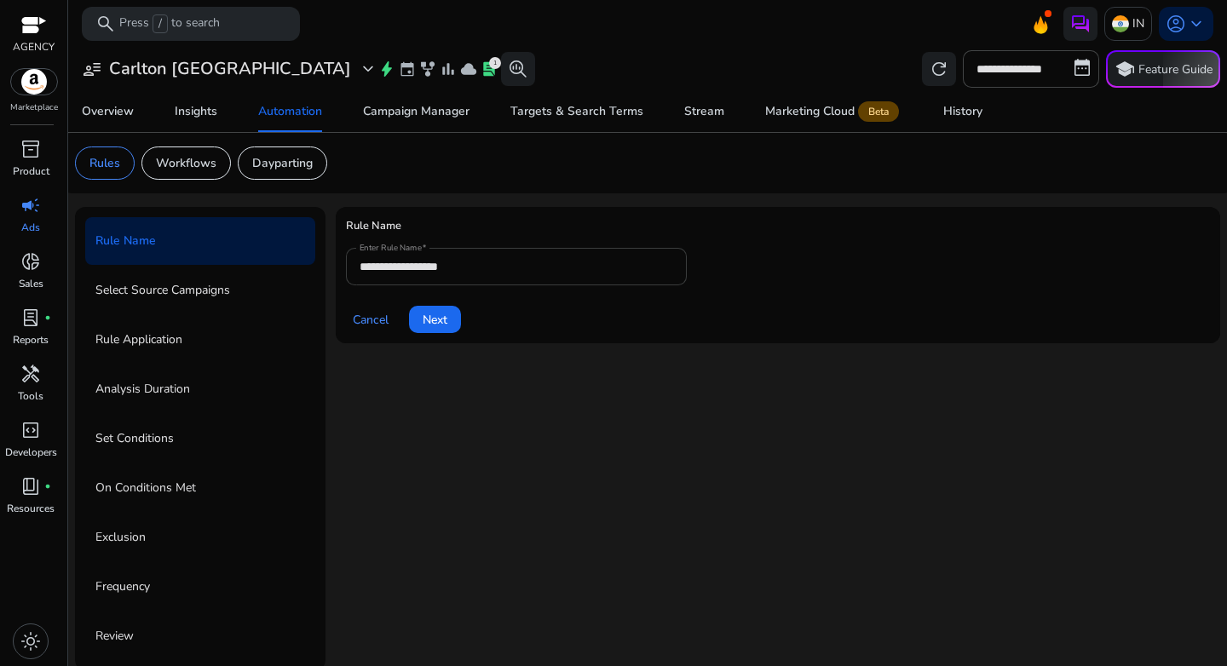
click at [427, 255] on div "**********" at bounding box center [517, 266] width 314 height 37
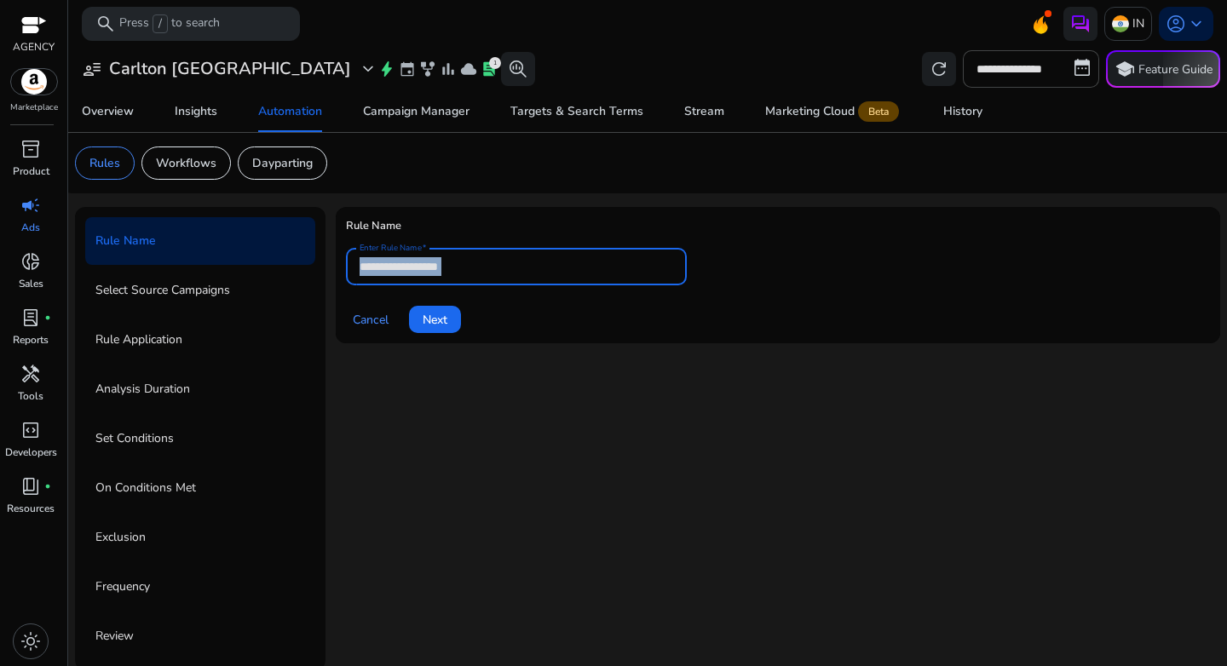
click at [427, 255] on div "**********" at bounding box center [517, 266] width 314 height 37
click at [437, 272] on input "**********" at bounding box center [517, 266] width 314 height 19
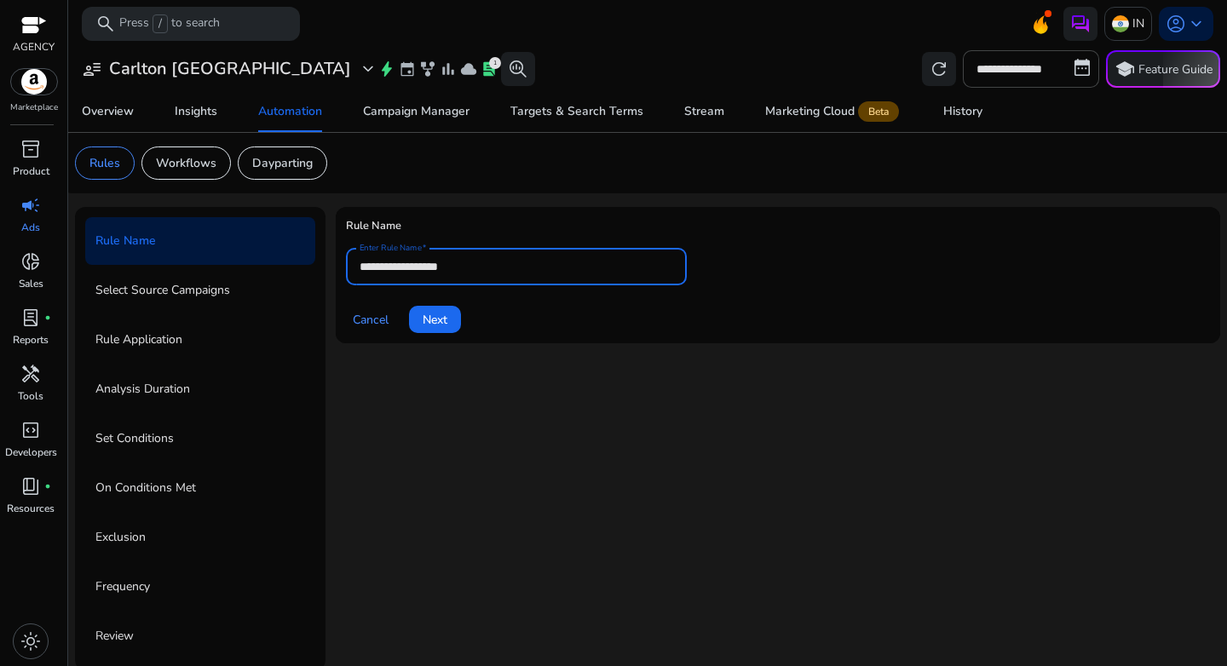
paste input "**********"
type input "**********"
click at [440, 326] on span "Next" at bounding box center [435, 320] width 25 height 18
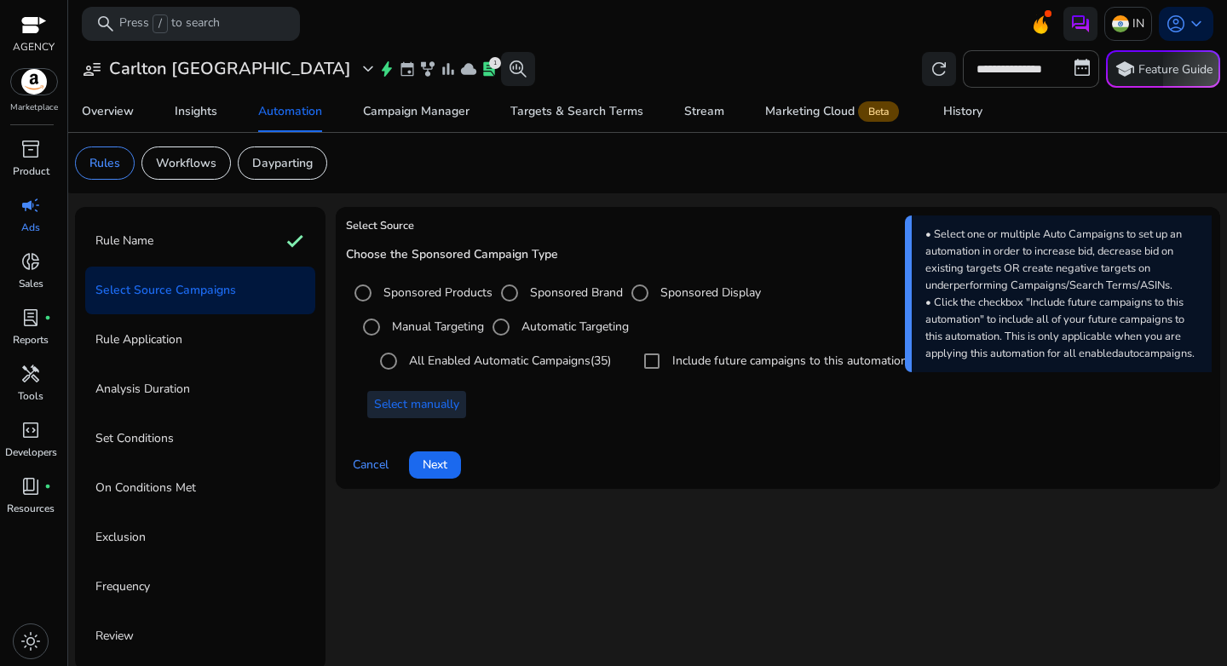
click at [415, 424] on span at bounding box center [416, 404] width 99 height 41
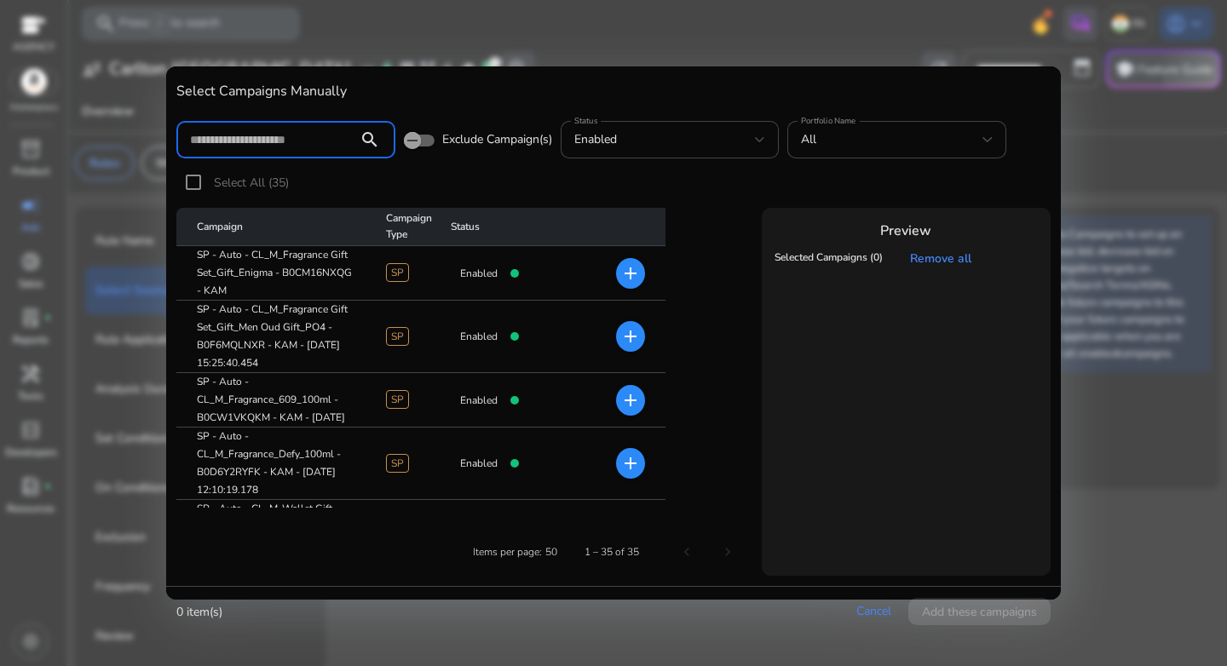
click at [279, 143] on input at bounding box center [267, 139] width 154 height 19
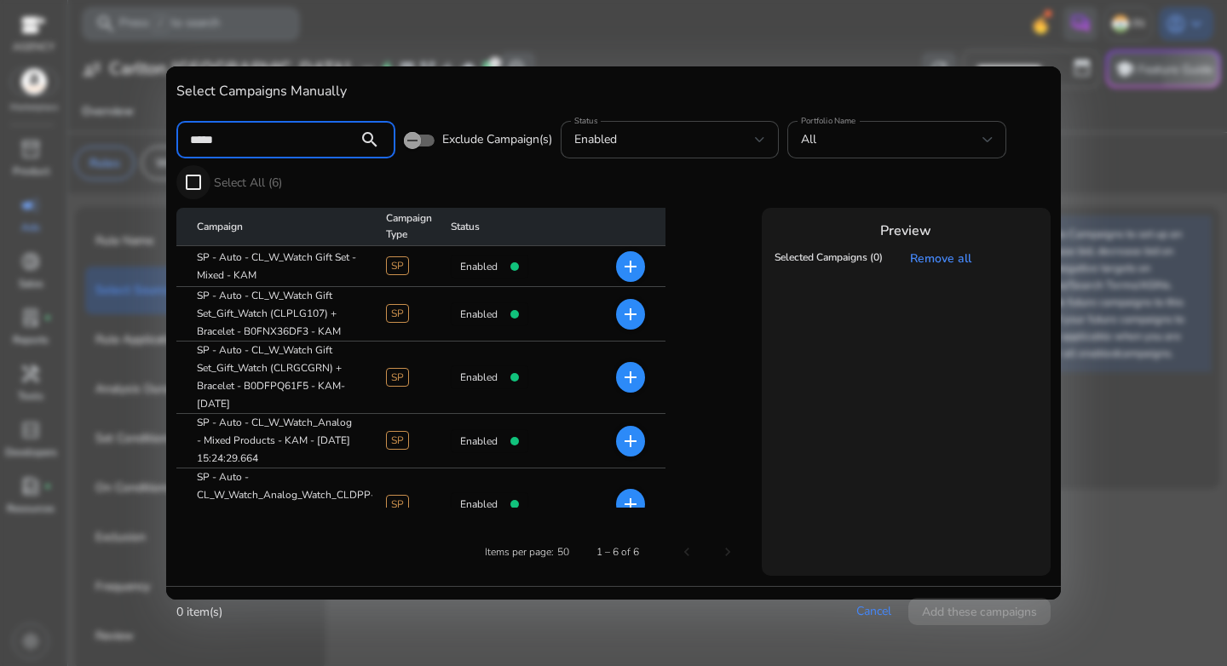
type input "*****"
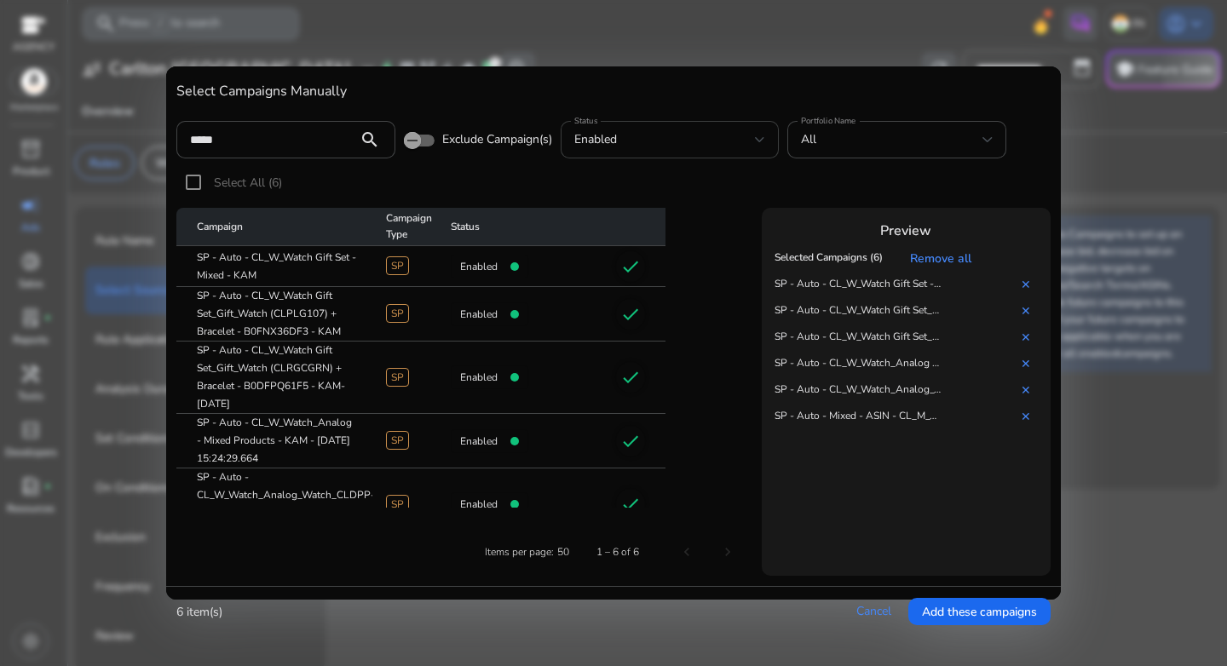
click at [592, 150] on div "enabled" at bounding box center [670, 140] width 192 height 20
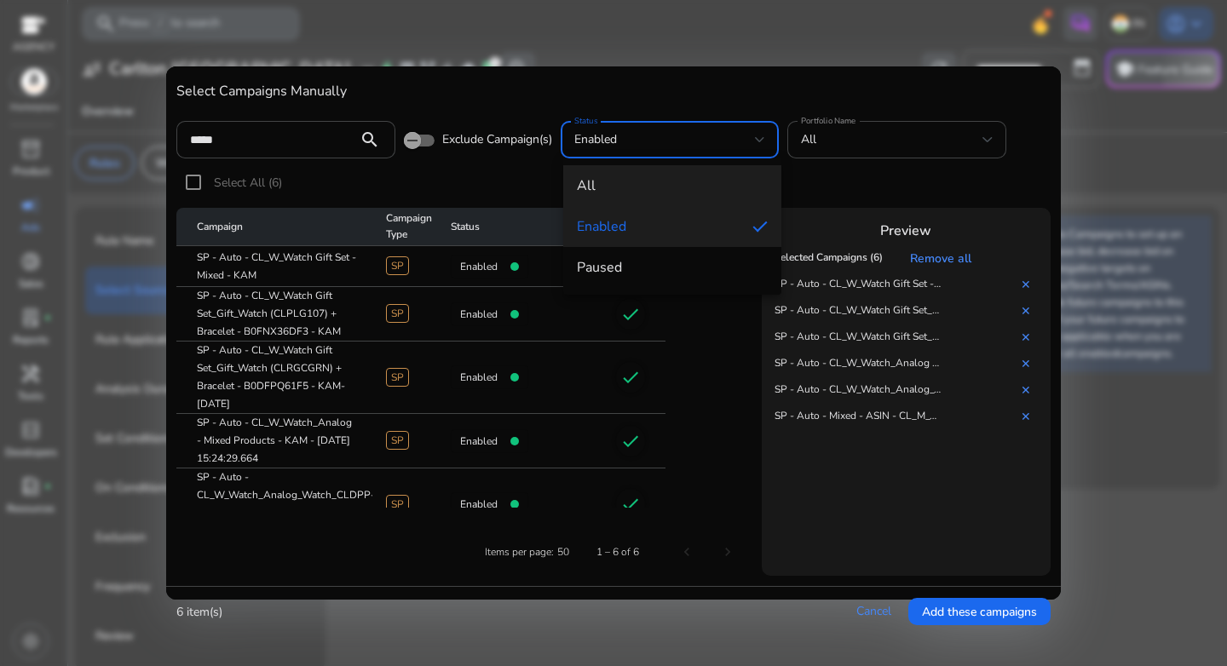
click at [603, 182] on span "all" at bounding box center [673, 185] width 192 height 19
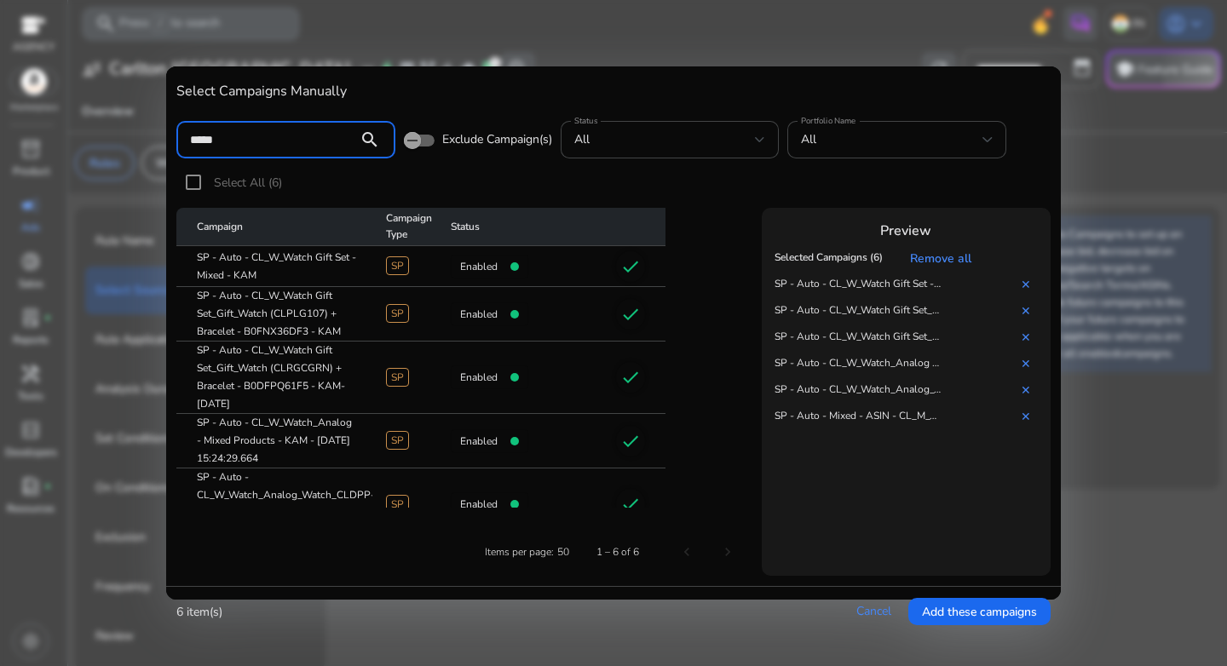
click at [282, 141] on input "*****" at bounding box center [267, 139] width 154 height 19
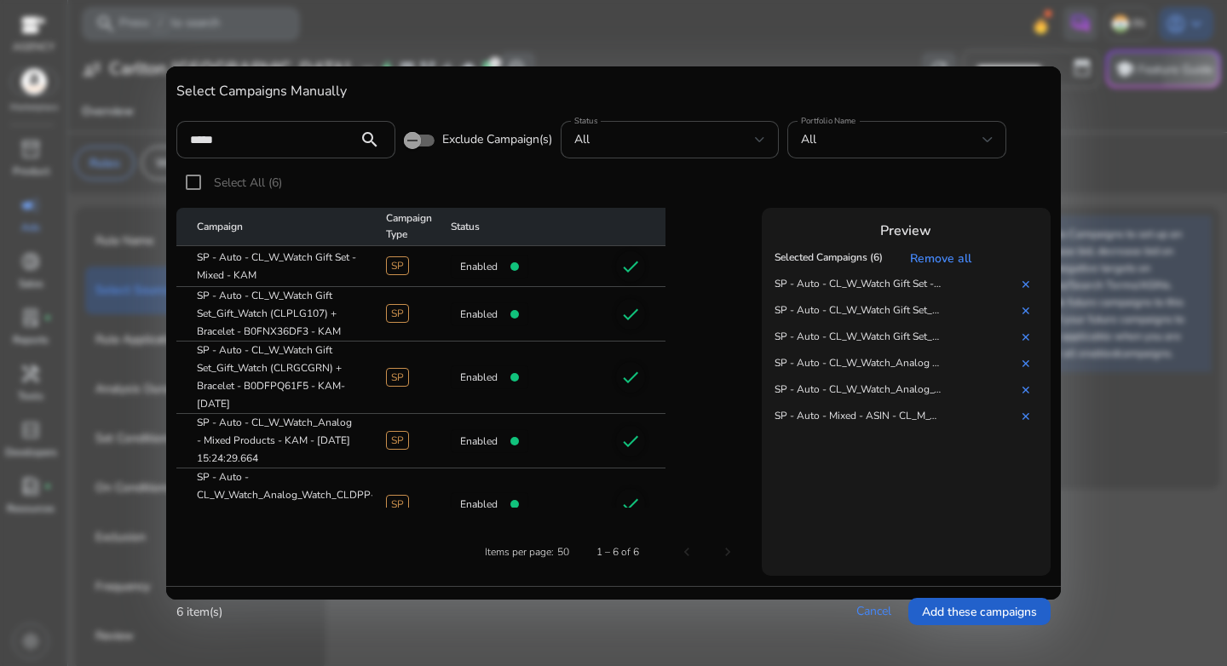
click at [954, 612] on span "Add these campaigns" at bounding box center [979, 612] width 115 height 18
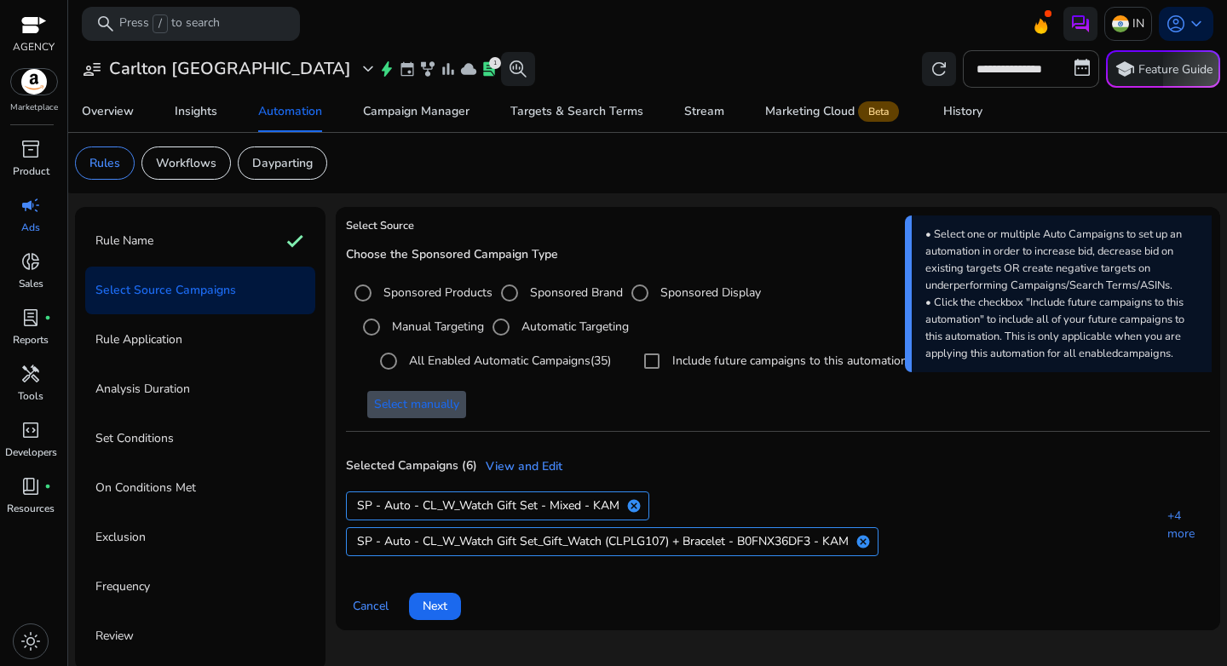
scroll to position [4, 0]
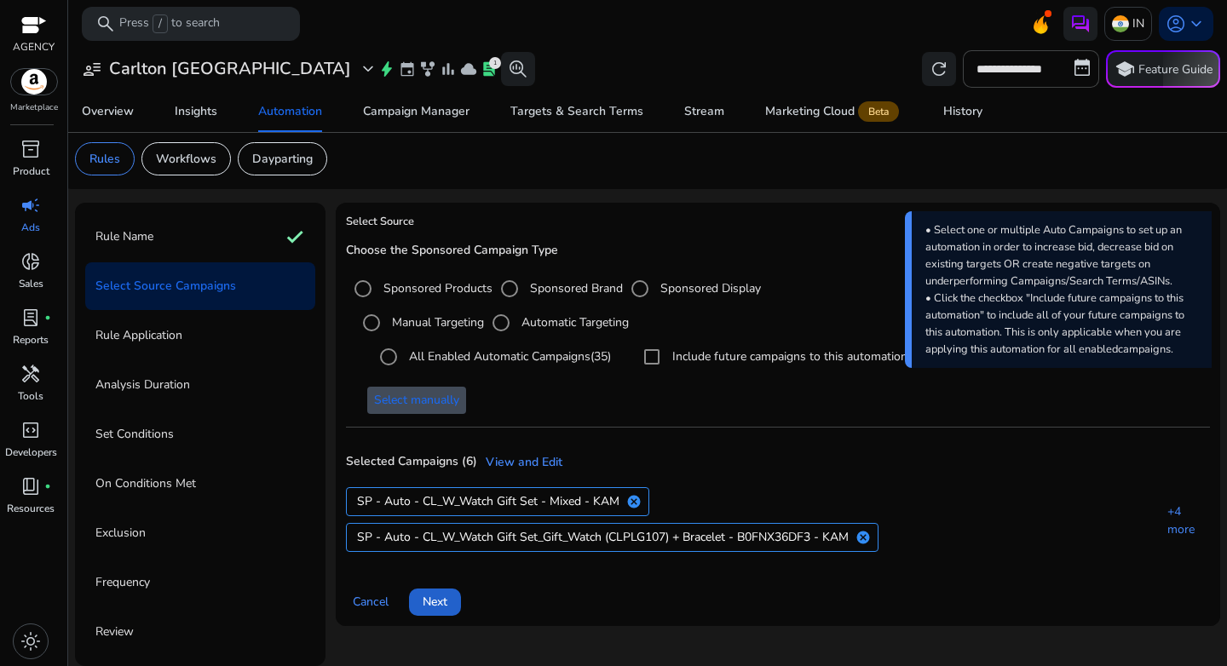
click at [438, 602] on span "Next" at bounding box center [435, 602] width 25 height 18
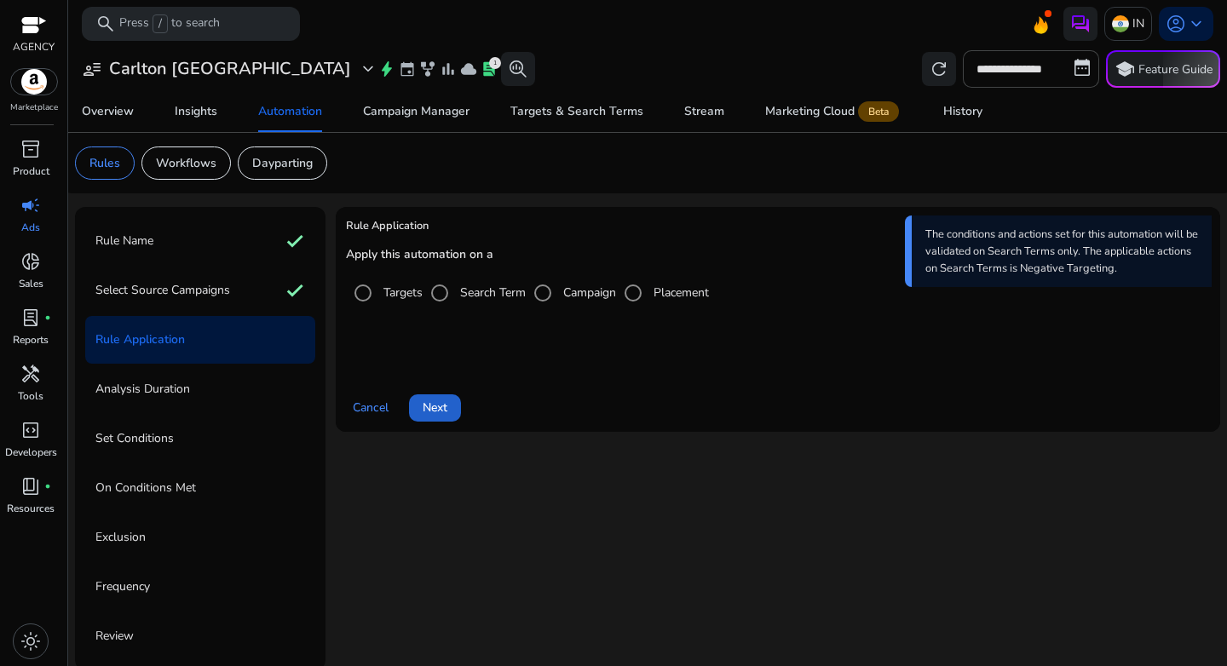
scroll to position [4, 0]
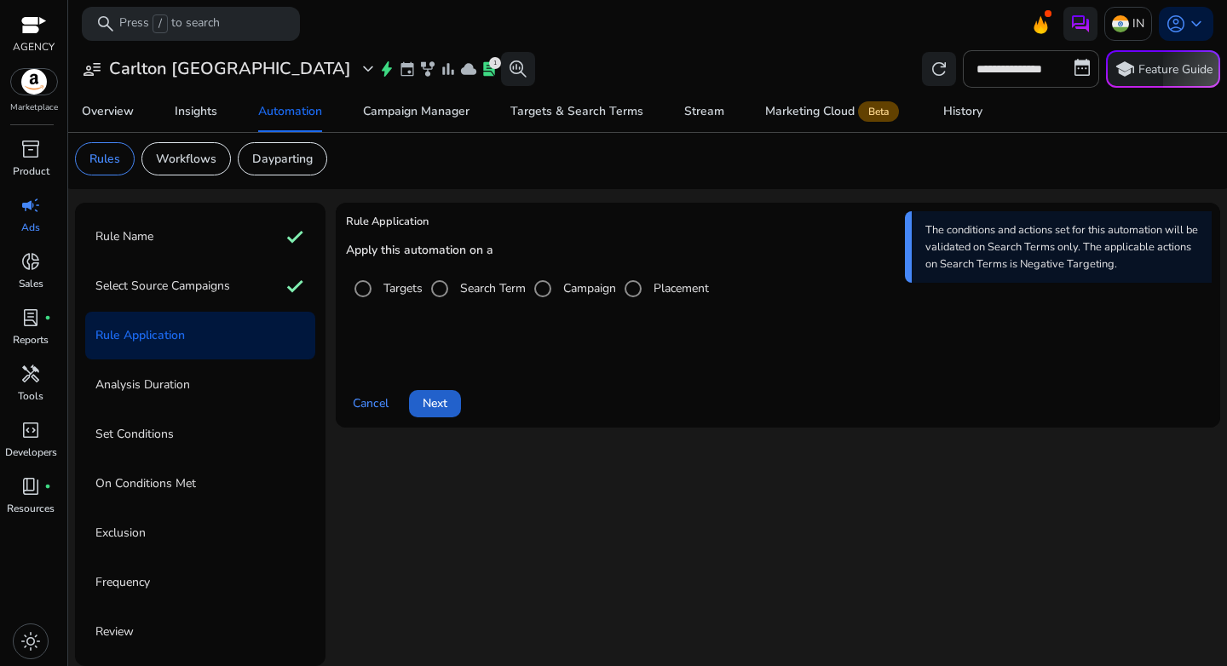
click at [425, 404] on span "Next" at bounding box center [435, 404] width 25 height 18
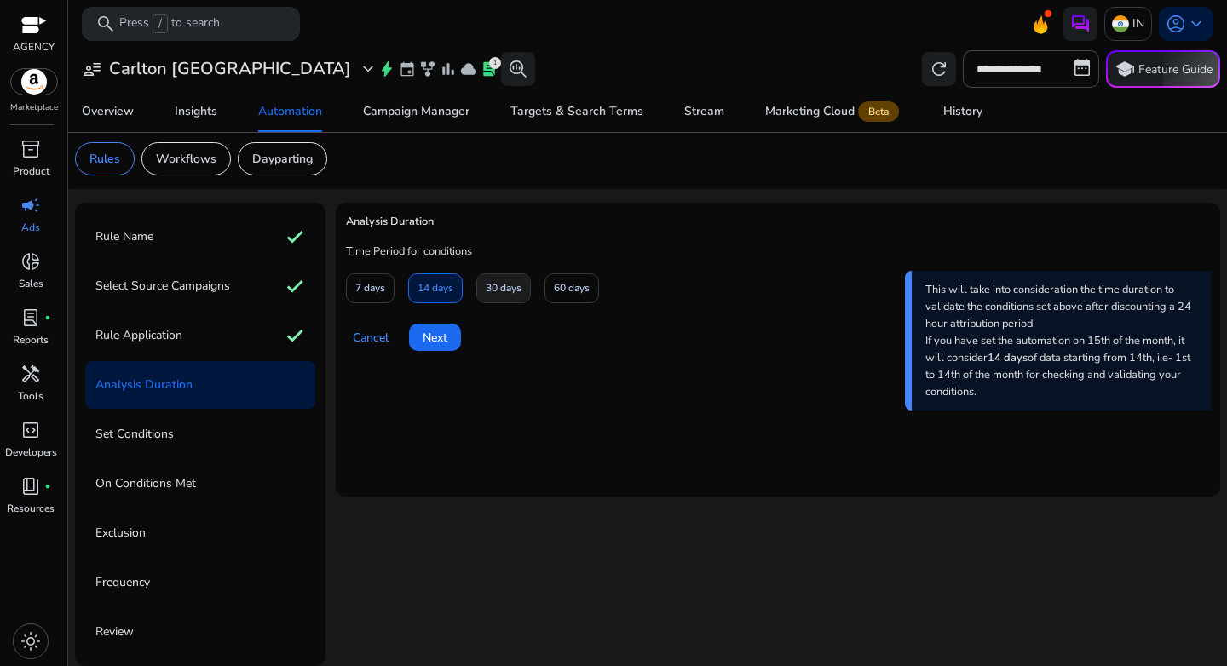
click at [485, 290] on span at bounding box center [503, 288] width 53 height 41
click at [451, 338] on span at bounding box center [435, 337] width 52 height 41
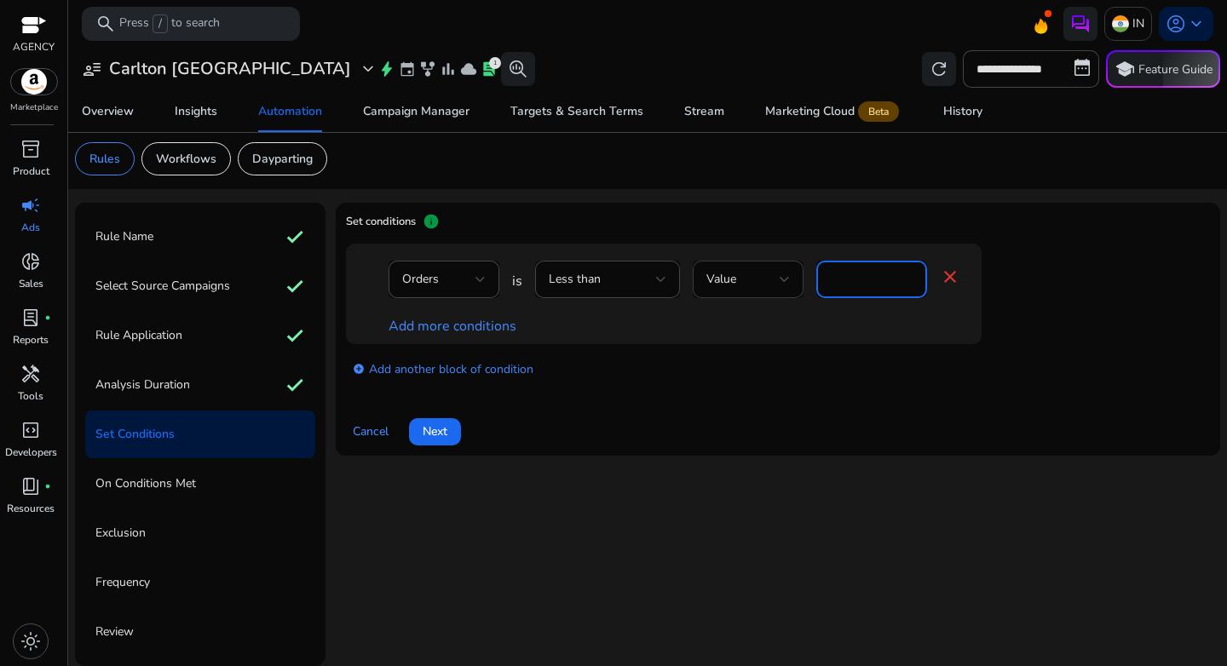
drag, startPoint x: 862, startPoint y: 280, endPoint x: 782, endPoint y: 277, distance: 80.1
click at [782, 277] on div "Orders is Less than Value * close" at bounding box center [675, 288] width 572 height 55
type input "*"
click at [470, 323] on link "Add more conditions" at bounding box center [453, 326] width 128 height 19
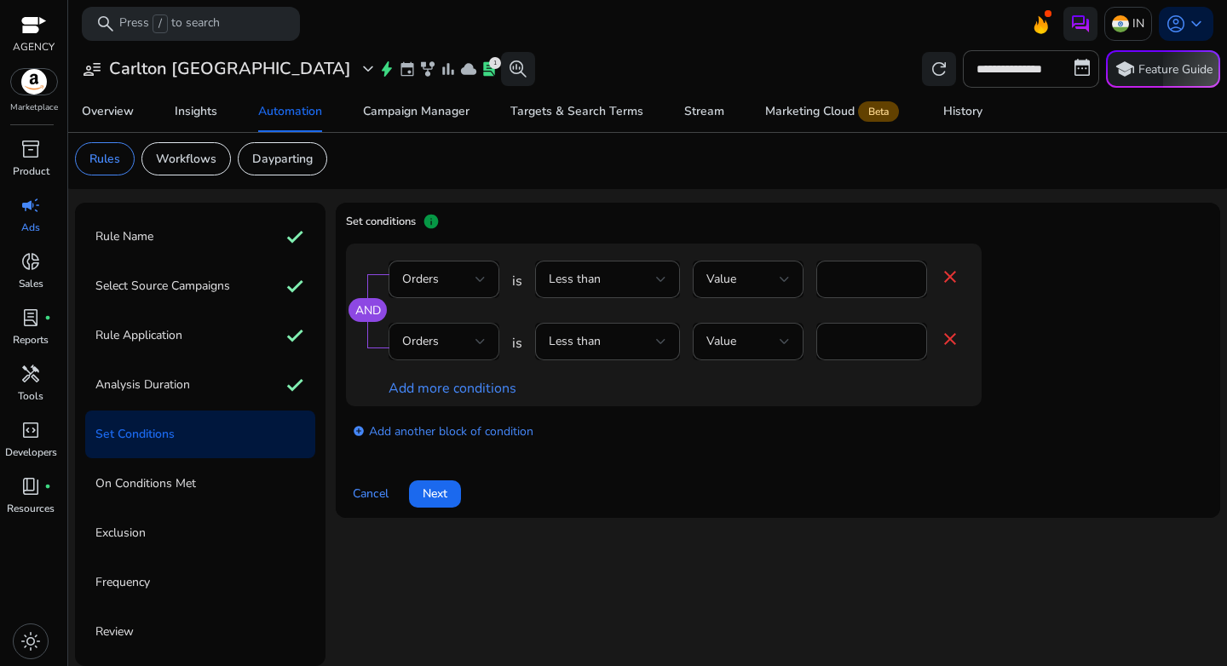
click at [461, 342] on div "Orders" at bounding box center [438, 341] width 73 height 19
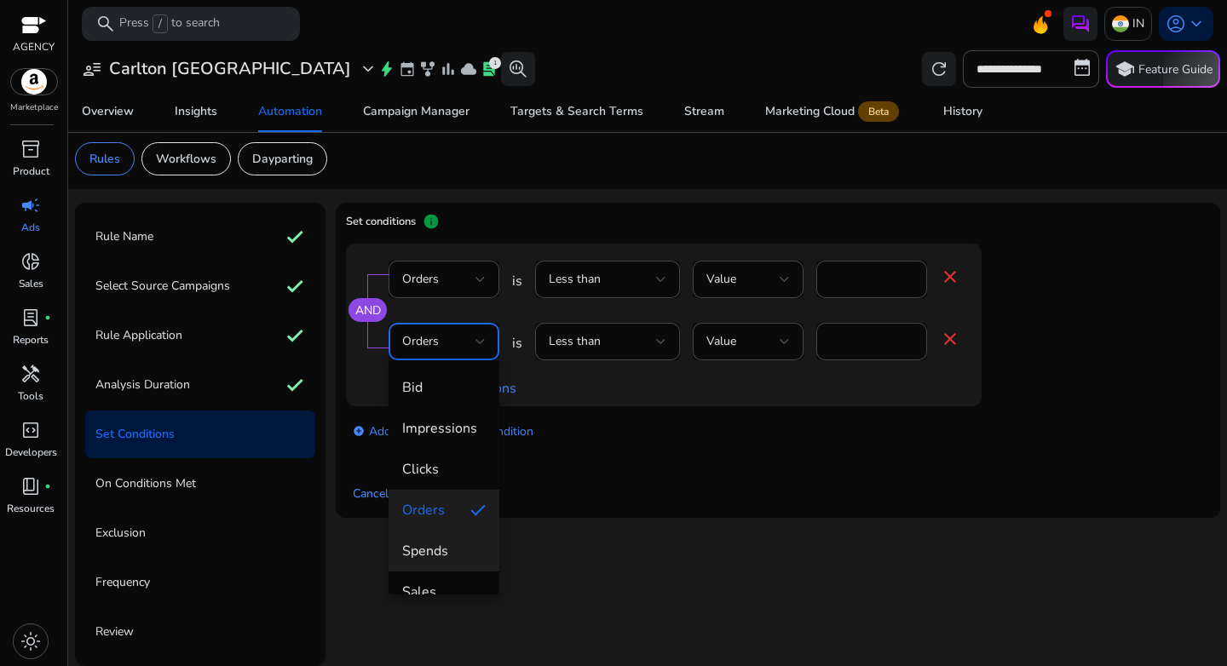
click at [461, 540] on mat-option "Spends" at bounding box center [444, 551] width 111 height 41
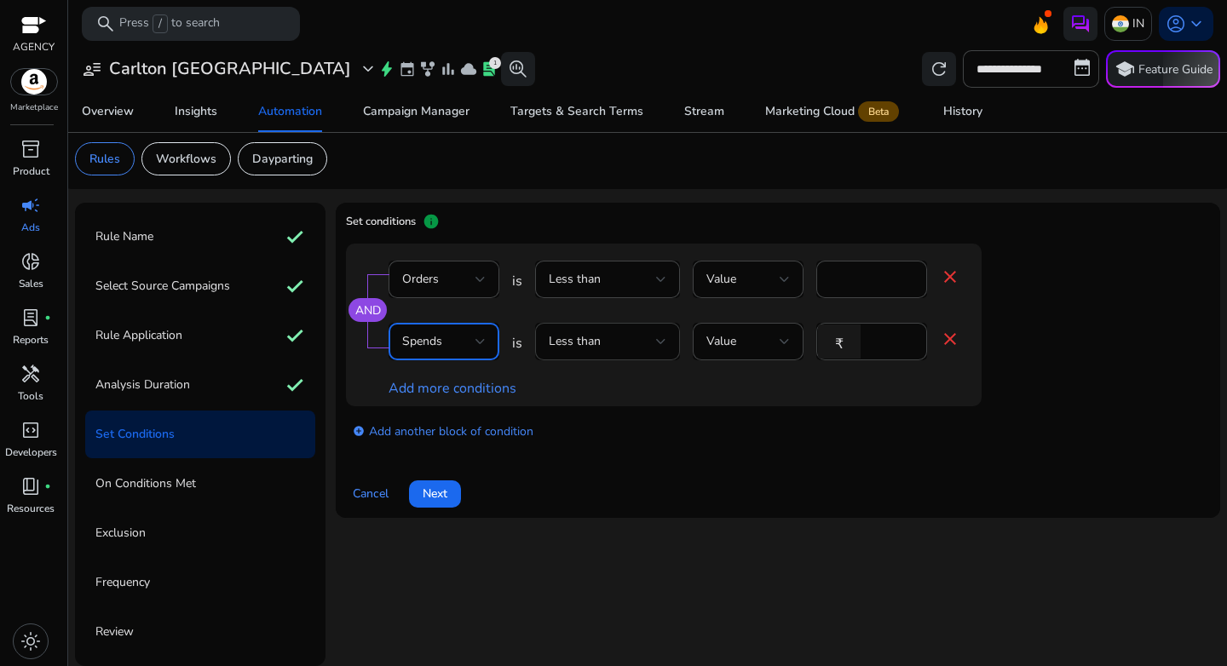
click at [613, 335] on div "Less than" at bounding box center [602, 341] width 107 height 19
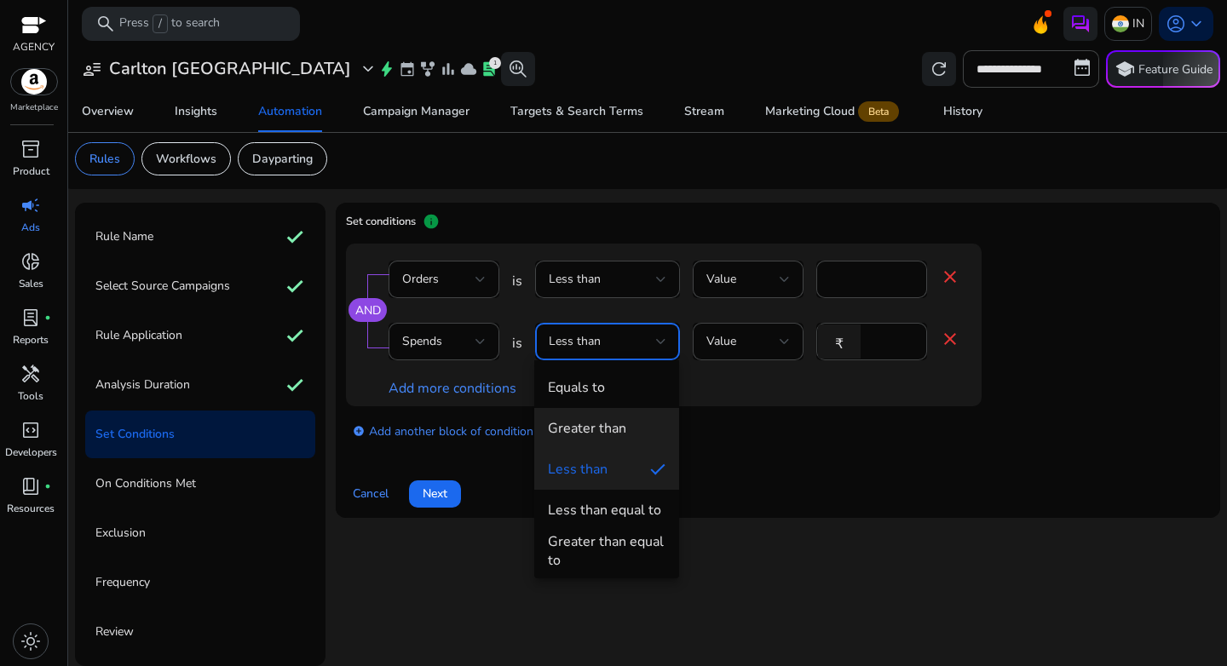
click at [620, 435] on div "Greater than" at bounding box center [587, 428] width 78 height 19
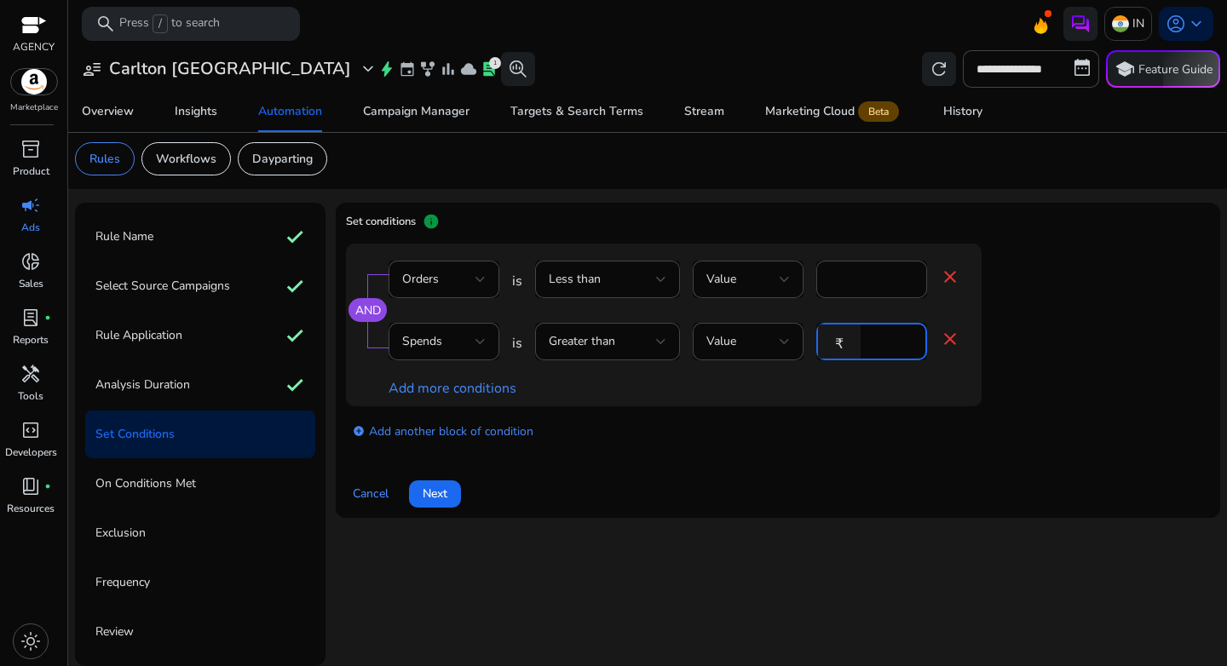
drag, startPoint x: 889, startPoint y: 340, endPoint x: 843, endPoint y: 340, distance: 46.0
click at [843, 340] on div "₹ *" at bounding box center [864, 341] width 97 height 37
type input "***"
click at [828, 376] on div at bounding box center [871, 369] width 111 height 18
click at [474, 428] on link "add_circle Add another block of condition" at bounding box center [443, 431] width 181 height 20
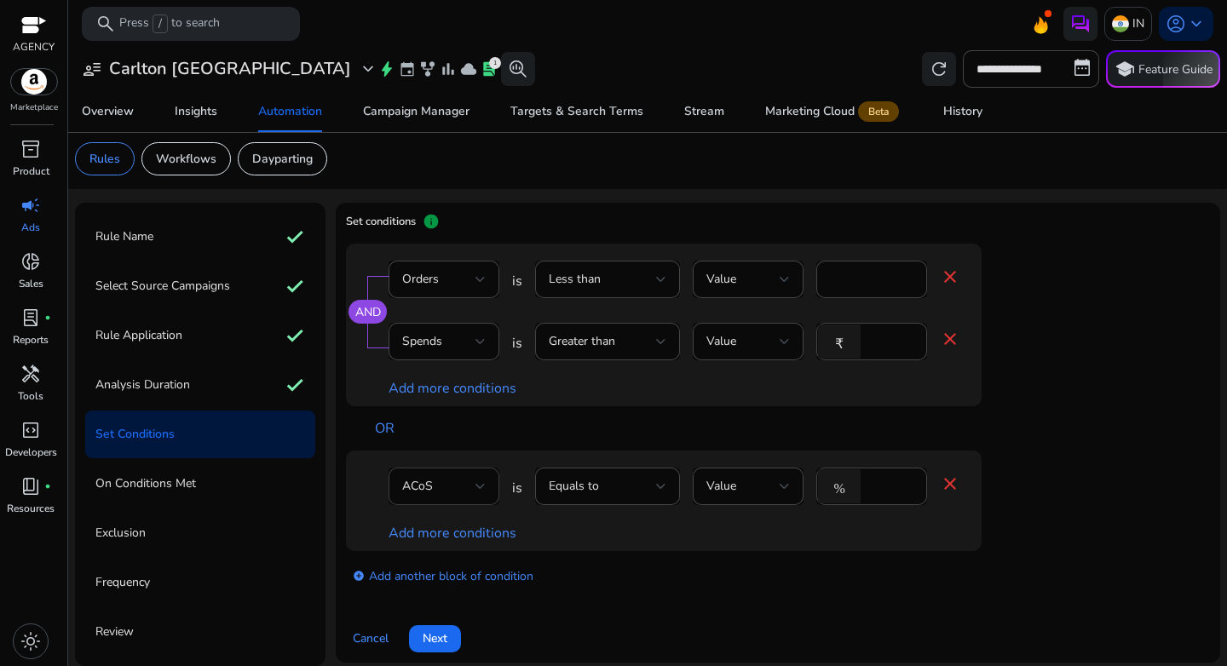
click at [456, 487] on div "ACoS" at bounding box center [438, 486] width 73 height 19
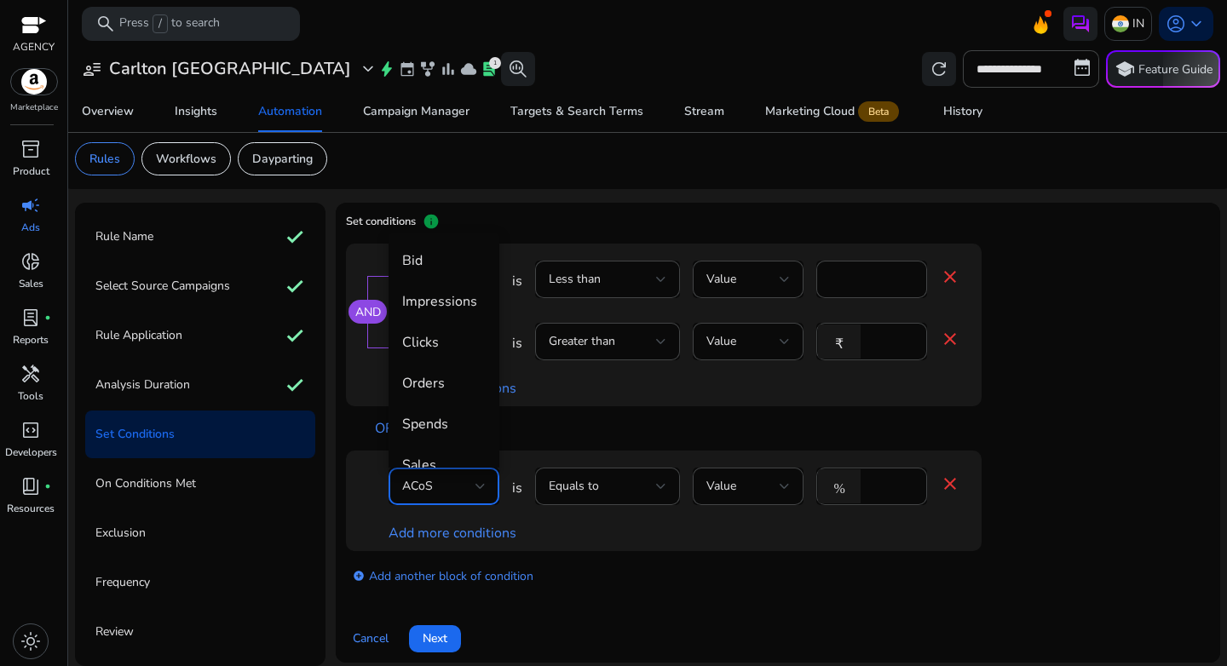
scroll to position [59, 0]
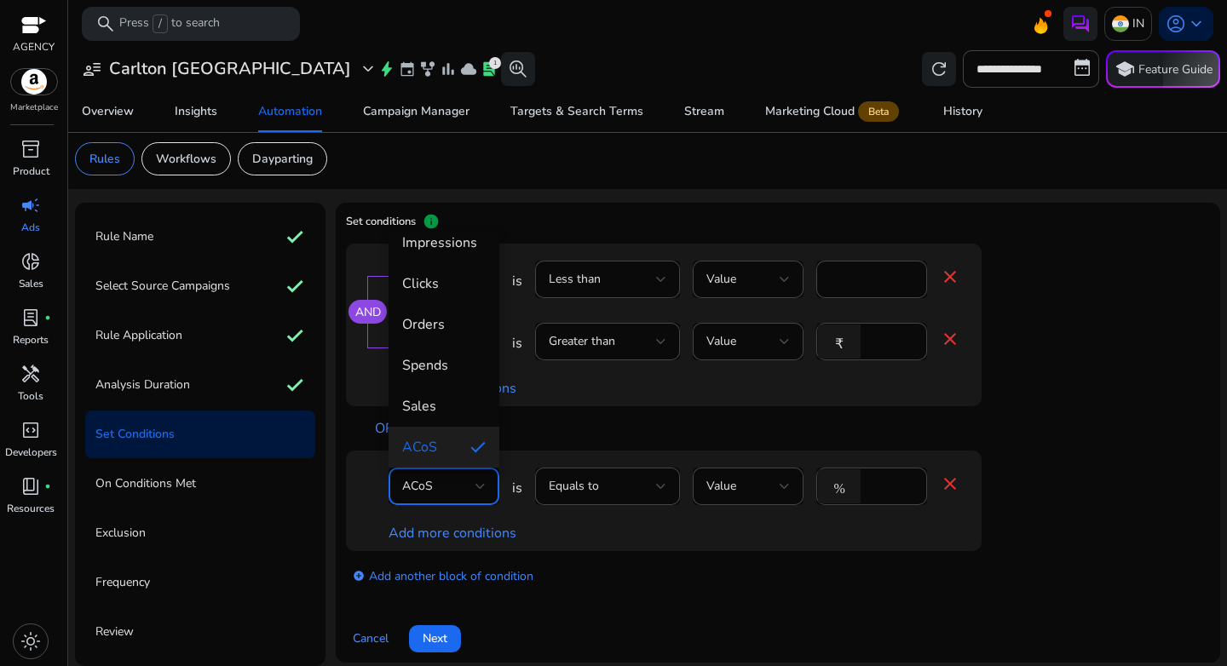
click at [1035, 470] on div at bounding box center [613, 333] width 1227 height 666
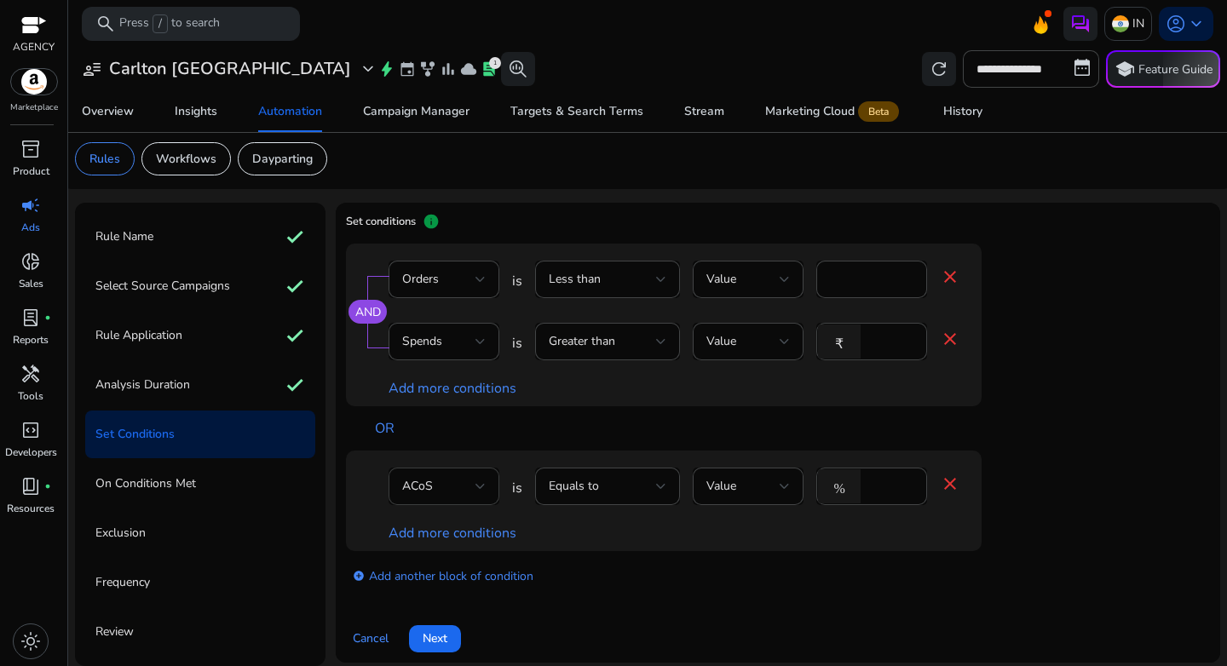
click at [458, 488] on div "ACoS" at bounding box center [438, 486] width 73 height 19
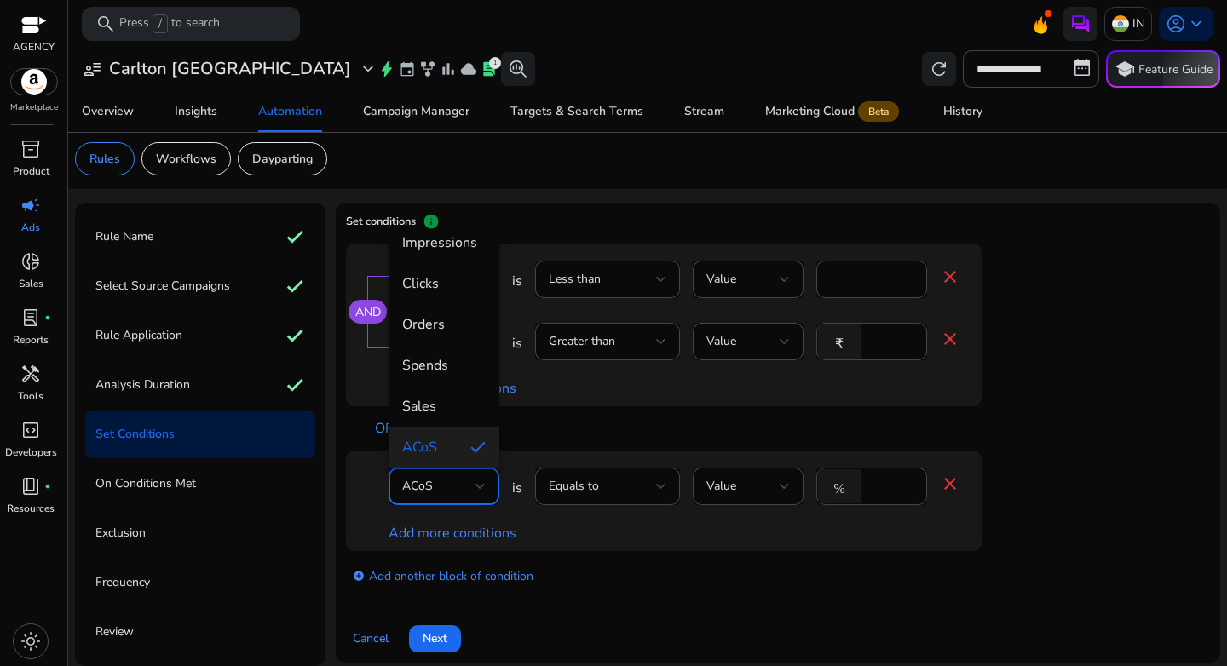
click at [671, 491] on div at bounding box center [613, 333] width 1227 height 666
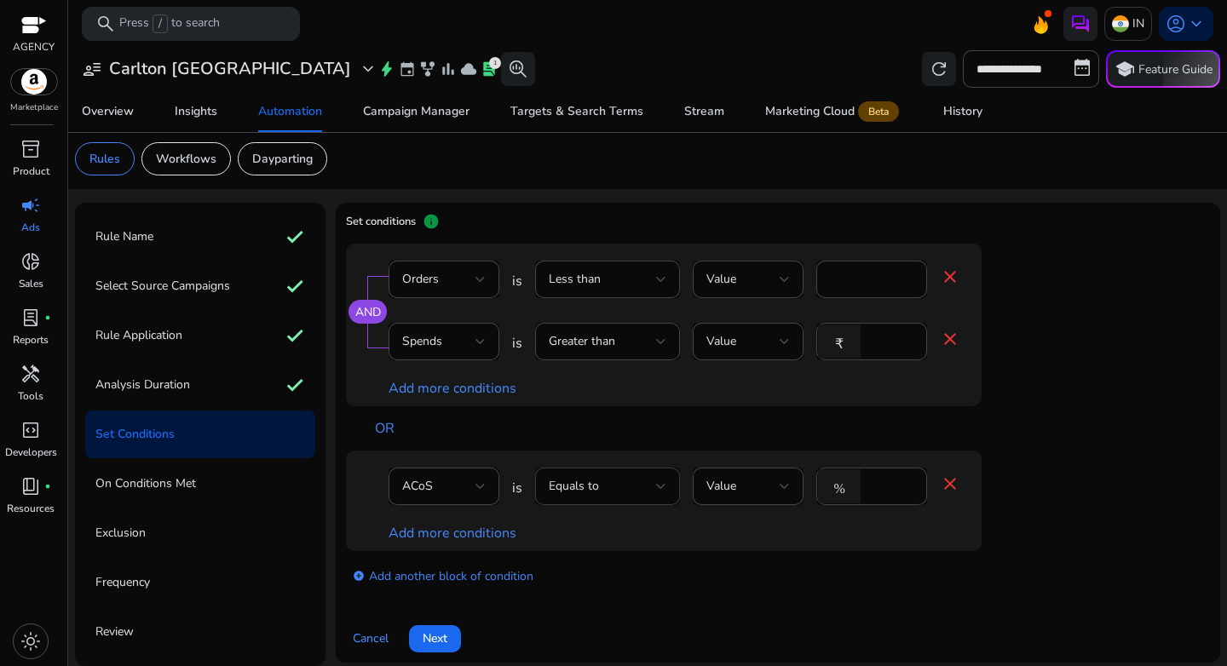
click at [666, 491] on div "Equals to" at bounding box center [607, 486] width 145 height 37
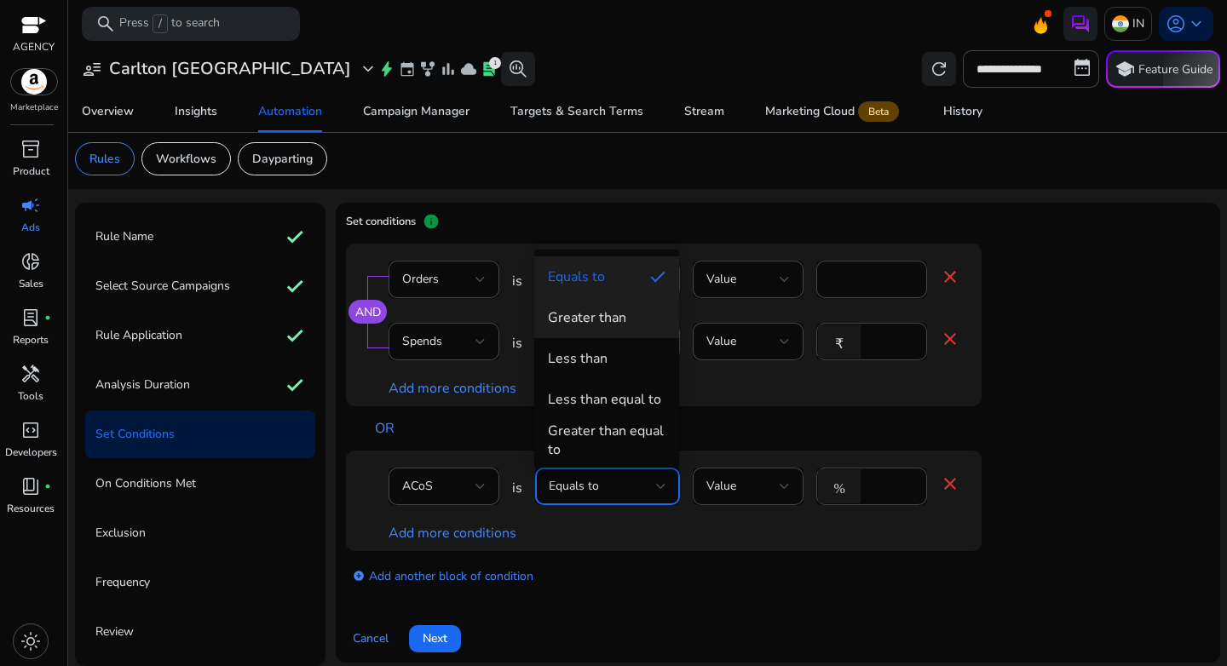
click at [626, 318] on span "Greater than" at bounding box center [607, 318] width 118 height 19
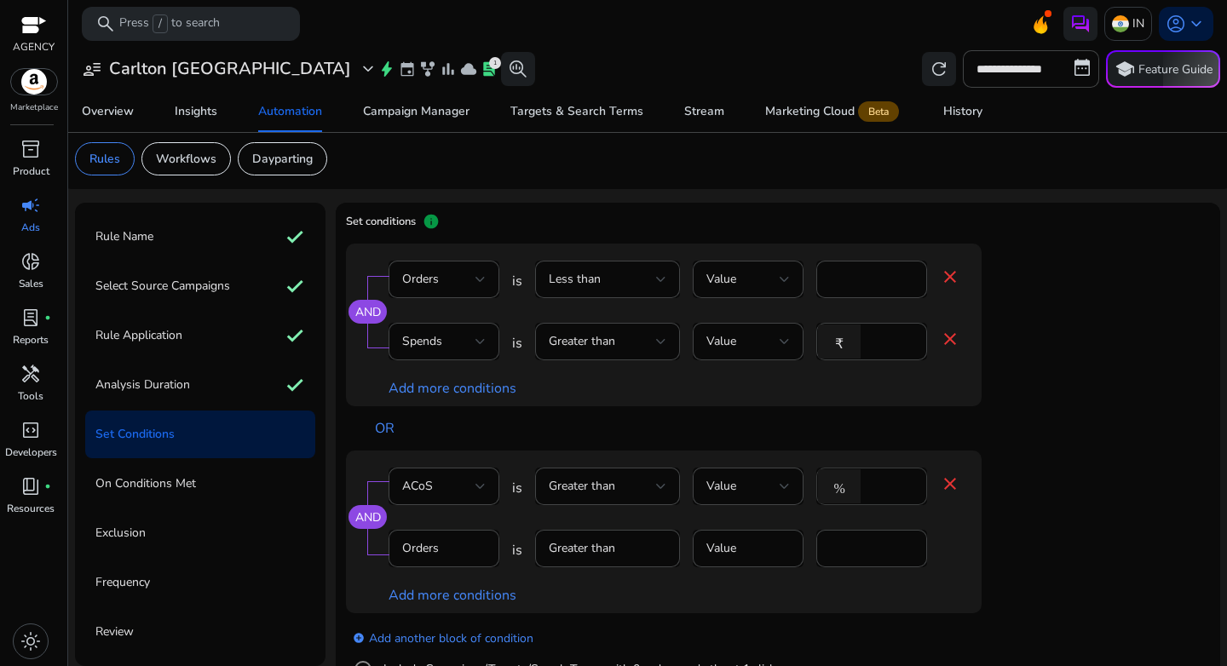
click at [885, 487] on input "****" at bounding box center [891, 486] width 44 height 19
type input "**"
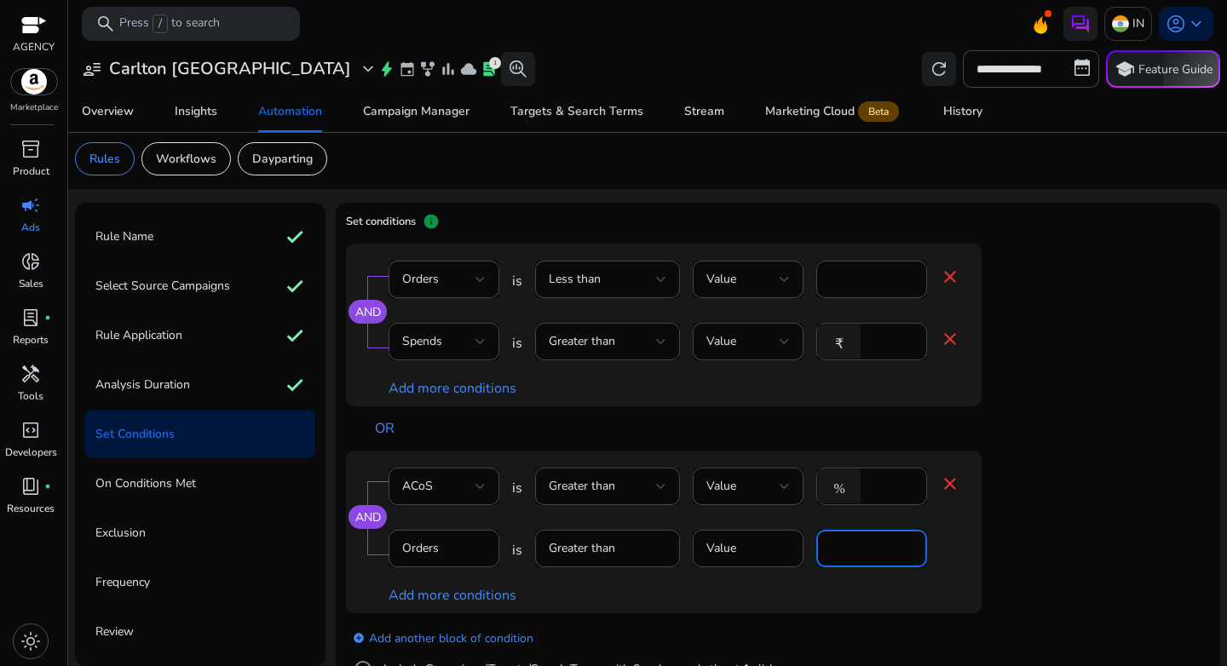
click at [589, 556] on mat-form-field "Greater than" at bounding box center [607, 557] width 145 height 55
click at [488, 600] on link "Add more conditions" at bounding box center [453, 595] width 128 height 19
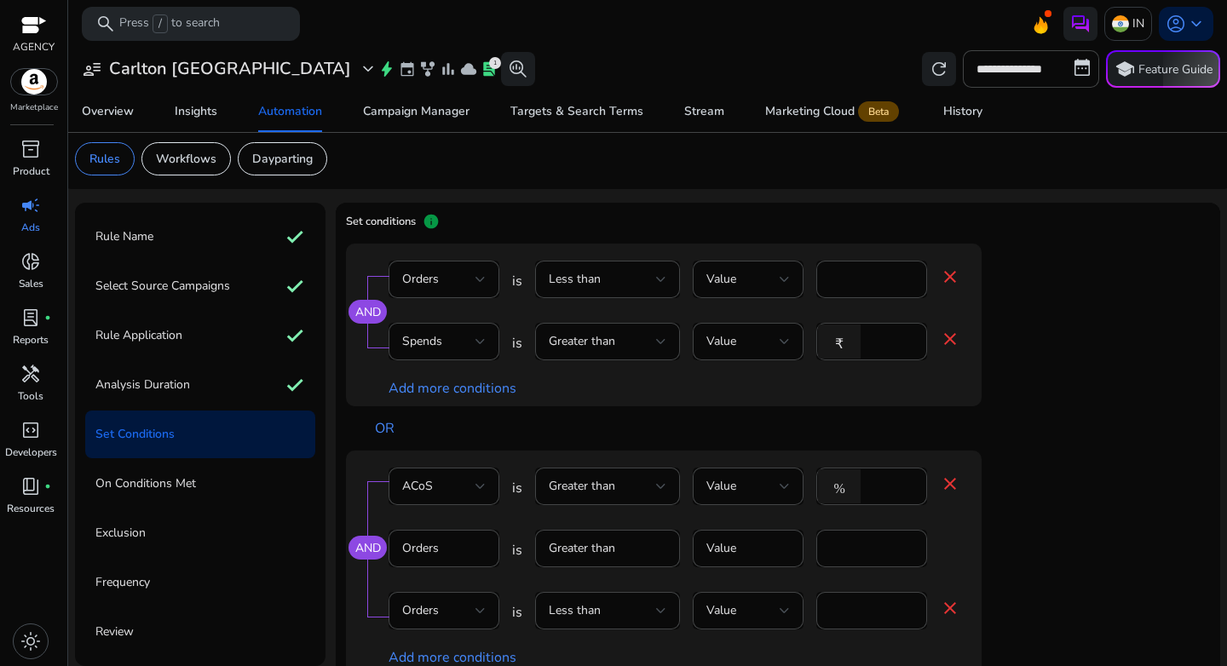
scroll to position [28, 0]
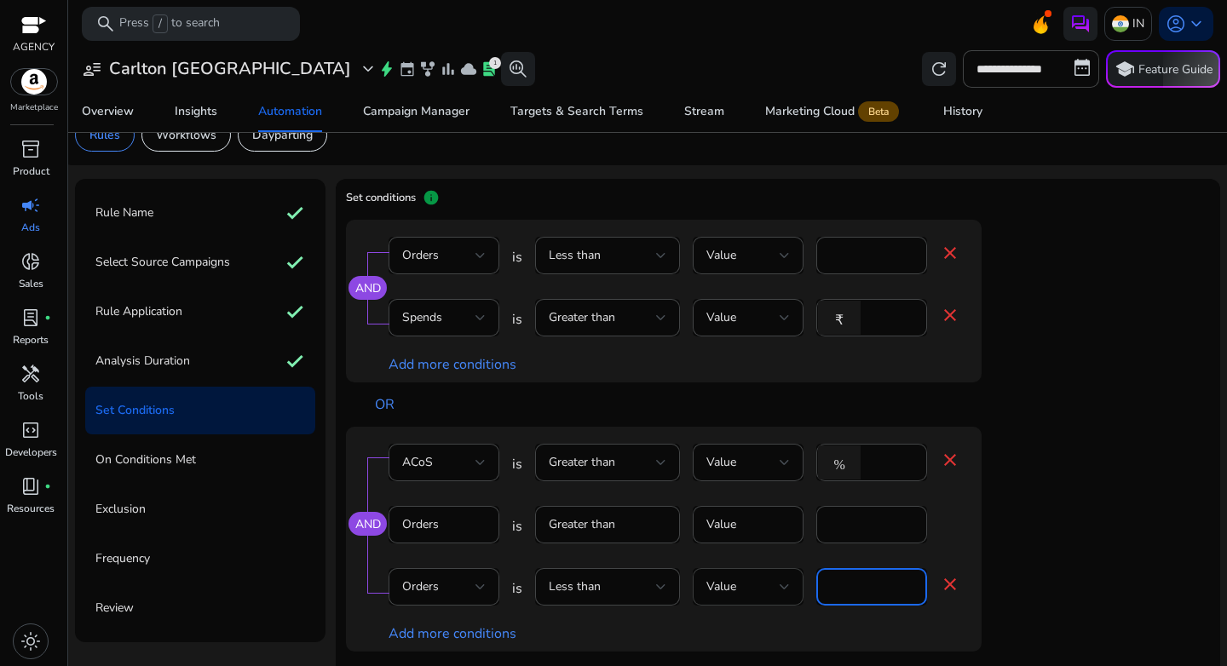
drag, startPoint x: 849, startPoint y: 592, endPoint x: 770, endPoint y: 585, distance: 79.5
click at [770, 585] on div "Orders is Less than Value * close" at bounding box center [675, 595] width 572 height 55
type input "*"
drag, startPoint x: 1086, startPoint y: 589, endPoint x: 1045, endPoint y: 585, distance: 41.1
click at [1086, 590] on app-ppc-editable-conditions "AND Orders is Less than Value * close Spends is Greater than Value ₹ *** close …" at bounding box center [778, 494] width 864 height 548
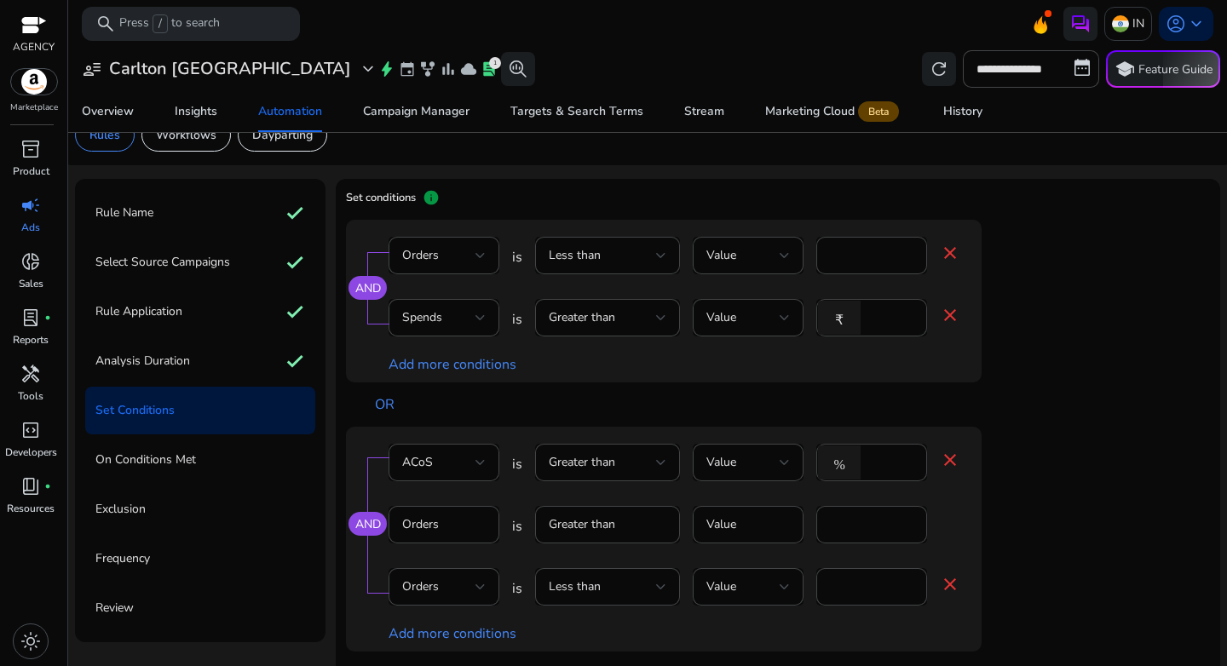
scroll to position [164, 0]
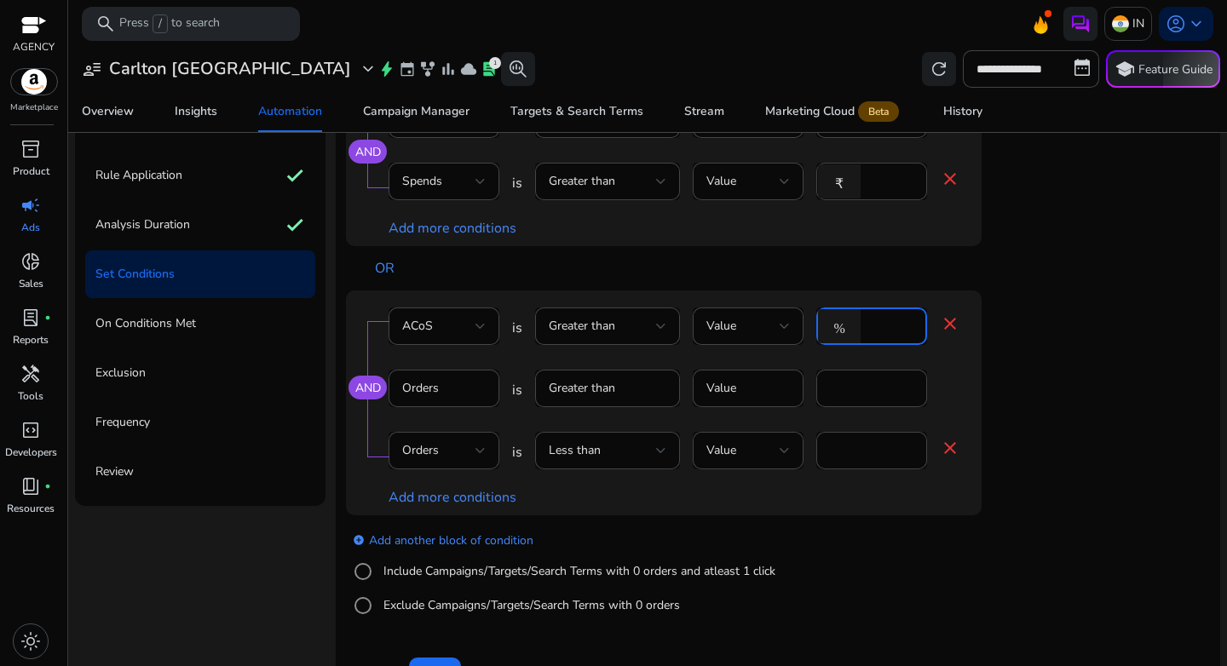
drag, startPoint x: 890, startPoint y: 332, endPoint x: 842, endPoint y: 331, distance: 47.7
click at [842, 331] on div "% **" at bounding box center [864, 326] width 97 height 37
type input "**"
click at [1037, 385] on div "AND ACoS is Greater than Value % ** close Orders is Greater than Value * Orders…" at bounding box center [698, 403] width 704 height 225
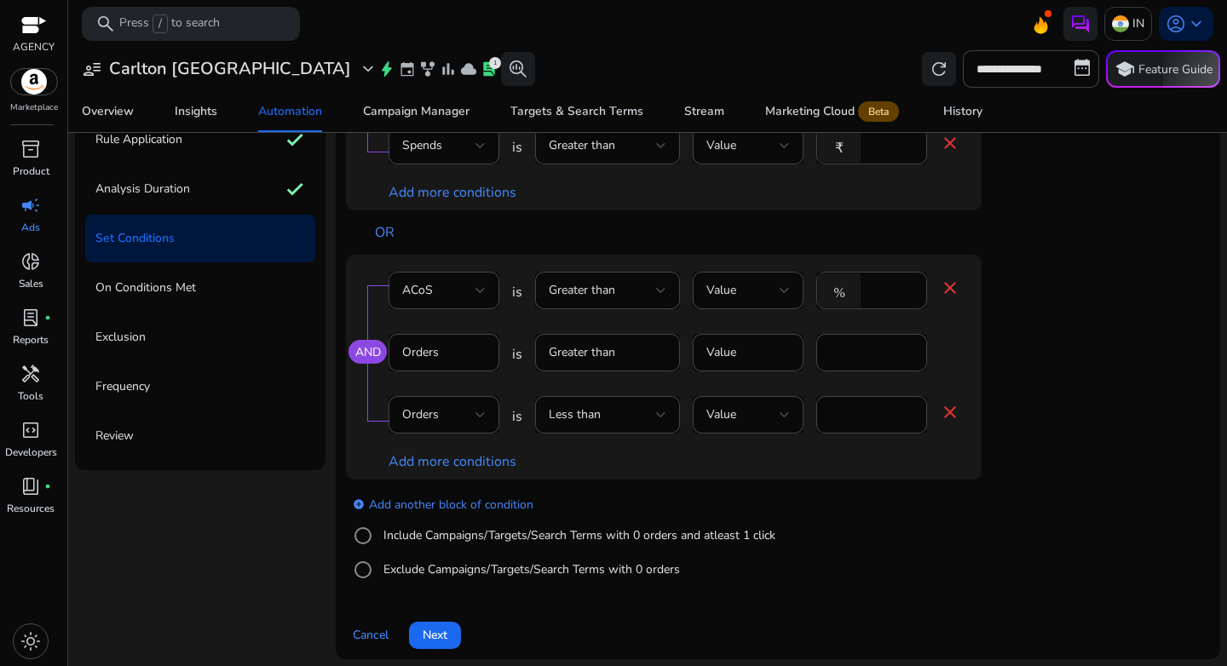
scroll to position [207, 0]
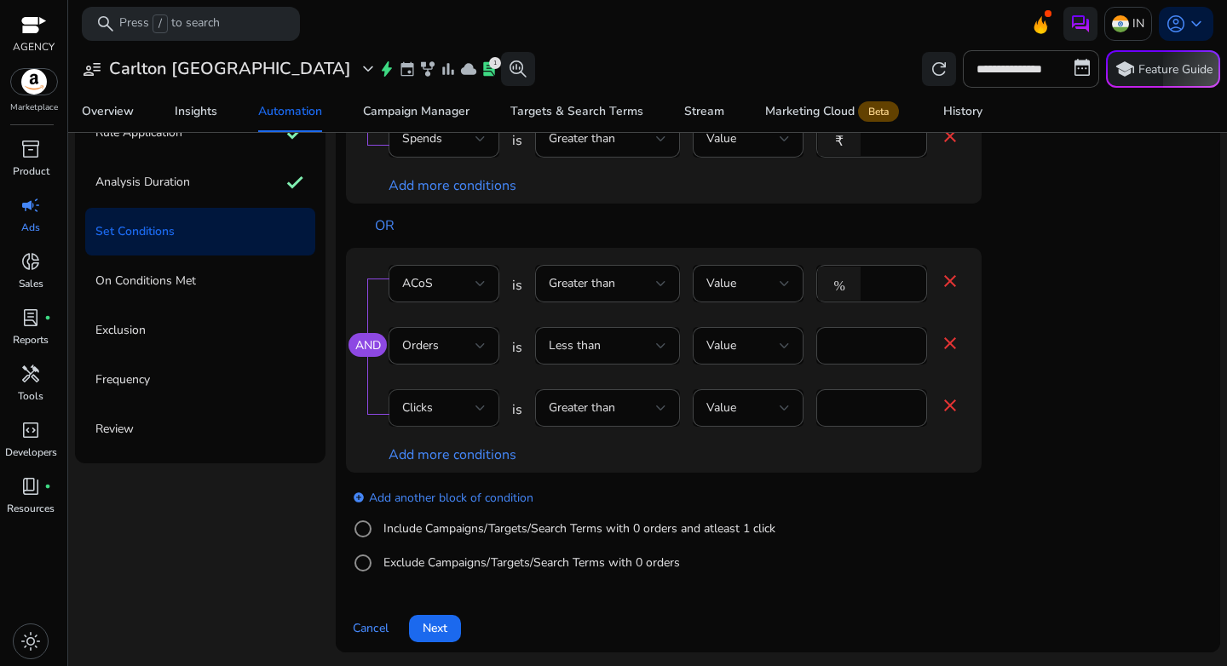
click at [479, 412] on div at bounding box center [481, 408] width 10 height 20
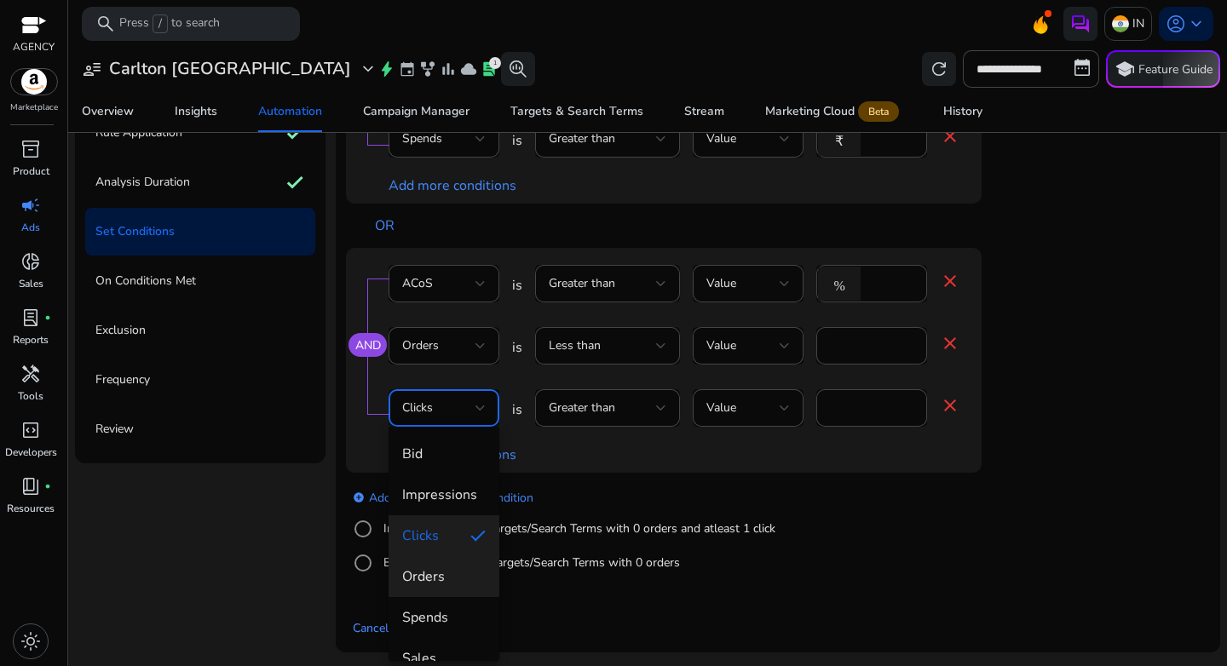
click at [439, 579] on span "Orders" at bounding box center [444, 577] width 84 height 19
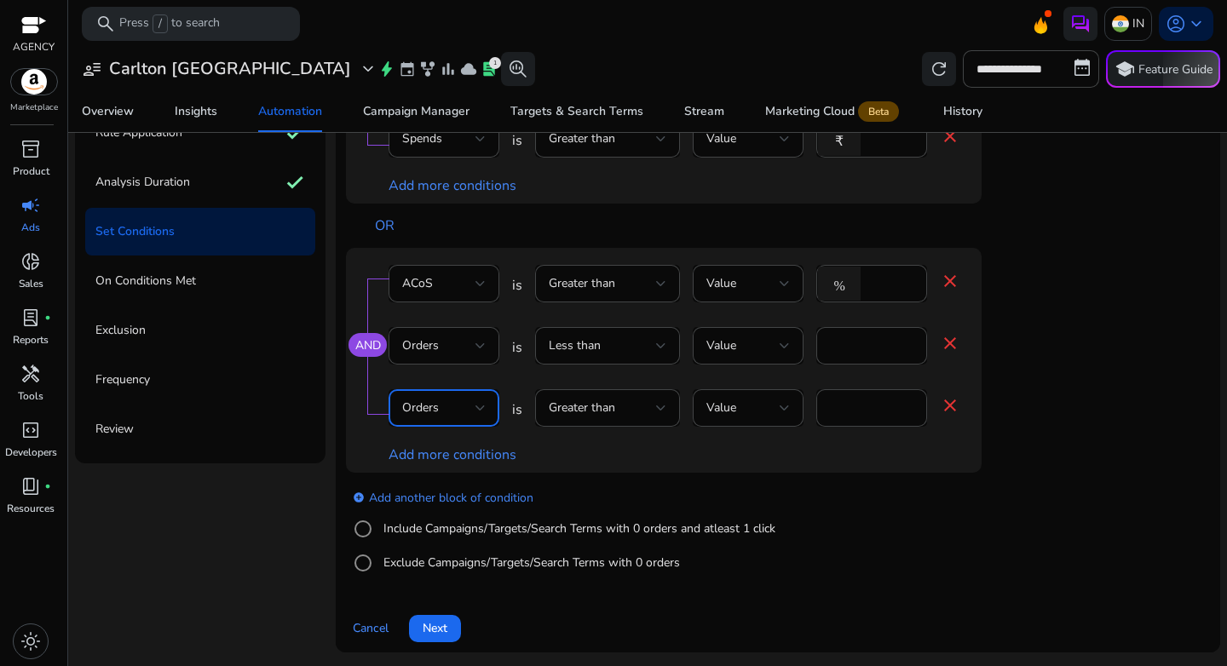
click at [1000, 523] on div "add_circle Add another block of condition Include Campaigns/Targets/Search Term…" at bounding box center [698, 531] width 704 height 116
click at [932, 518] on div "add_circle Add another block of condition Include Campaigns/Targets/Search Term…" at bounding box center [698, 531] width 704 height 116
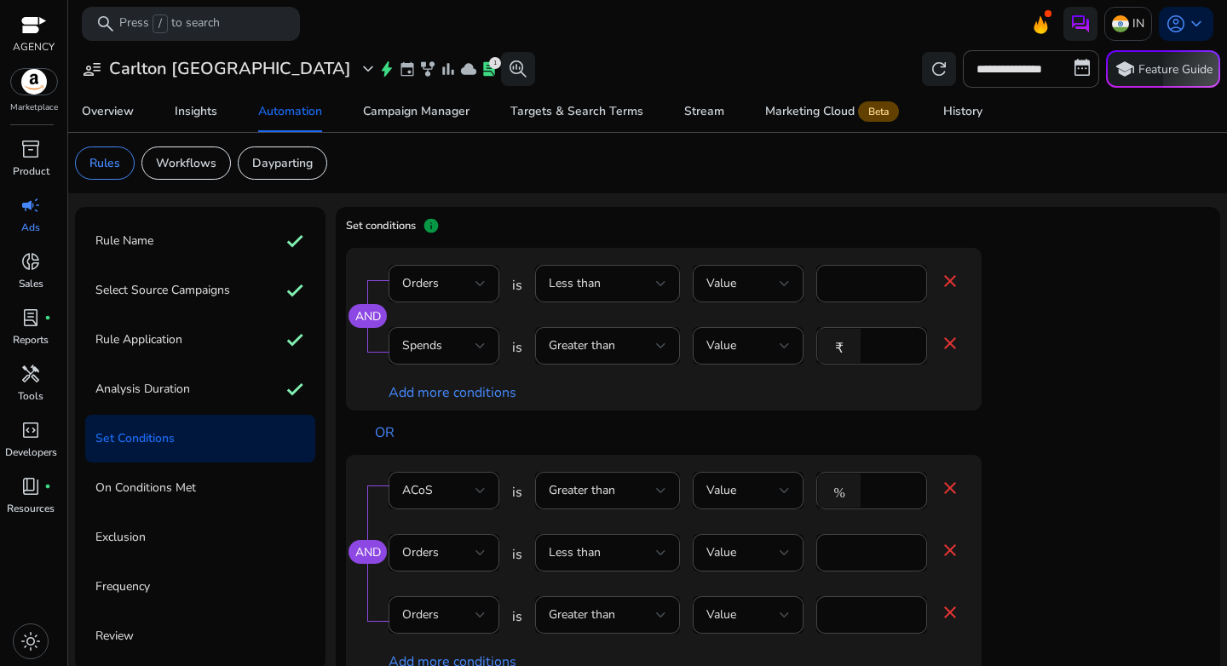
click at [983, 488] on div "AND ACoS is Greater than Value % ** close Orders is Less than Value * close Ord…" at bounding box center [698, 567] width 704 height 225
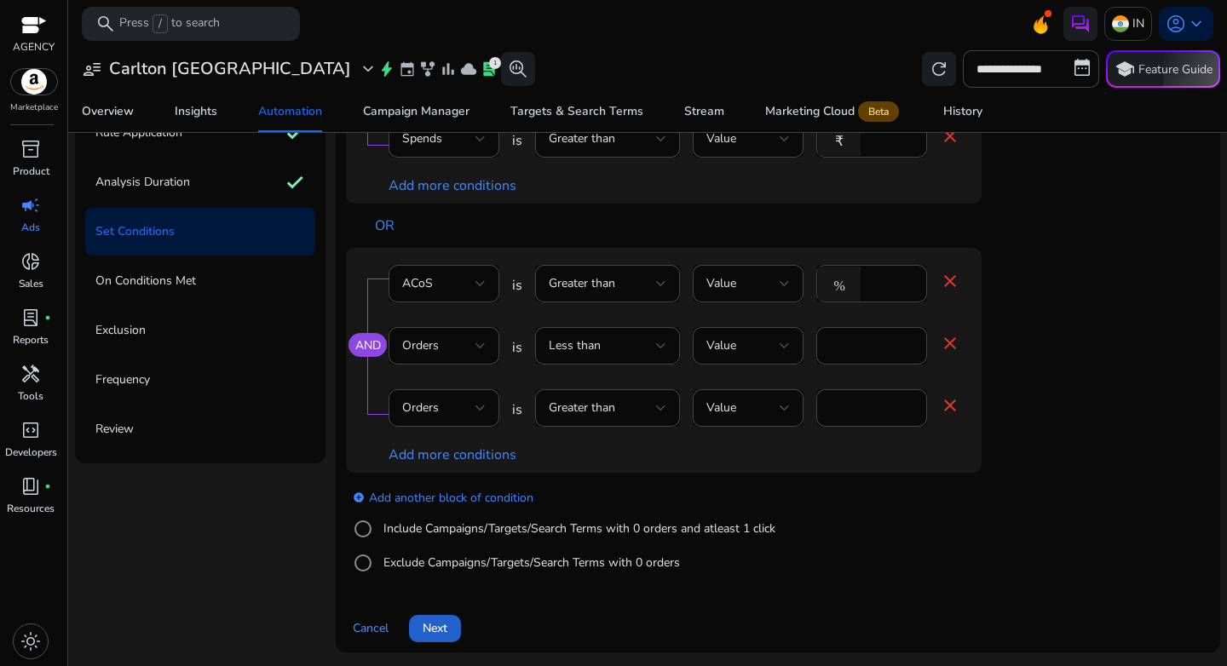
click at [449, 637] on span at bounding box center [435, 628] width 52 height 41
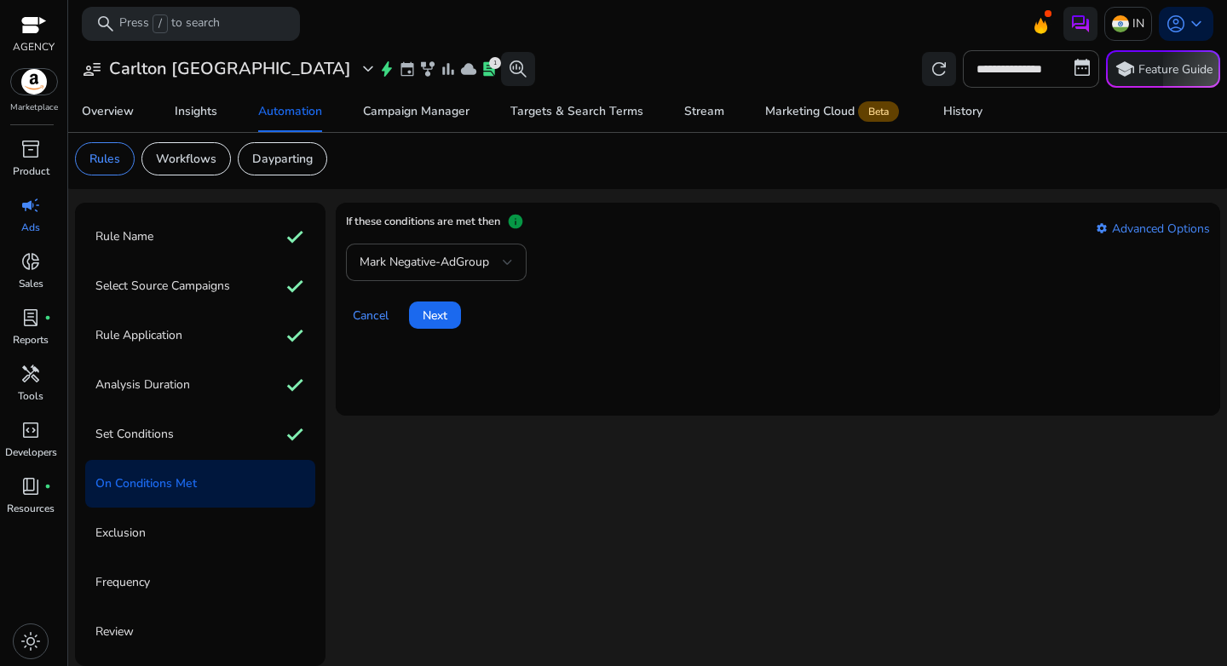
scroll to position [4, 0]
click at [439, 314] on span "Next" at bounding box center [435, 316] width 25 height 18
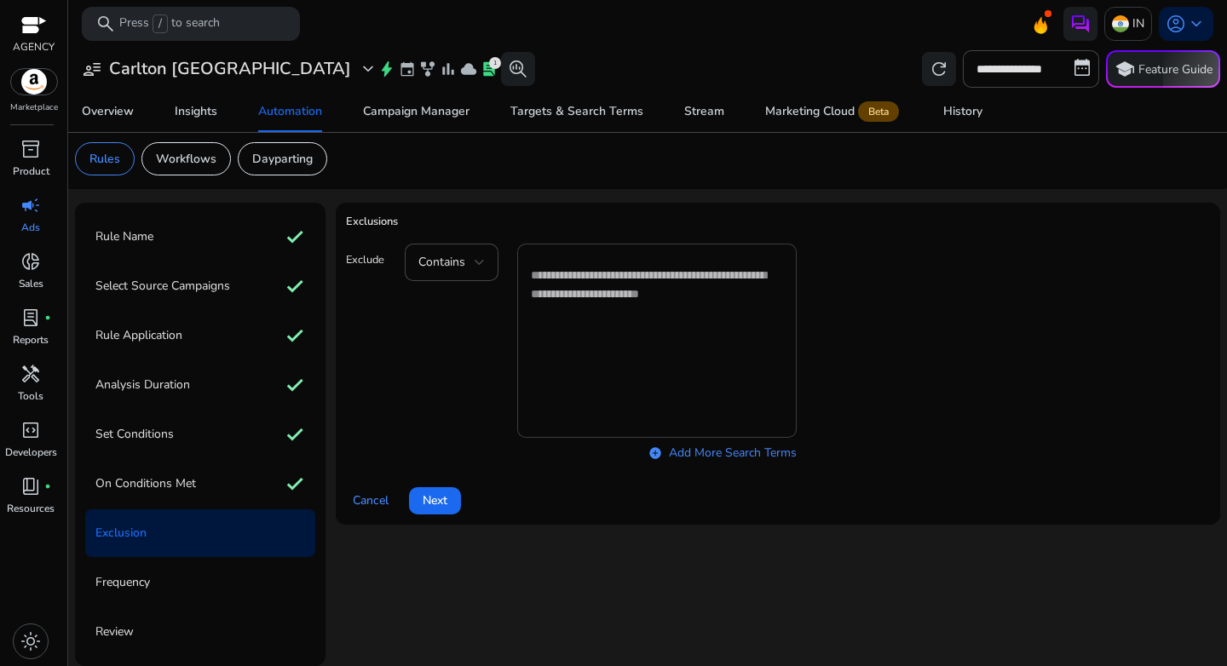
click at [564, 290] on textarea at bounding box center [657, 340] width 252 height 177
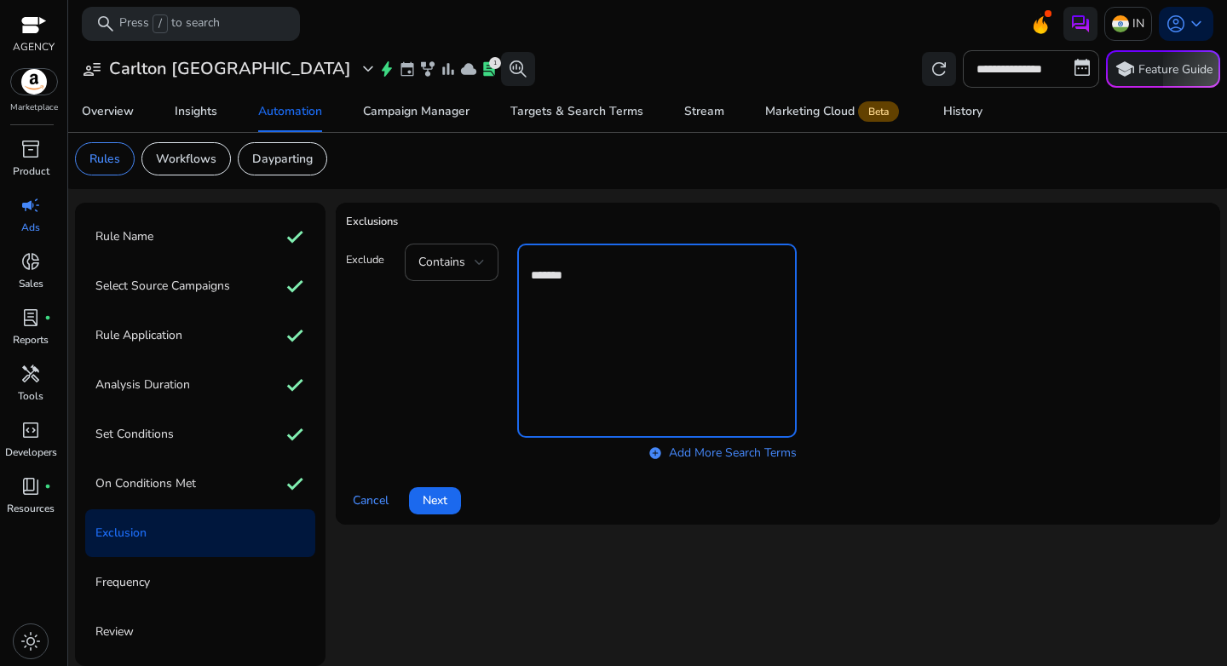
type textarea "*******"
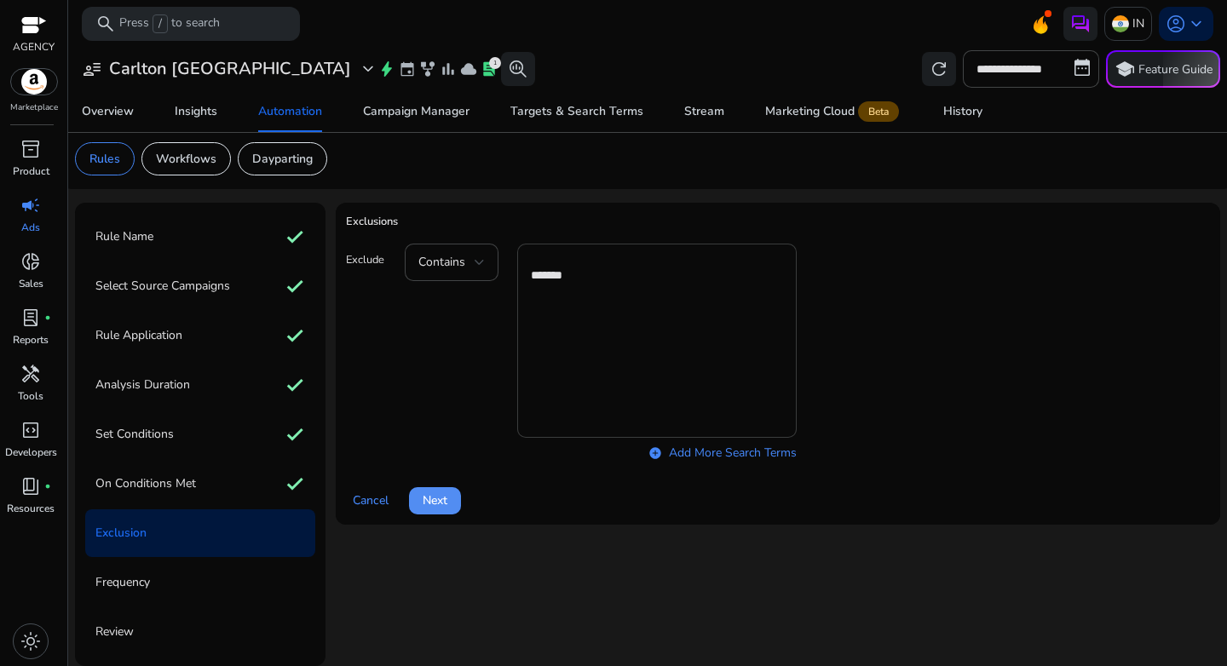
click button "Next" at bounding box center [435, 500] width 52 height 27
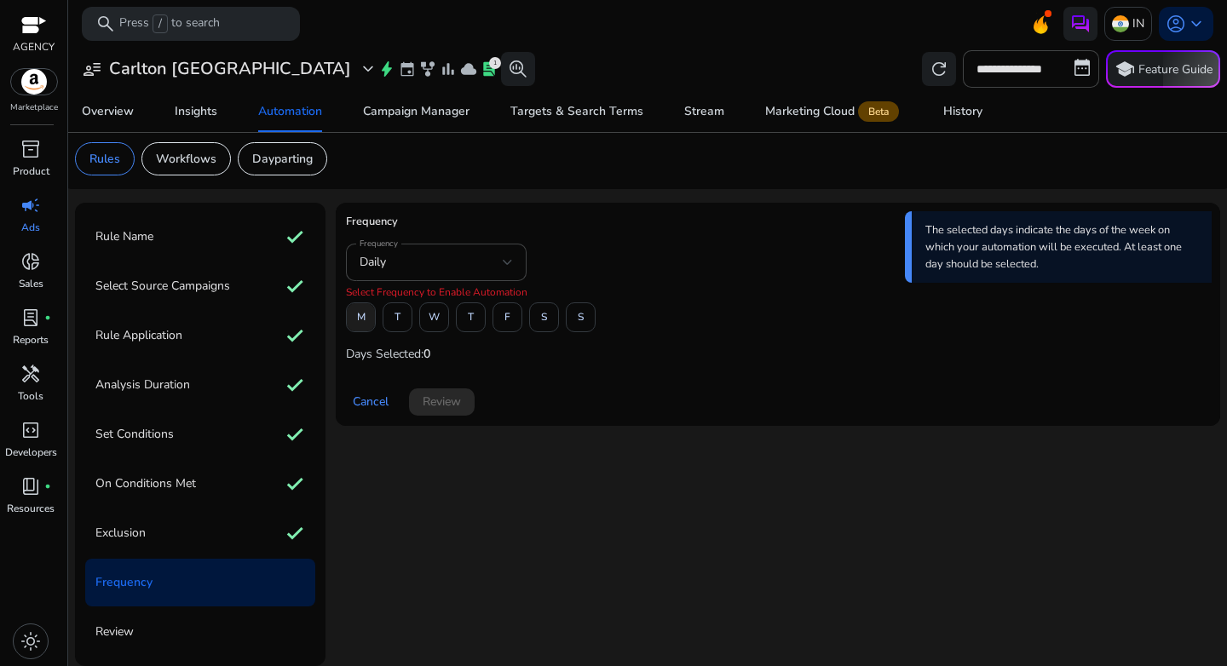
click at [369, 320] on span at bounding box center [361, 317] width 28 height 41
click at [427, 321] on span at bounding box center [434, 317] width 28 height 41
click at [493, 320] on span at bounding box center [507, 317] width 28 height 41
click at [450, 409] on span "Review" at bounding box center [442, 402] width 38 height 18
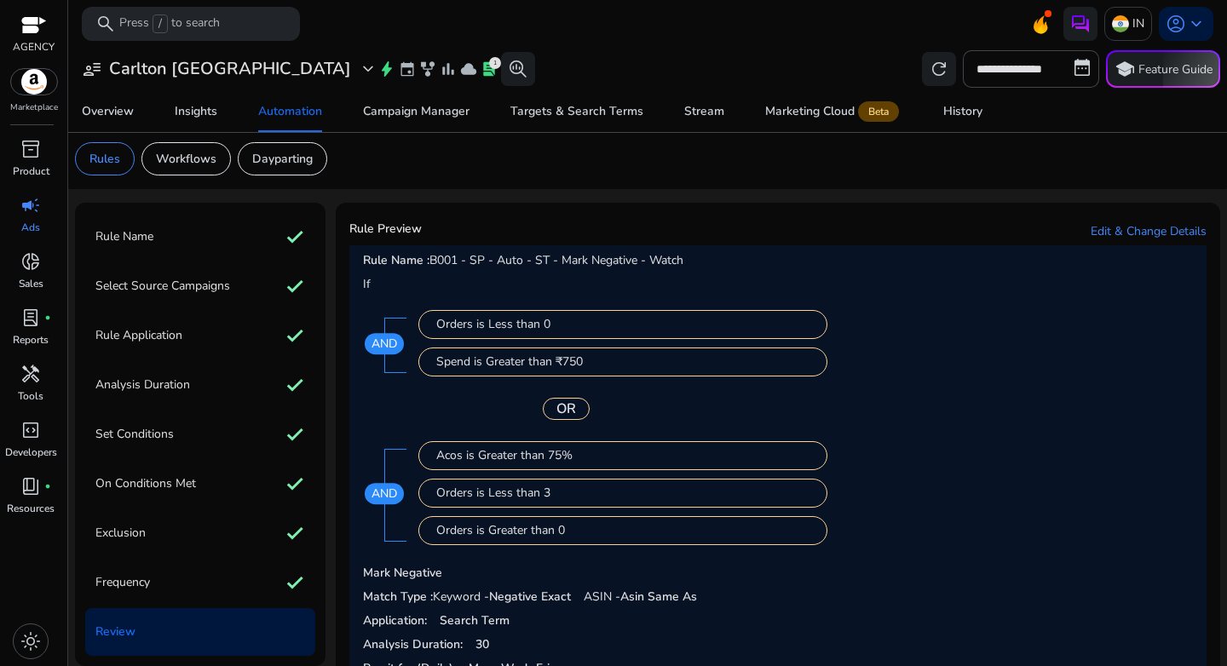
scroll to position [104, 0]
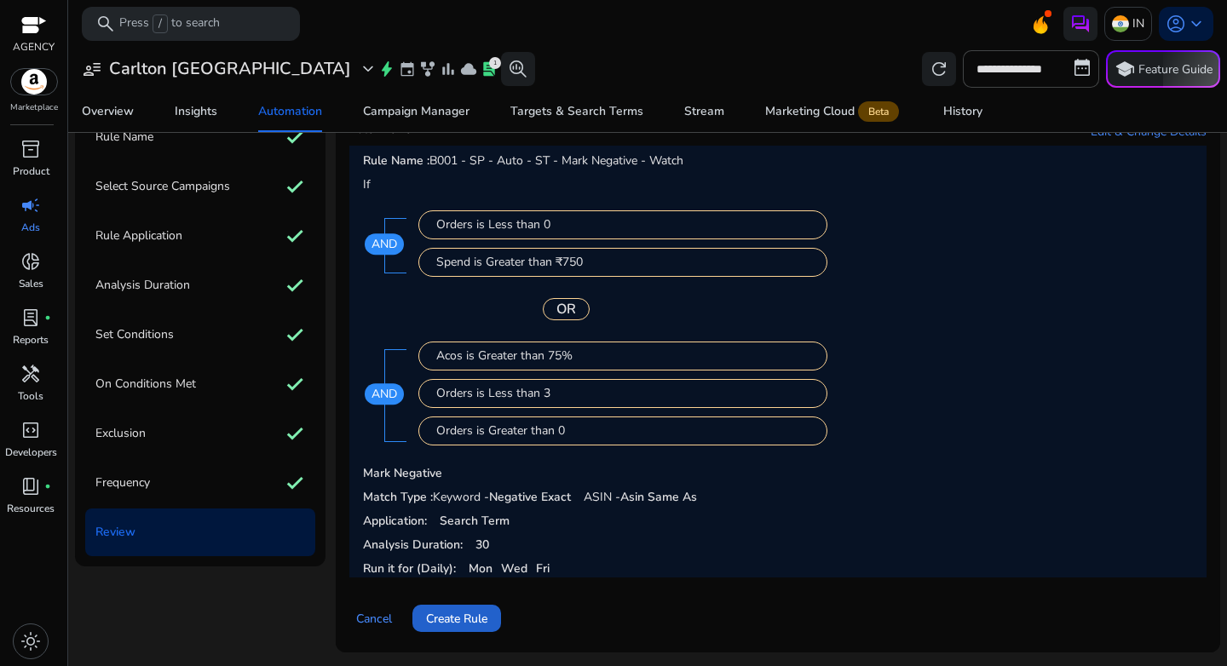
click at [485, 620] on span "Create Rule" at bounding box center [456, 619] width 61 height 18
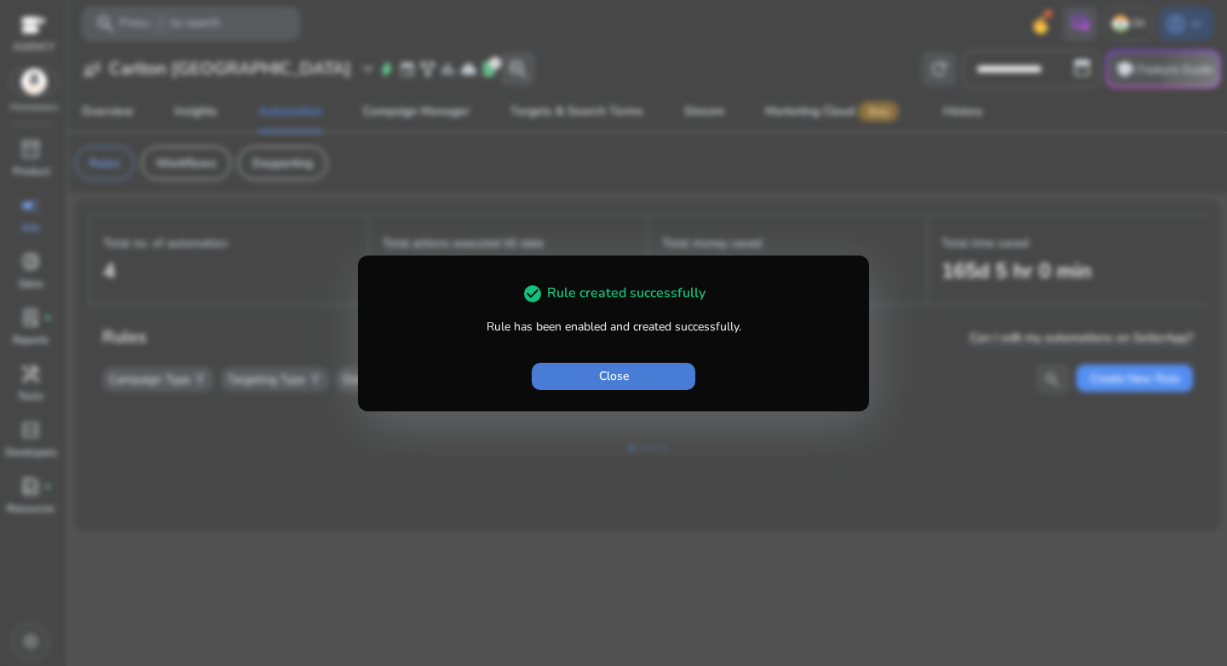
click at [613, 383] on span "Close" at bounding box center [614, 376] width 30 height 18
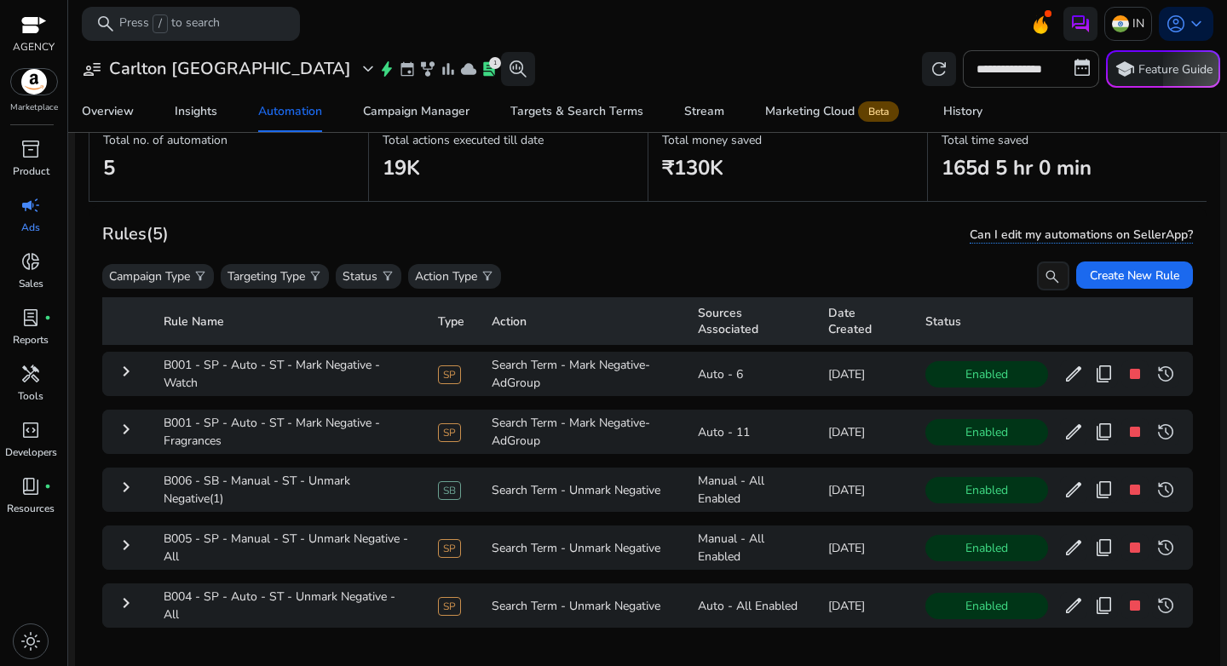
scroll to position [124, 0]
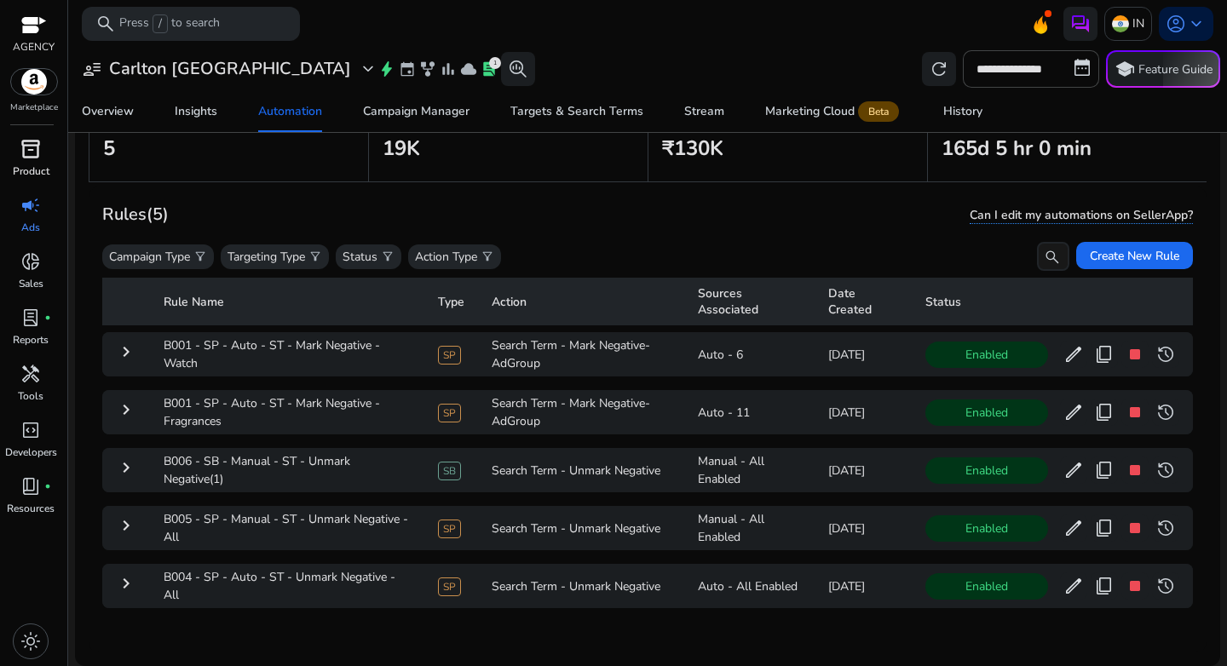
click at [32, 152] on span "inventory_2" at bounding box center [30, 149] width 20 height 20
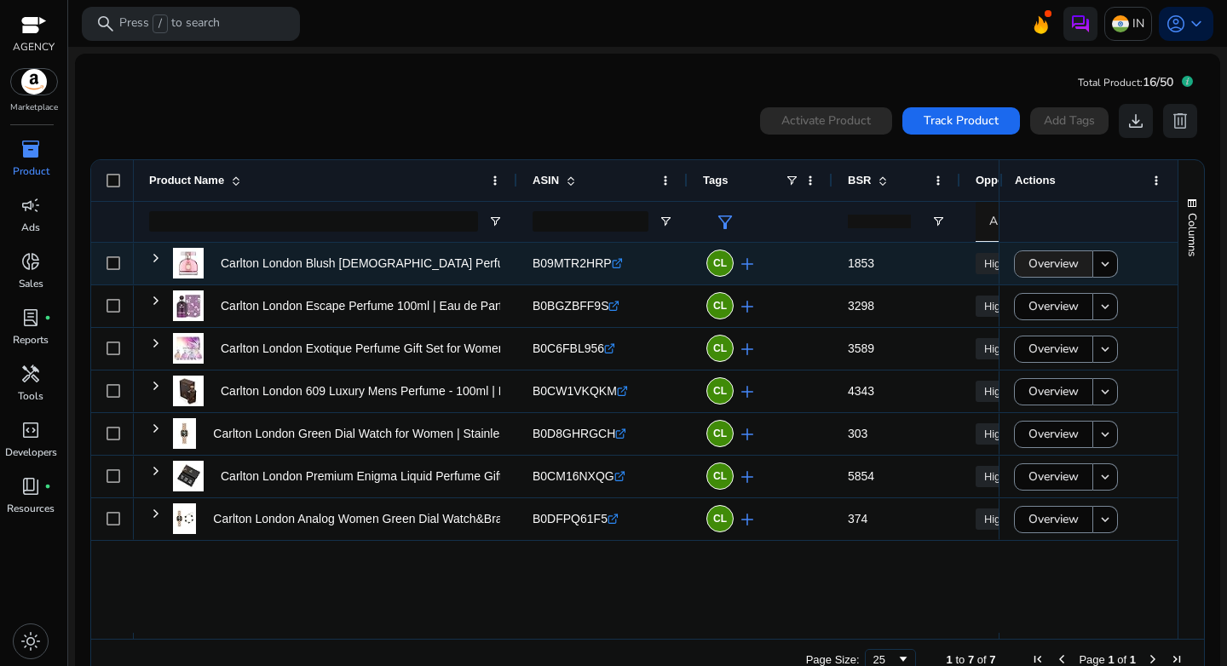
click at [1058, 255] on span "Overview" at bounding box center [1054, 263] width 50 height 35
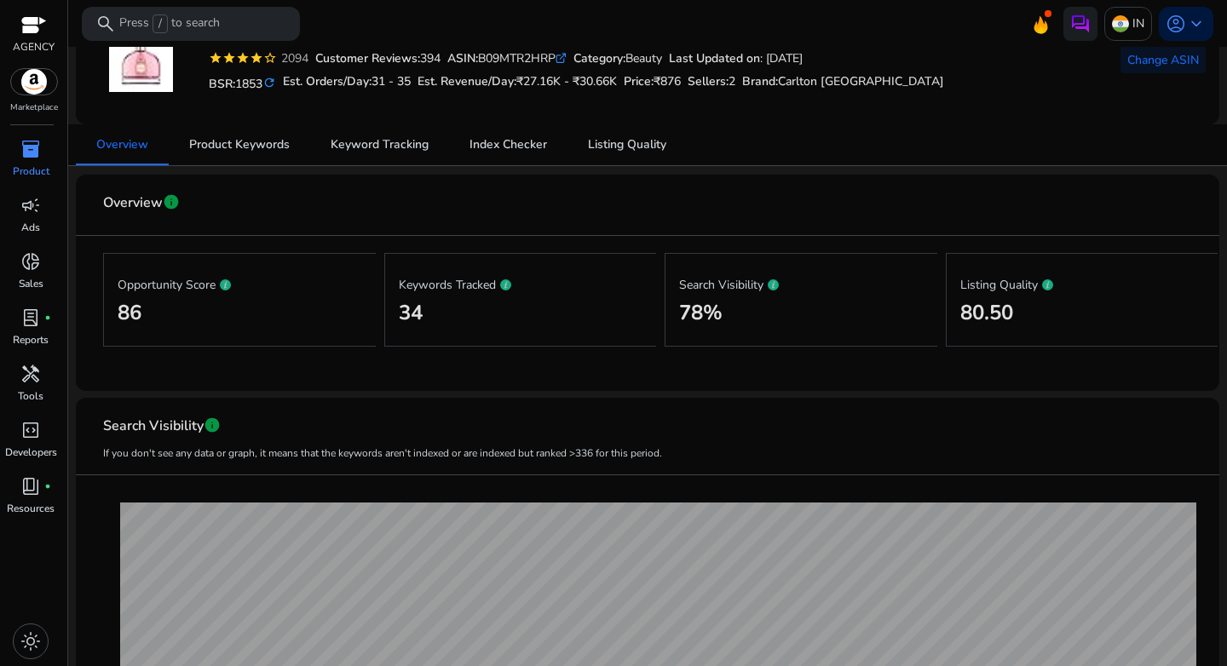
scroll to position [112, 0]
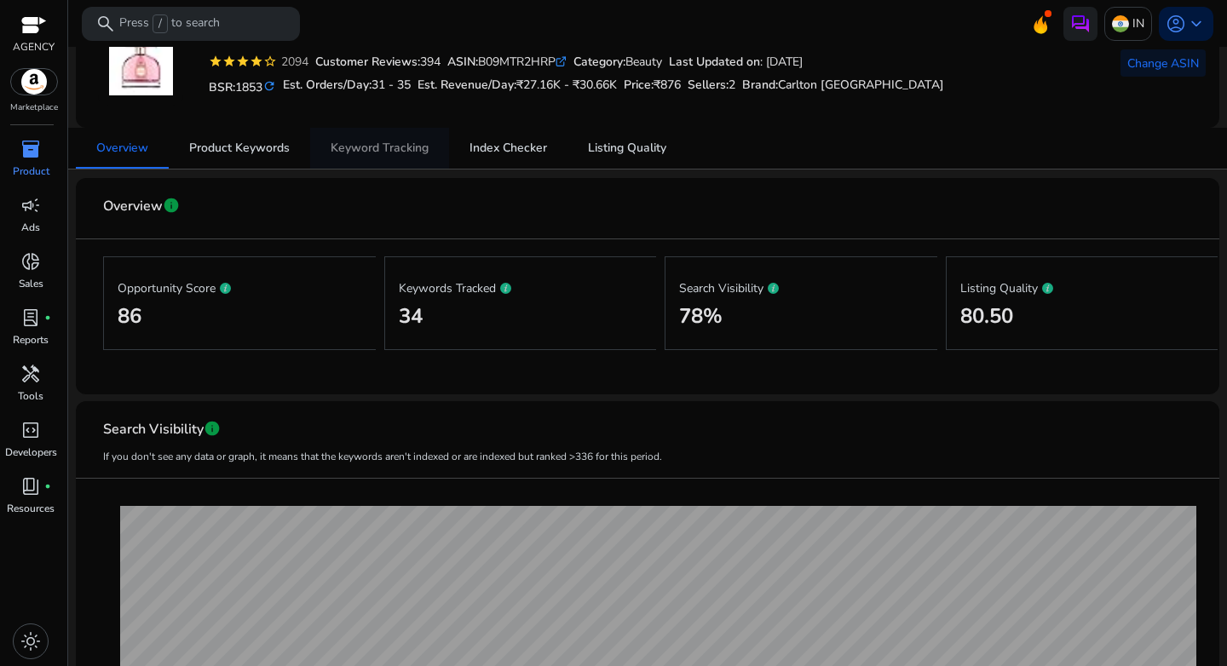
click at [399, 153] on span "Keyword Tracking" at bounding box center [380, 148] width 98 height 12
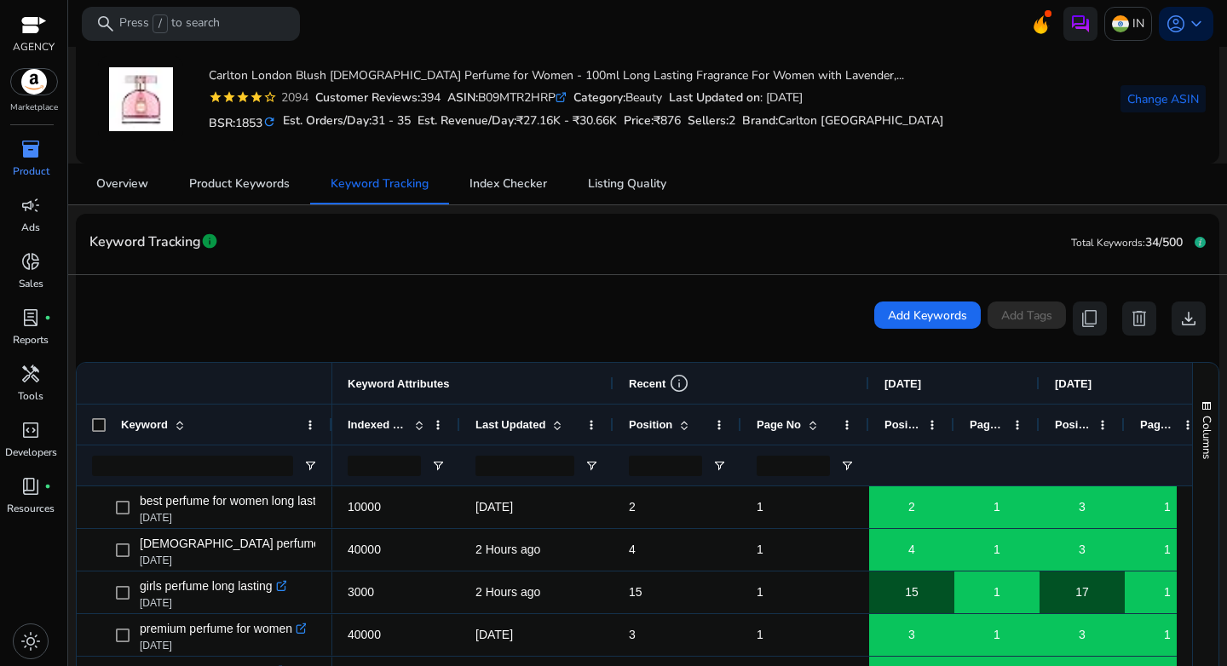
click at [565, 101] on icon at bounding box center [560, 98] width 9 height 9
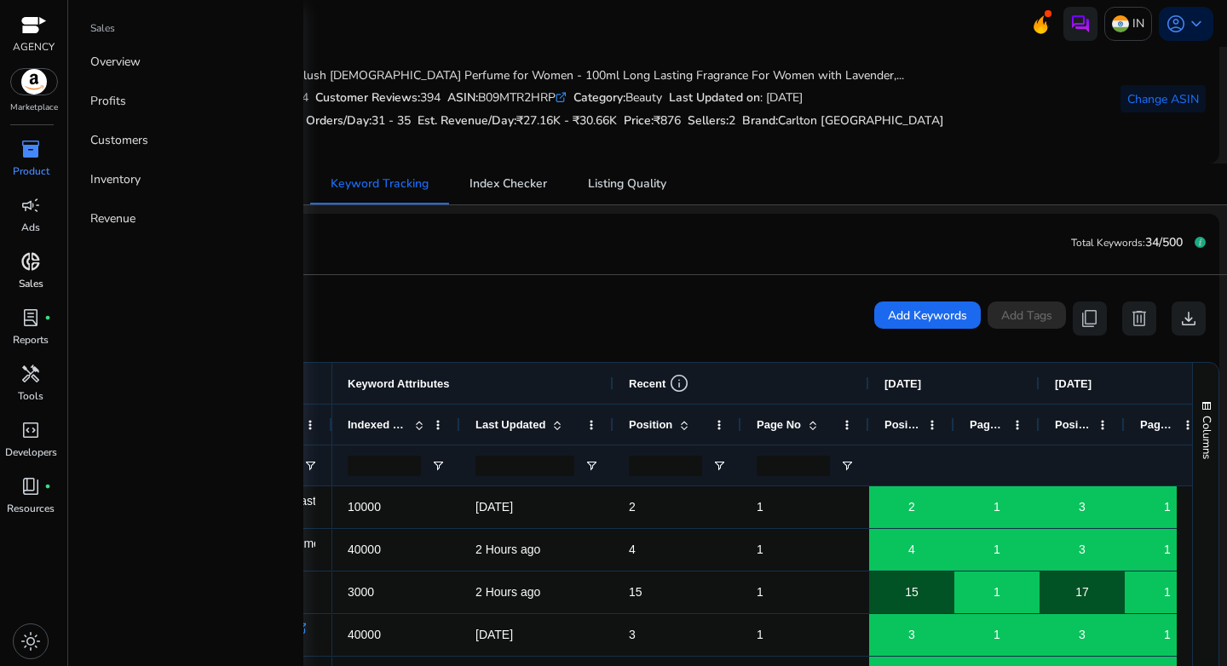
click at [36, 263] on span "donut_small" at bounding box center [30, 261] width 20 height 20
click at [37, 215] on span "campaign" at bounding box center [30, 205] width 20 height 20
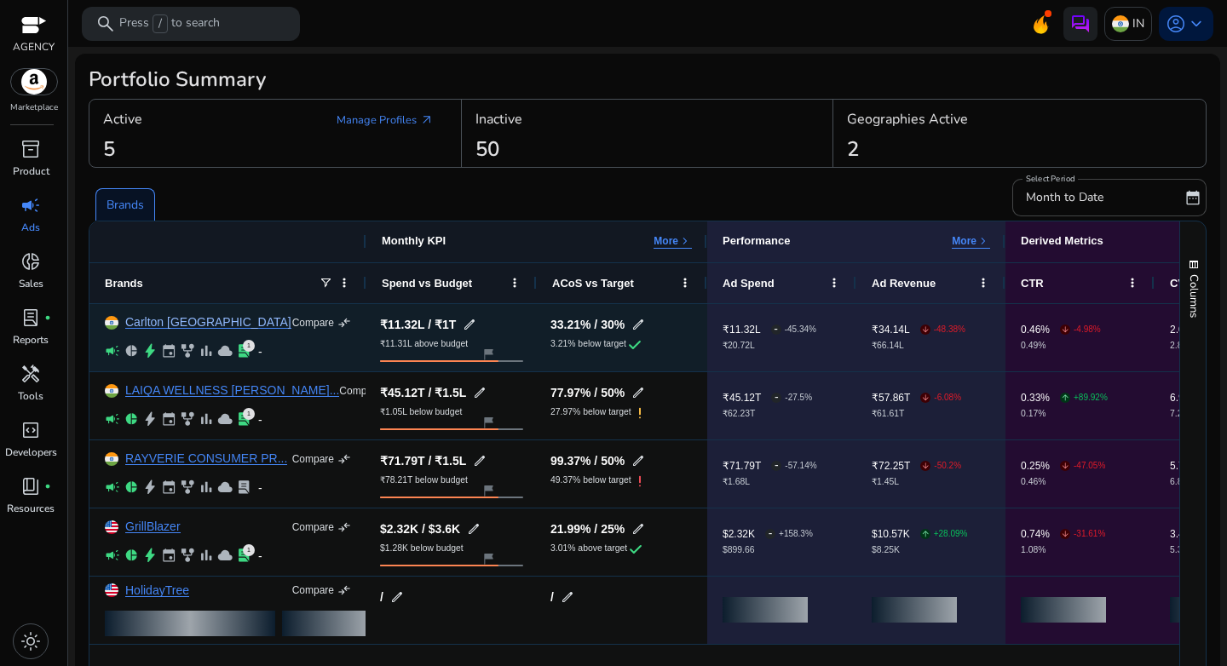
click at [163, 325] on link "Carlton [GEOGRAPHIC_DATA]" at bounding box center [208, 322] width 166 height 13
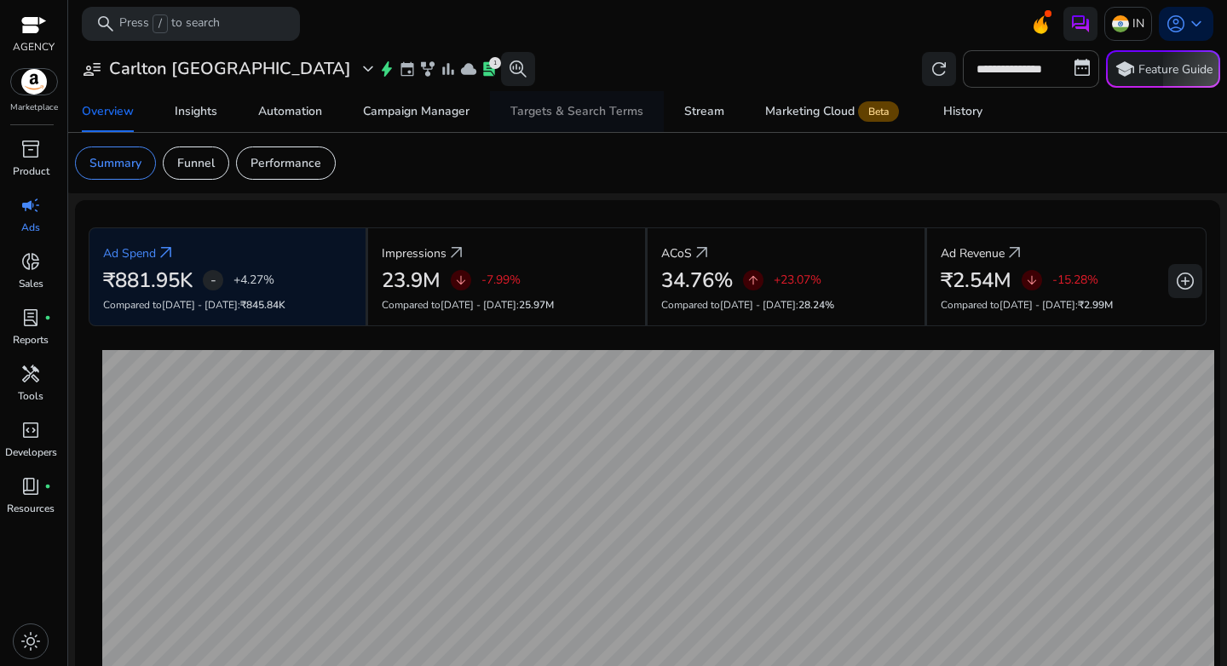
click at [515, 117] on div "Targets & Search Terms" at bounding box center [576, 112] width 133 height 12
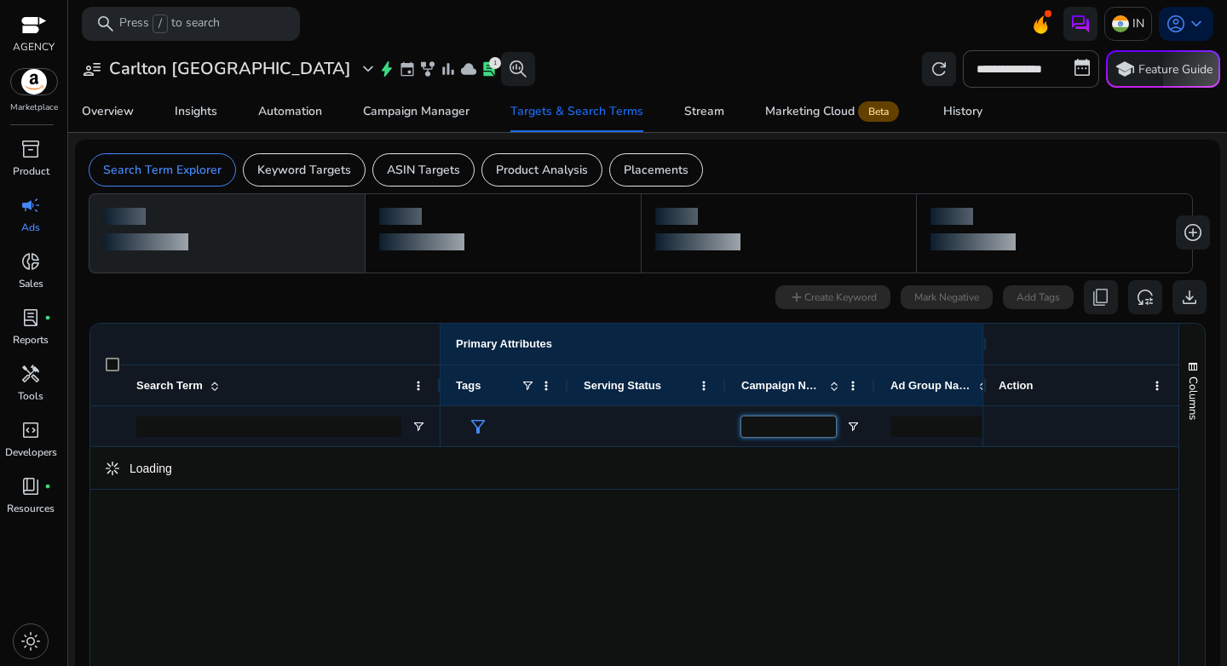
click at [806, 434] on input "Campaign Name Filter Input" at bounding box center [788, 427] width 95 height 20
type input "****"
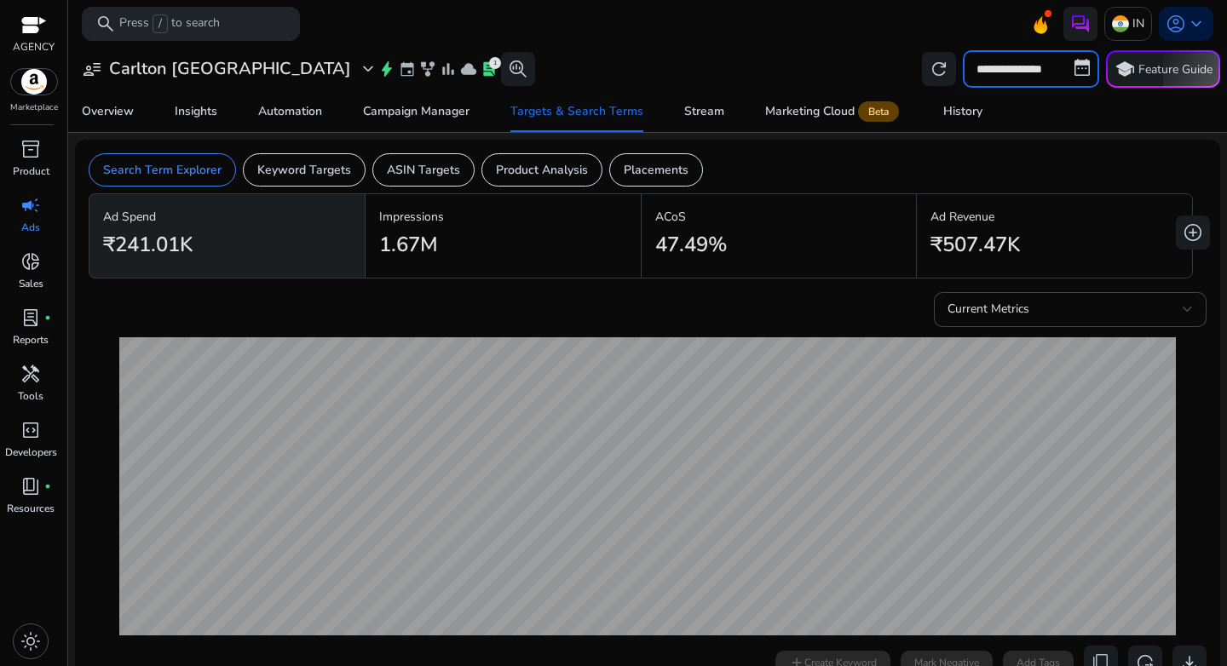
click at [1033, 76] on input "**********" at bounding box center [1031, 68] width 136 height 37
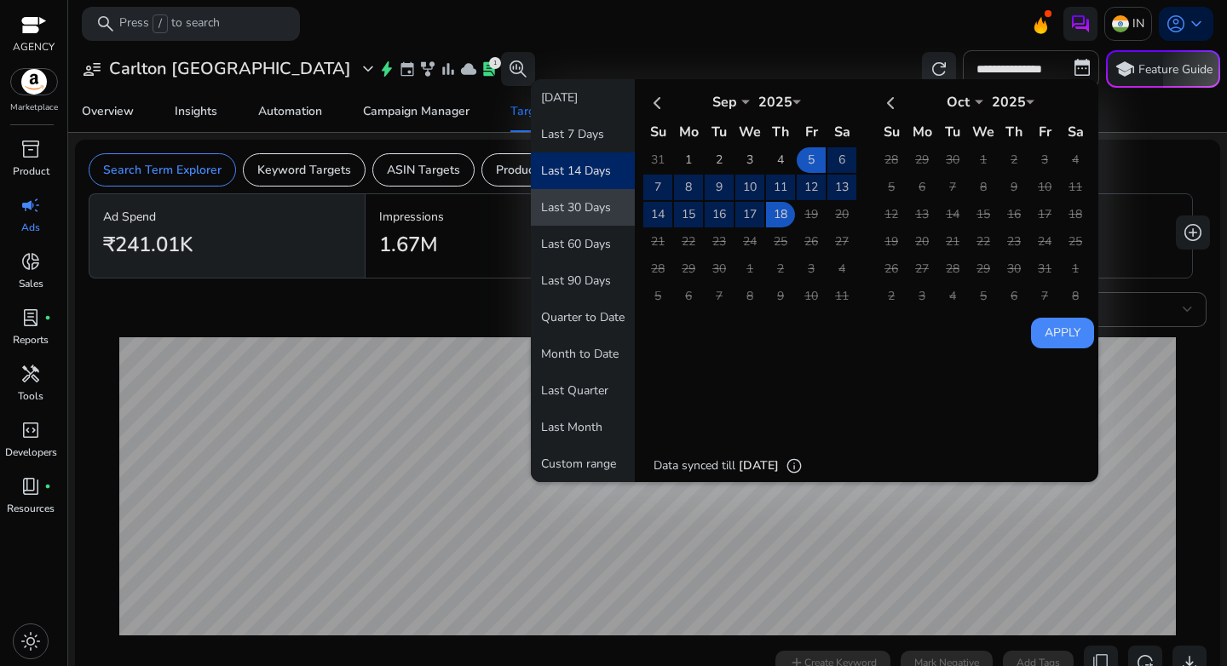
click at [596, 195] on button "Last 30 Days" at bounding box center [583, 207] width 104 height 37
type input "**********"
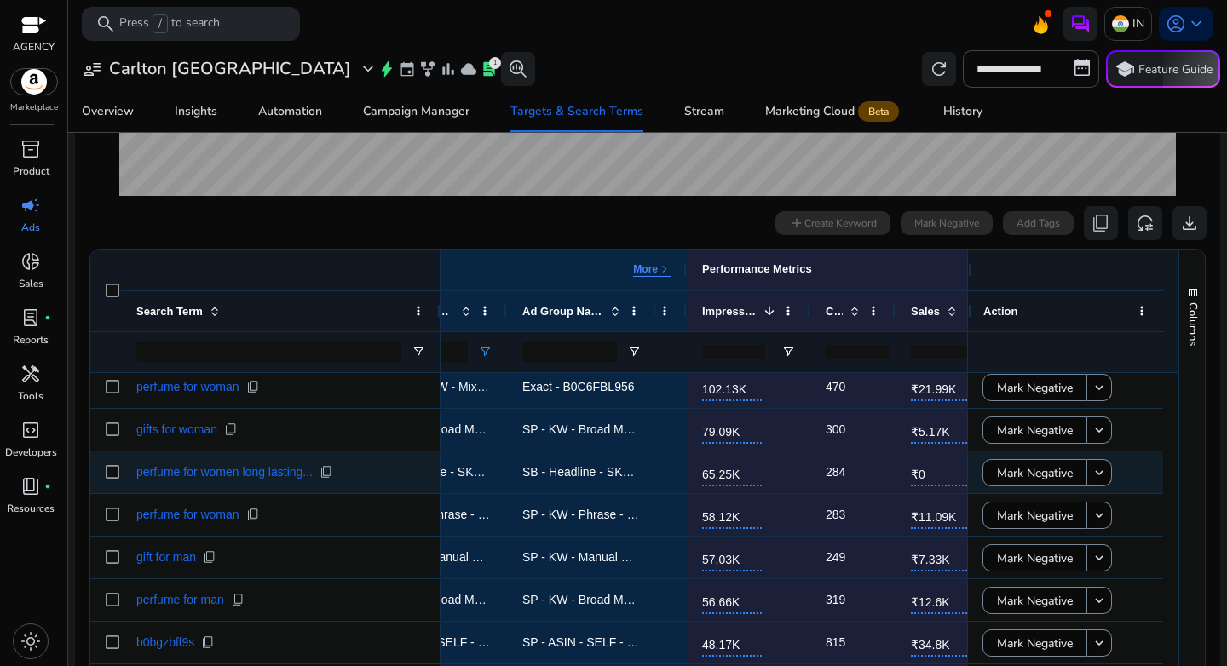
scroll to position [0, 382]
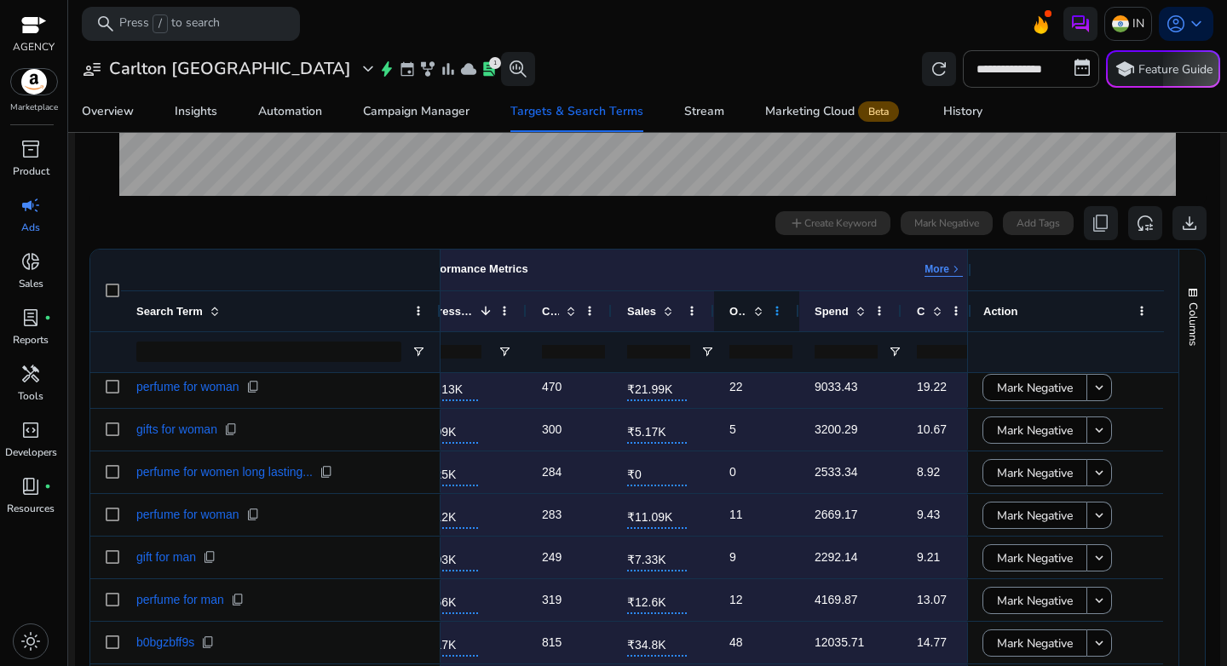
click at [781, 314] on span at bounding box center [777, 311] width 14 height 14
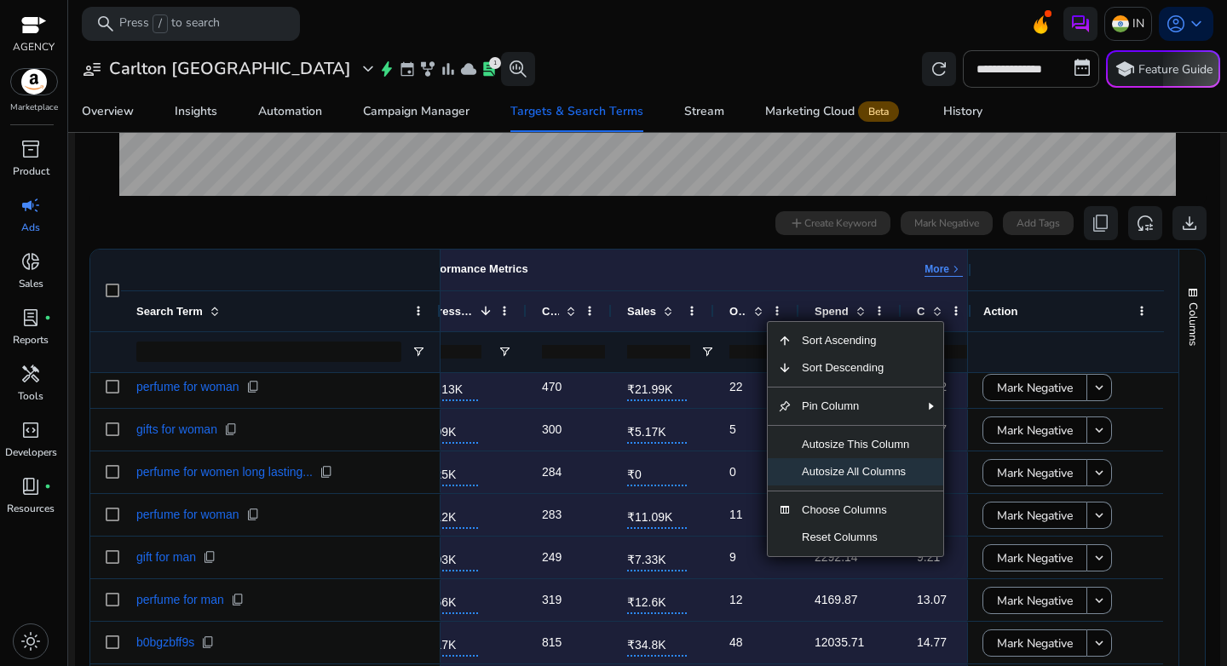
click at [846, 469] on span "Autosize All Columns" at bounding box center [856, 471] width 128 height 27
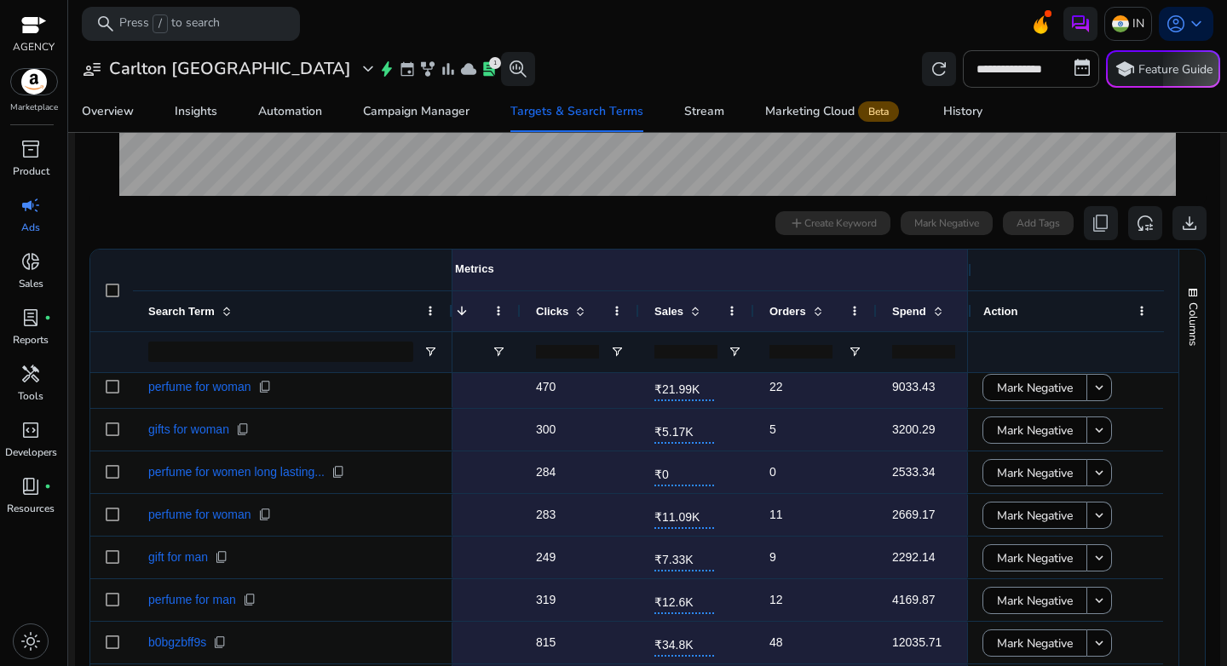
click at [862, 355] on div at bounding box center [815, 352] width 123 height 41
click at [857, 355] on span "Open Filter Menu" at bounding box center [855, 352] width 14 height 14
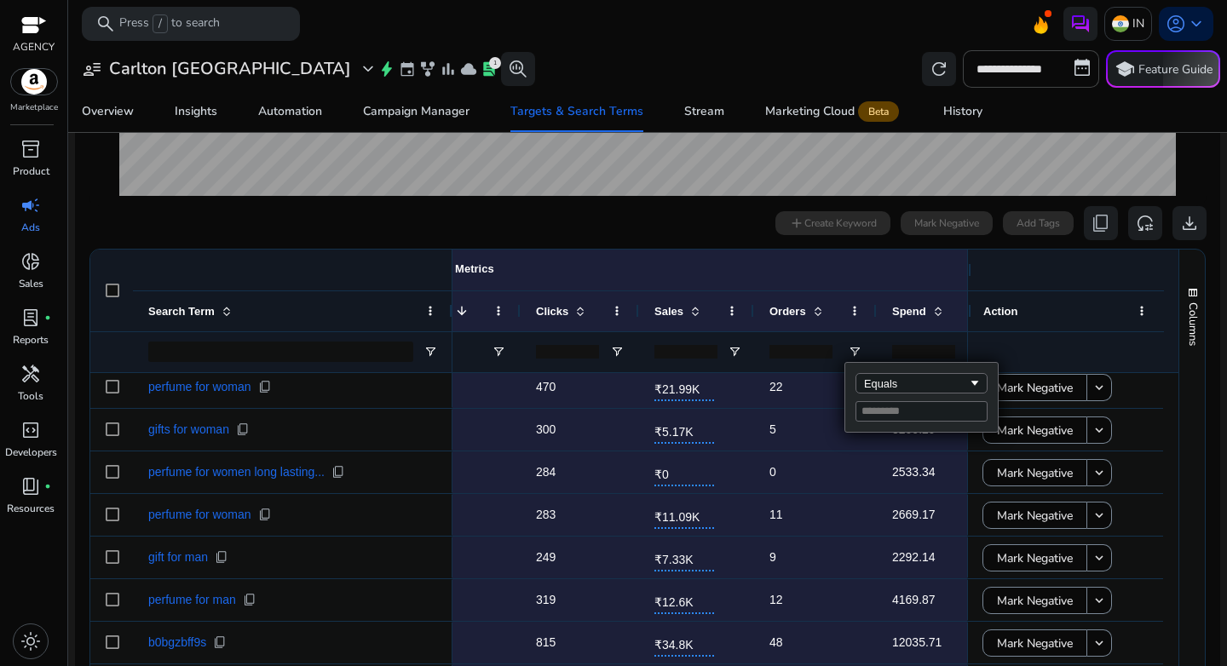
click at [893, 410] on input "Filter Value" at bounding box center [922, 411] width 132 height 20
type input "*"
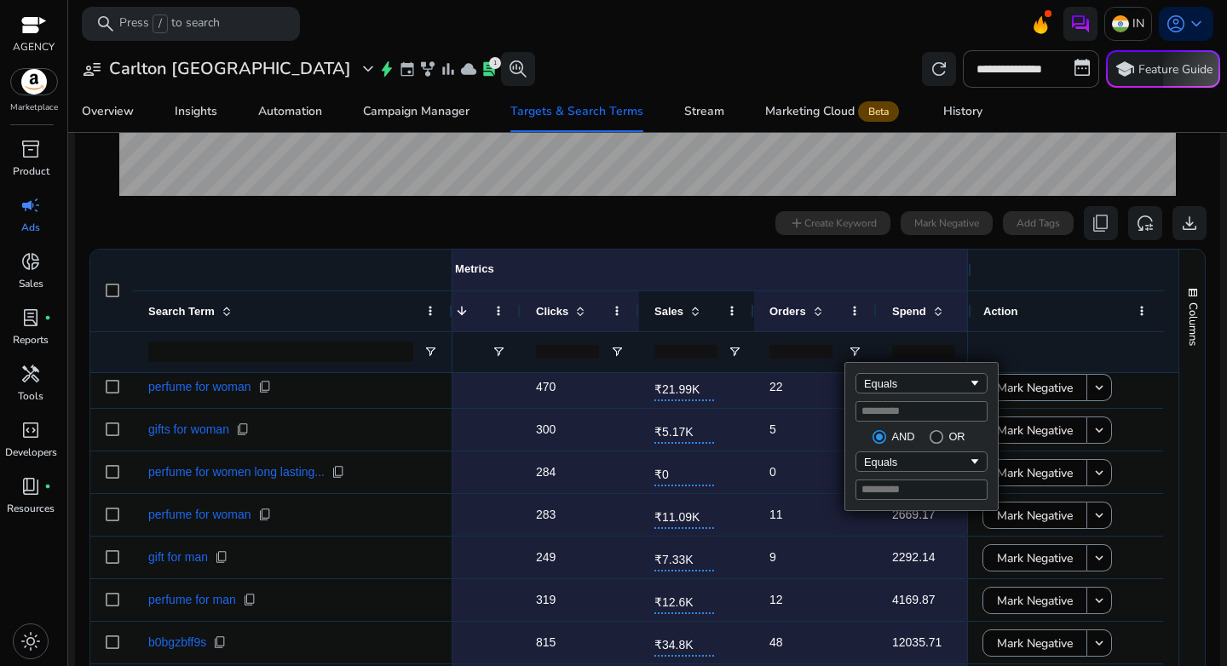
type input "*"
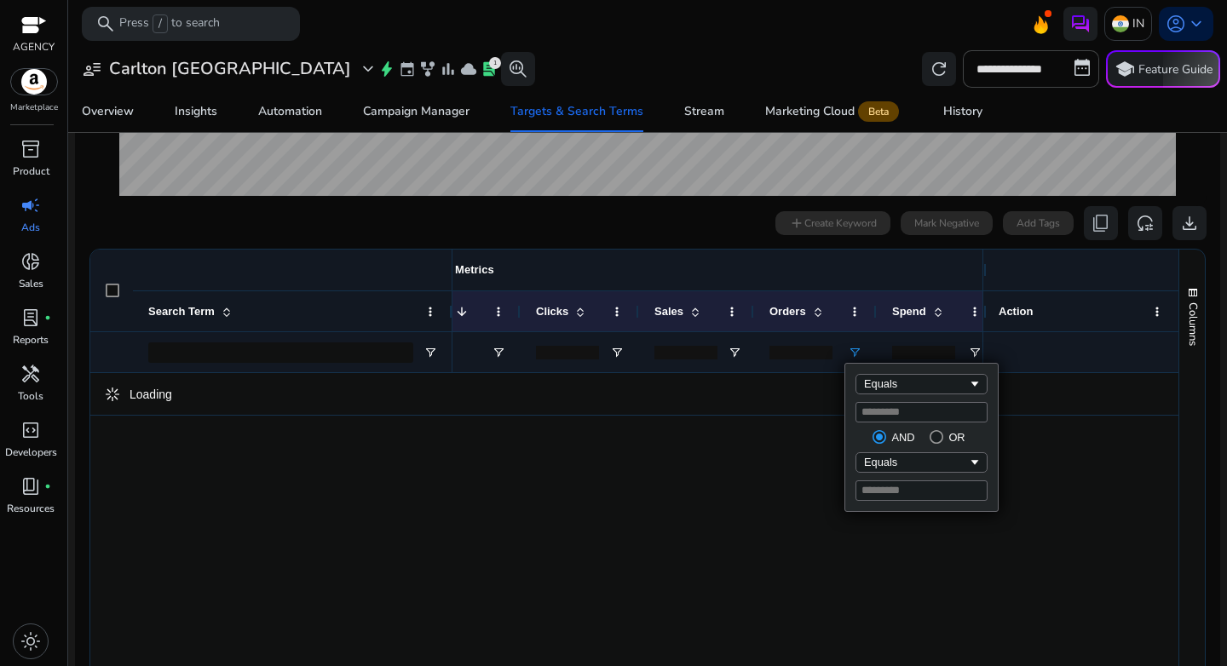
click at [654, 262] on div "Performance Metrics More keyboard_arrow_right" at bounding box center [737, 270] width 736 height 41
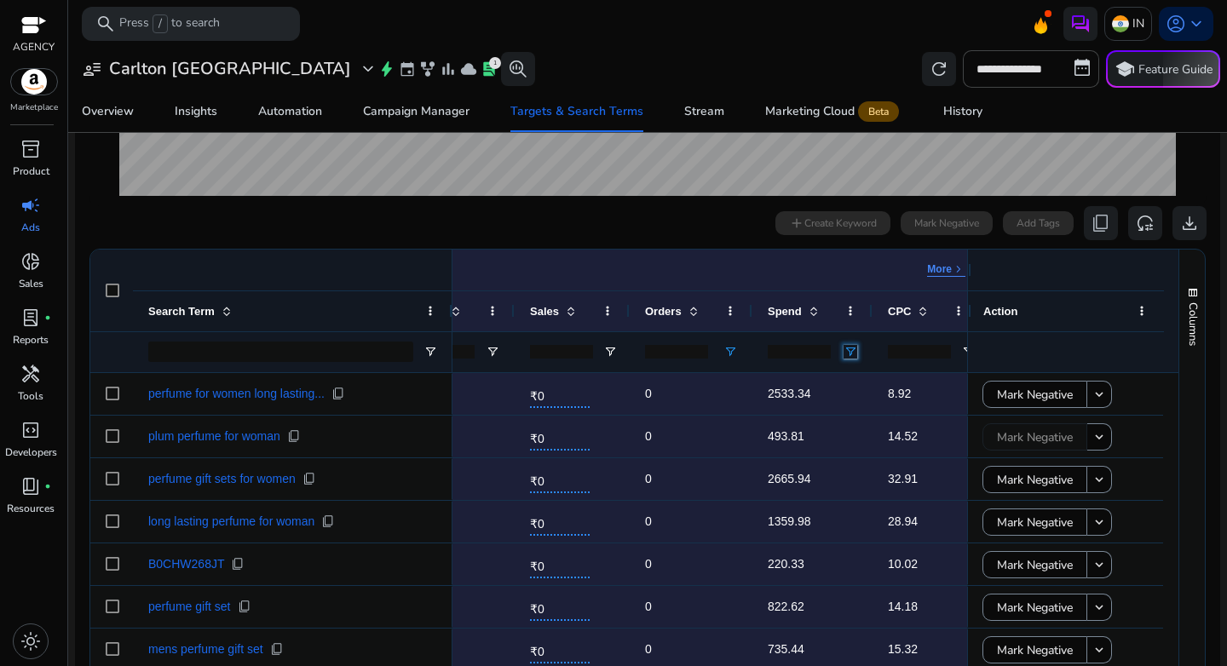
click at [852, 356] on span "Open Filter Menu" at bounding box center [851, 352] width 14 height 14
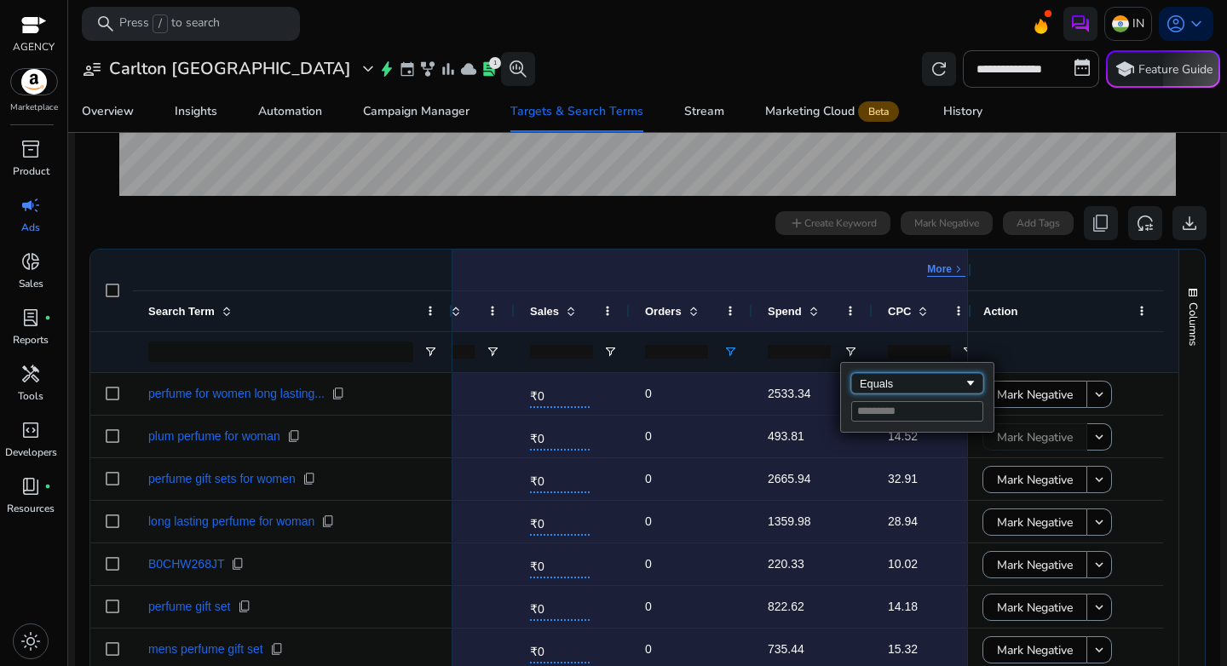
click at [880, 383] on div "Equals" at bounding box center [912, 384] width 104 height 13
click at [874, 412] on input "Filter Value" at bounding box center [917, 411] width 132 height 20
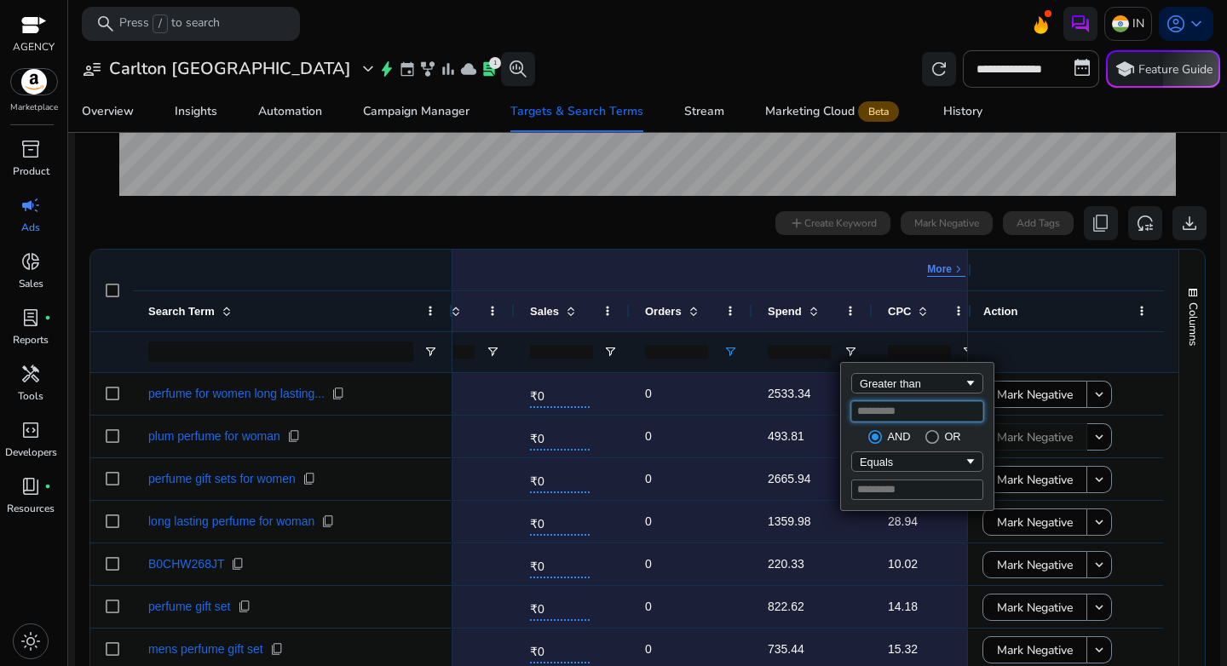
type input "***"
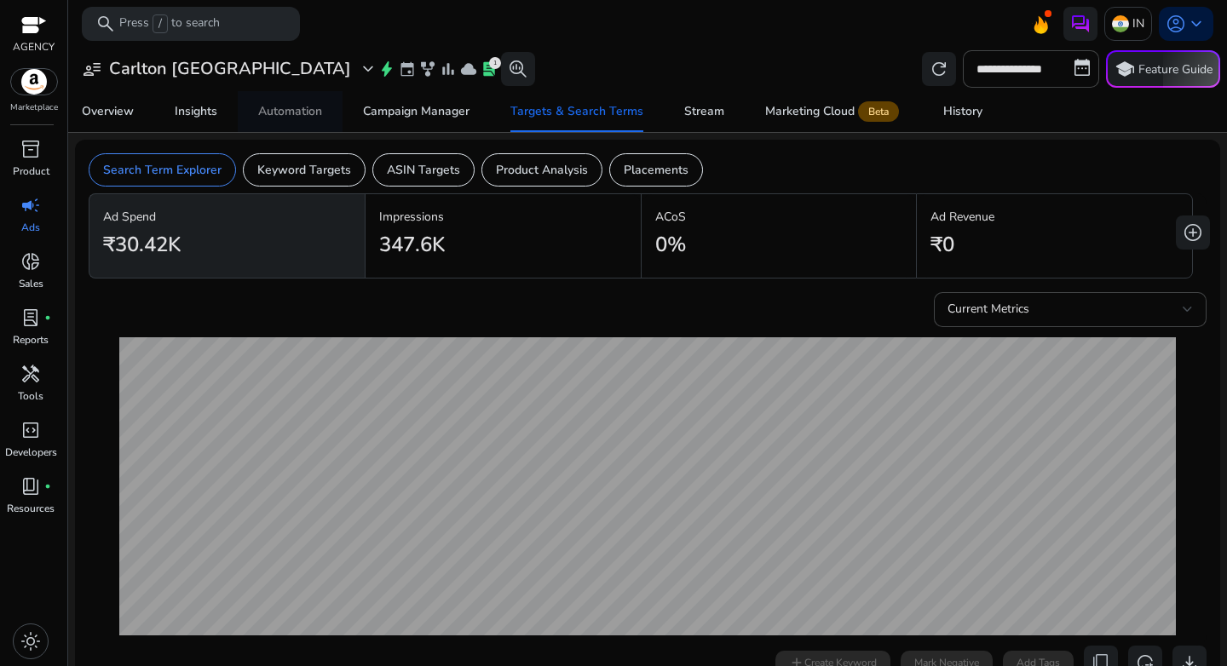
click at [294, 115] on div "Automation" at bounding box center [290, 112] width 64 height 12
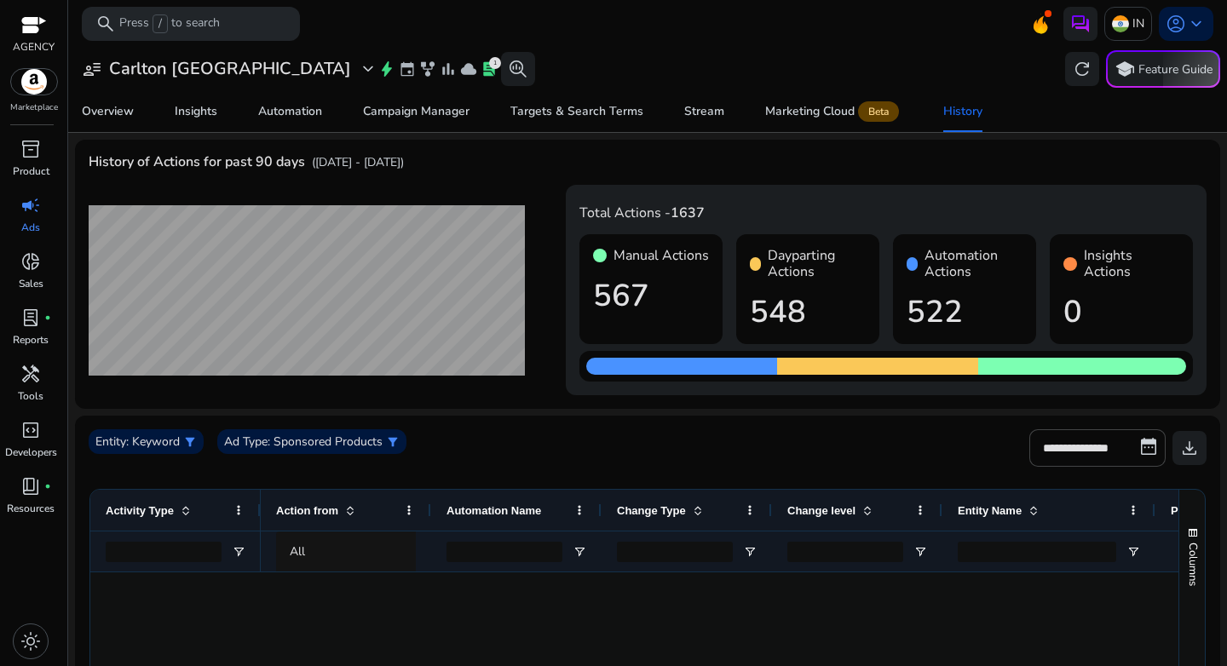
click at [390, 435] on span "filter_alt" at bounding box center [393, 442] width 14 height 14
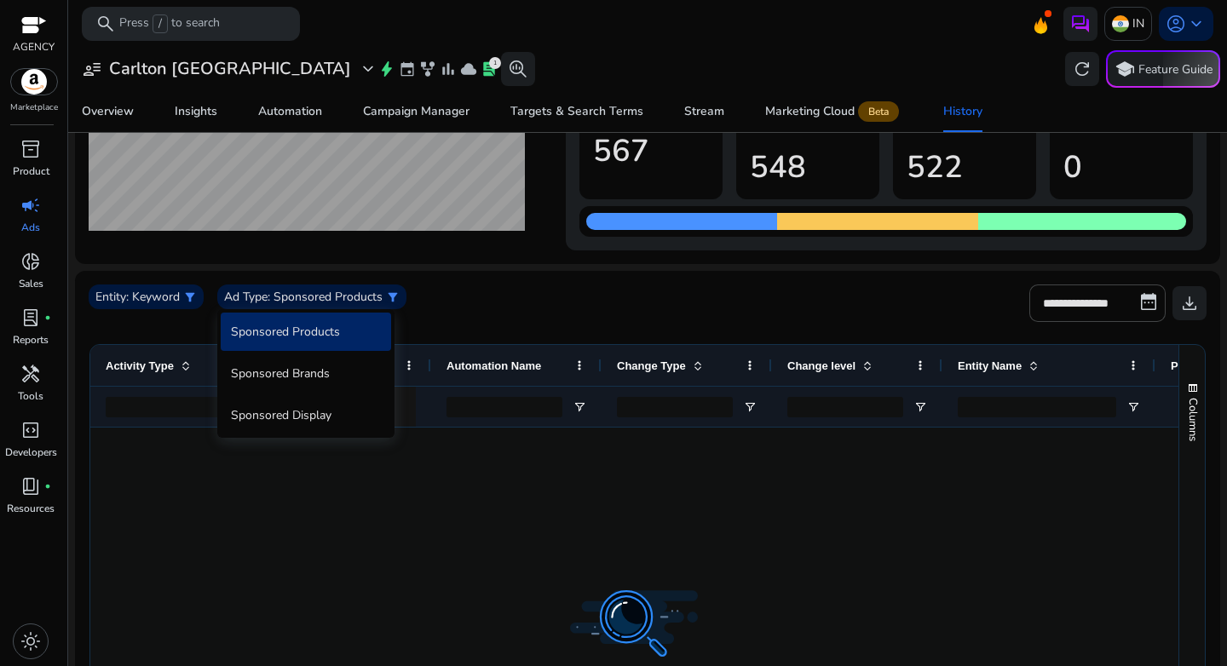
click at [310, 296] on div at bounding box center [613, 333] width 1227 height 666
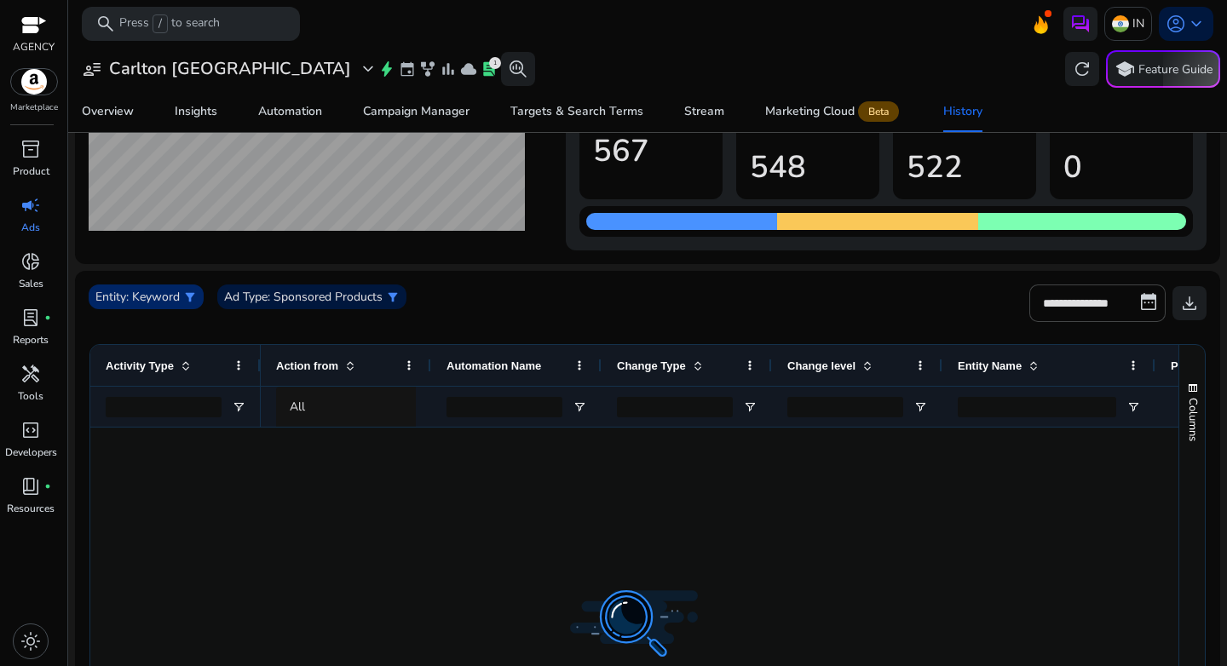
click at [142, 291] on p ": Keyword" at bounding box center [153, 297] width 54 height 18
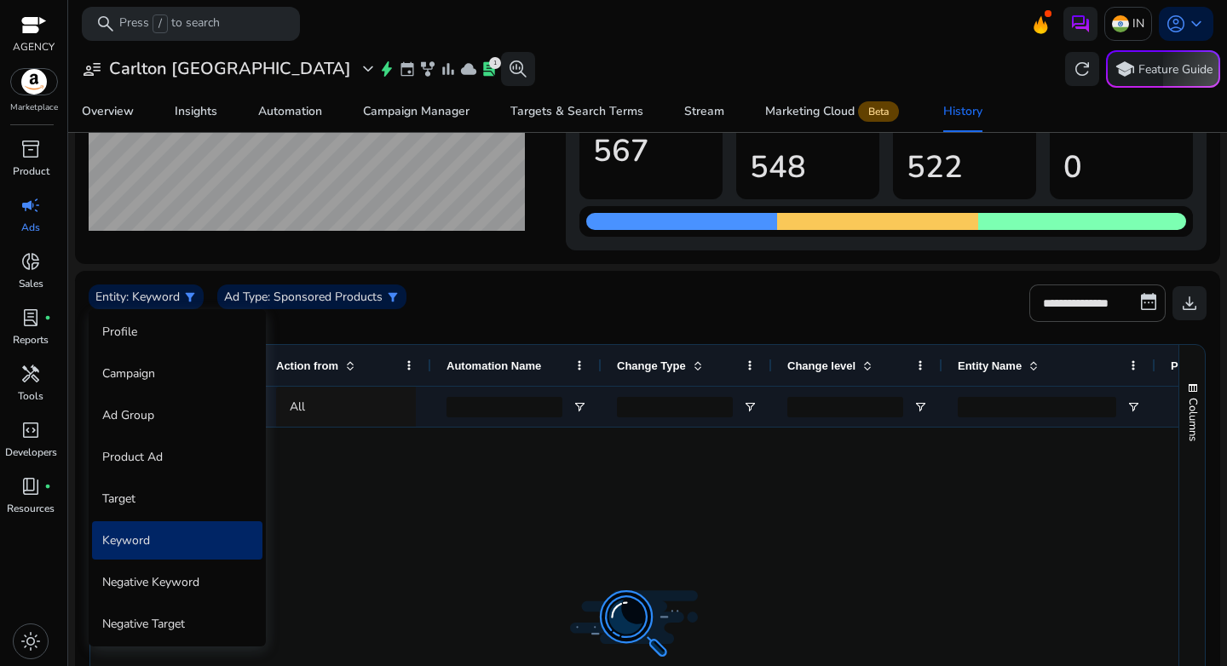
click at [320, 290] on div at bounding box center [613, 333] width 1227 height 666
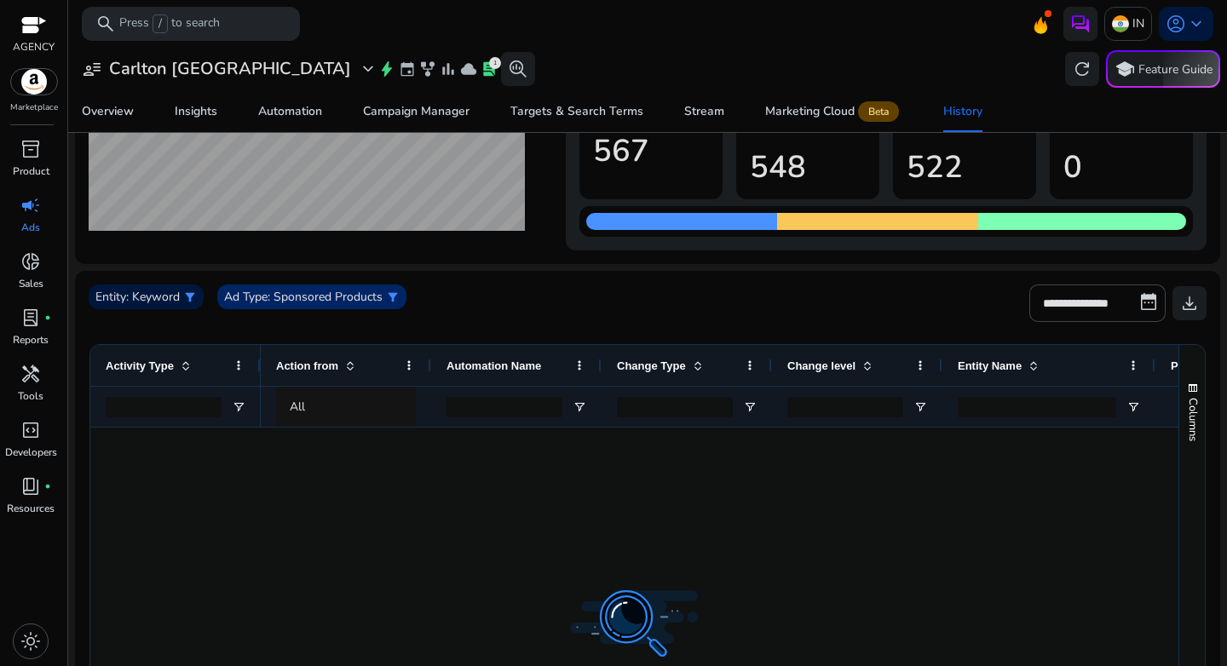
click at [315, 296] on p ": Sponsored Products" at bounding box center [325, 297] width 115 height 18
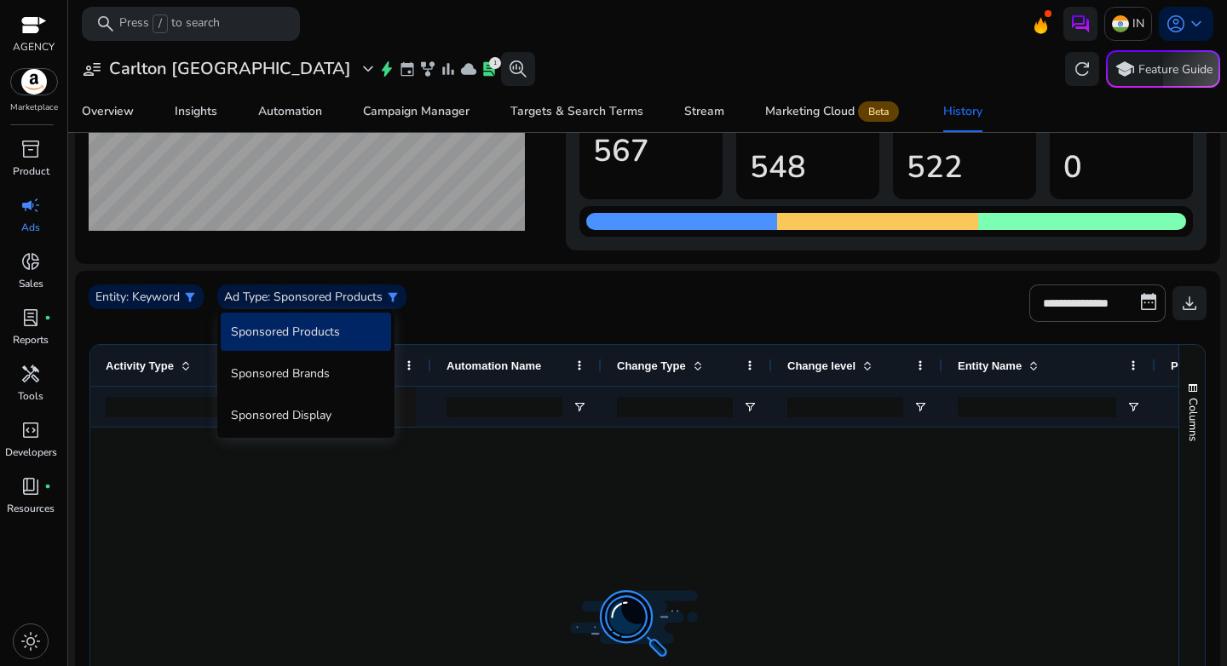
click at [576, 286] on div at bounding box center [613, 333] width 1227 height 666
